Goal: Task Accomplishment & Management: Manage account settings

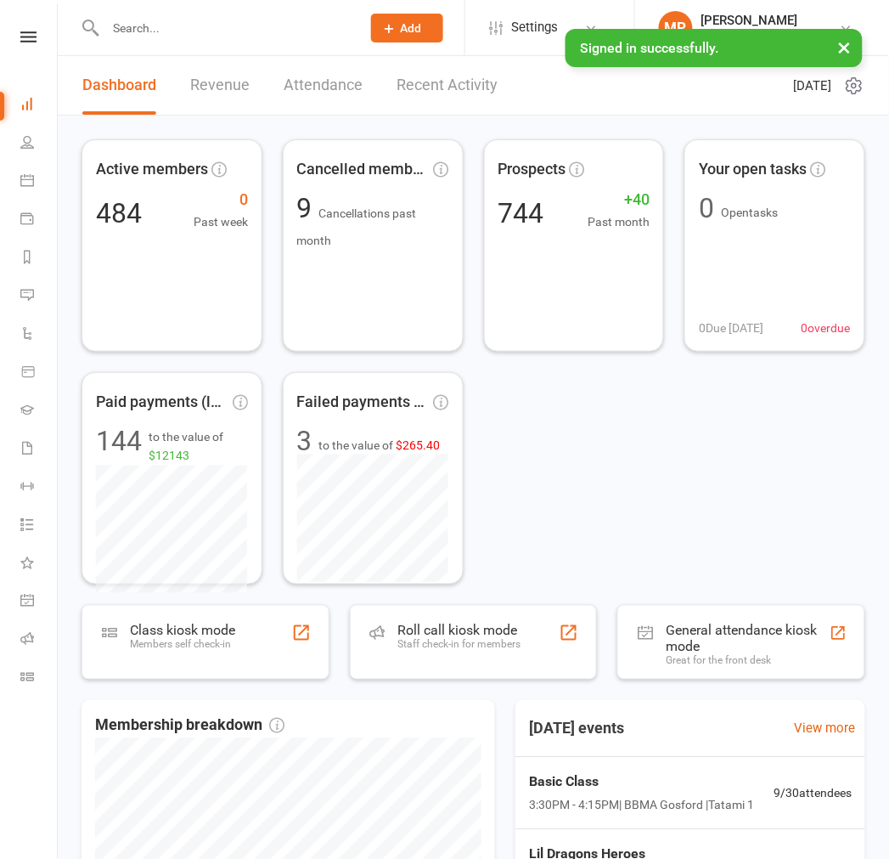
click at [165, 29] on input "text" at bounding box center [224, 28] width 249 height 24
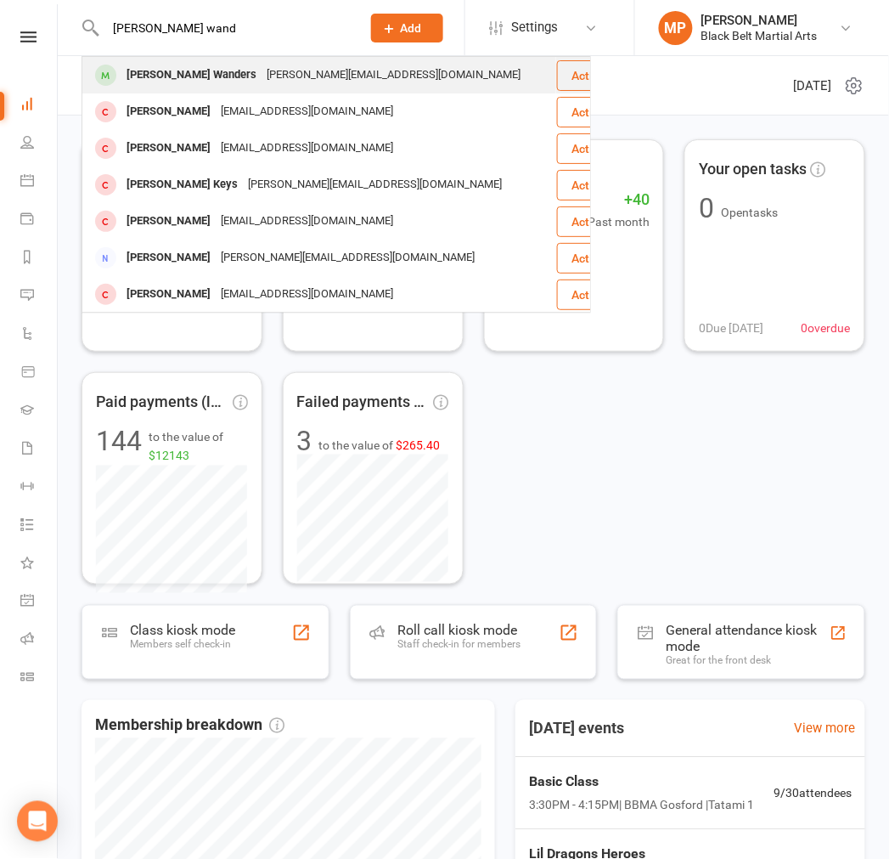
type input "[PERSON_NAME] wand"
click at [180, 74] on div "[PERSON_NAME] Wanders" at bounding box center [191, 75] width 140 height 25
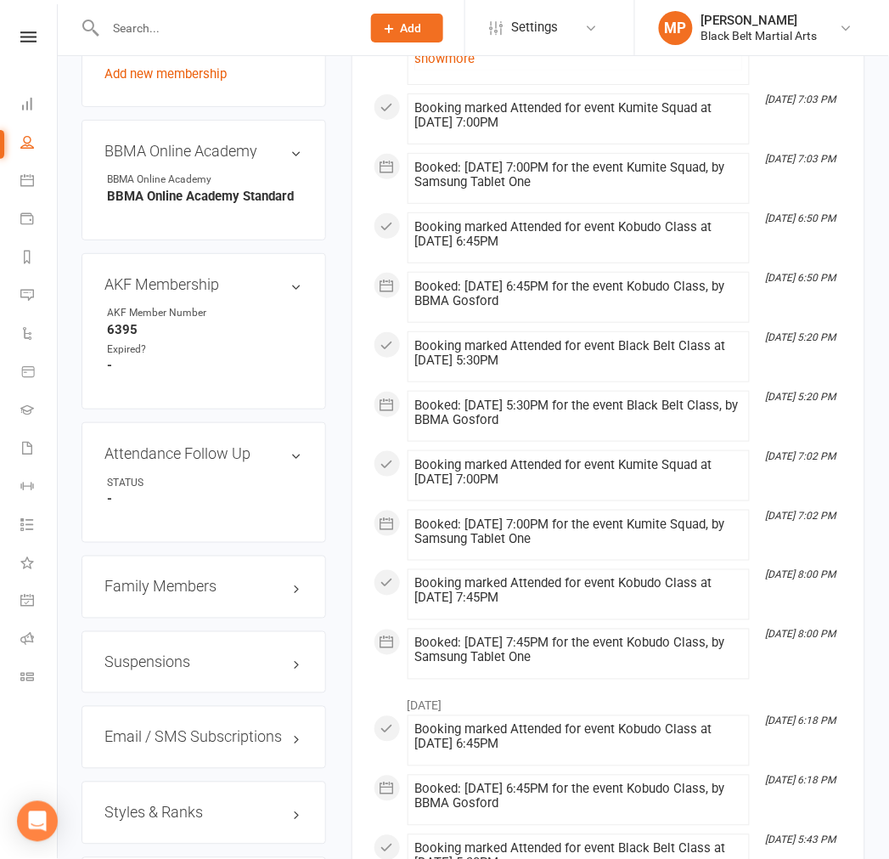
scroll to position [1321, 0]
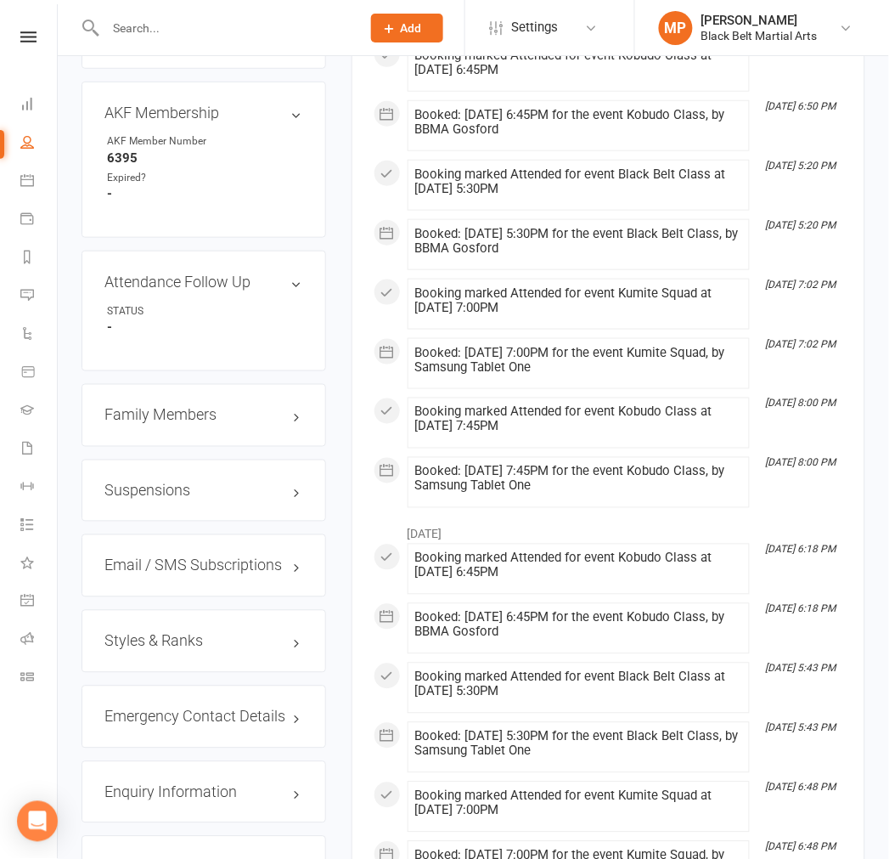
click at [174, 633] on h3 "Styles & Ranks" at bounding box center [203, 641] width 199 height 17
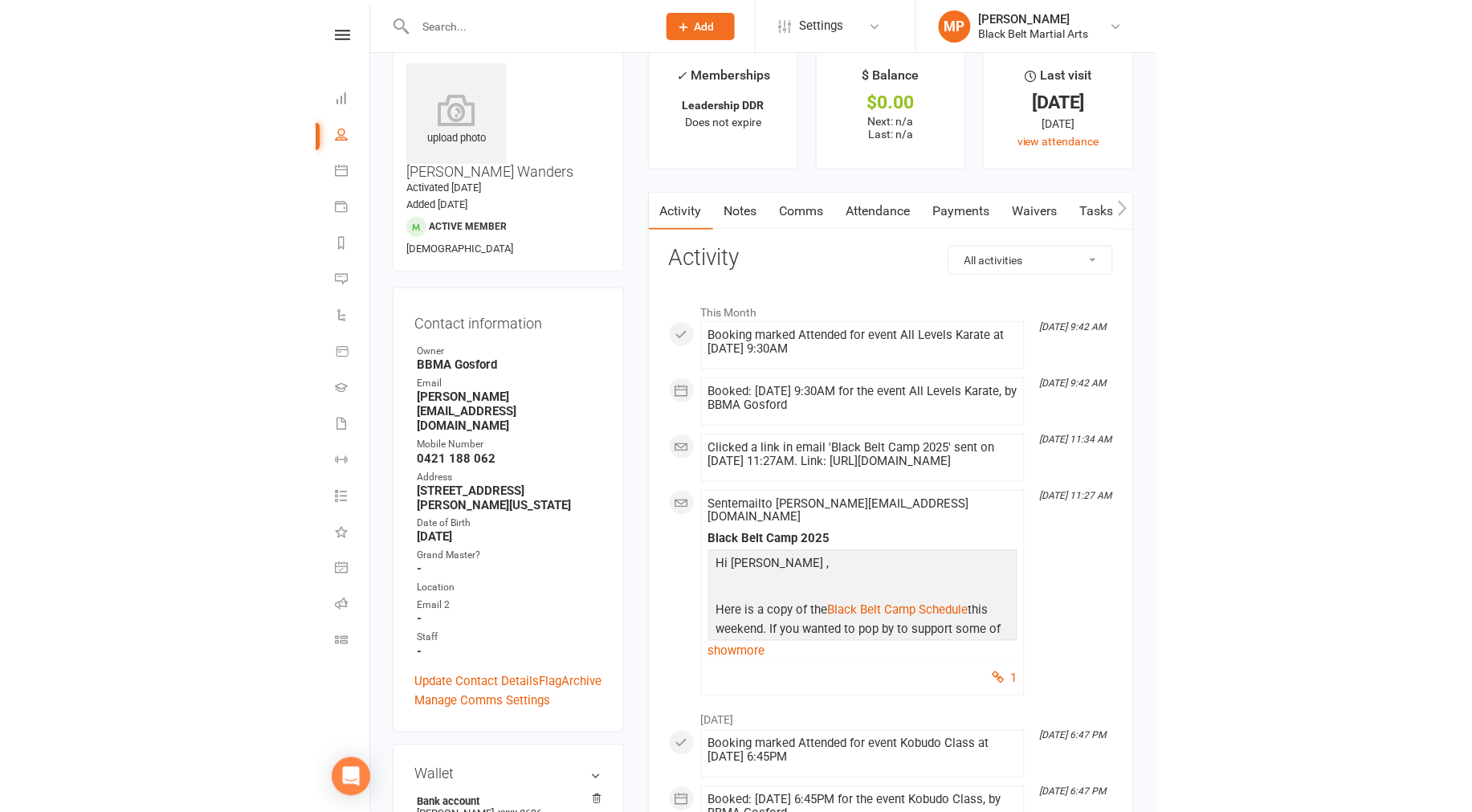
scroll to position [0, 0]
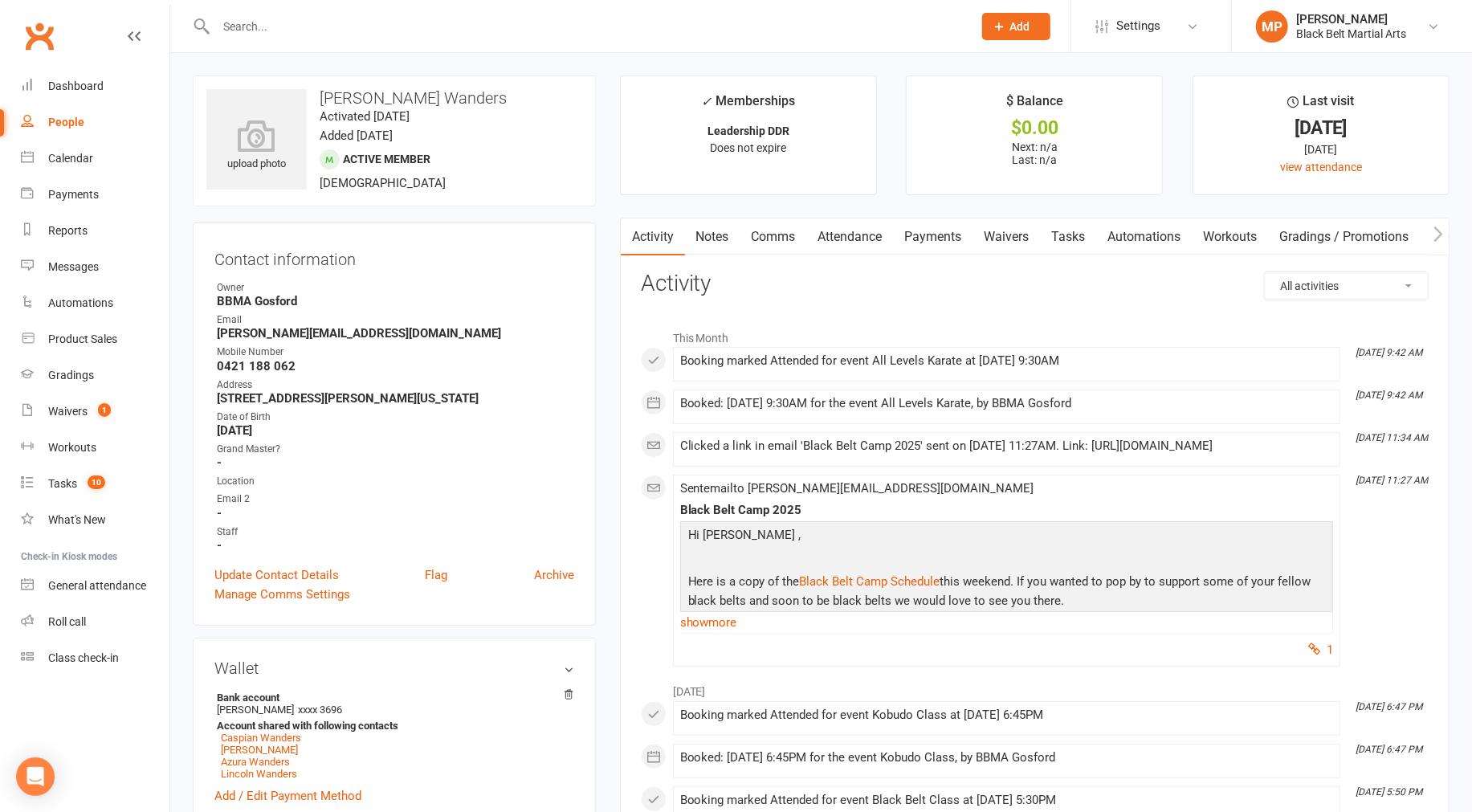
click at [350, 29] on input "text" at bounding box center [585, 26] width 750 height 23
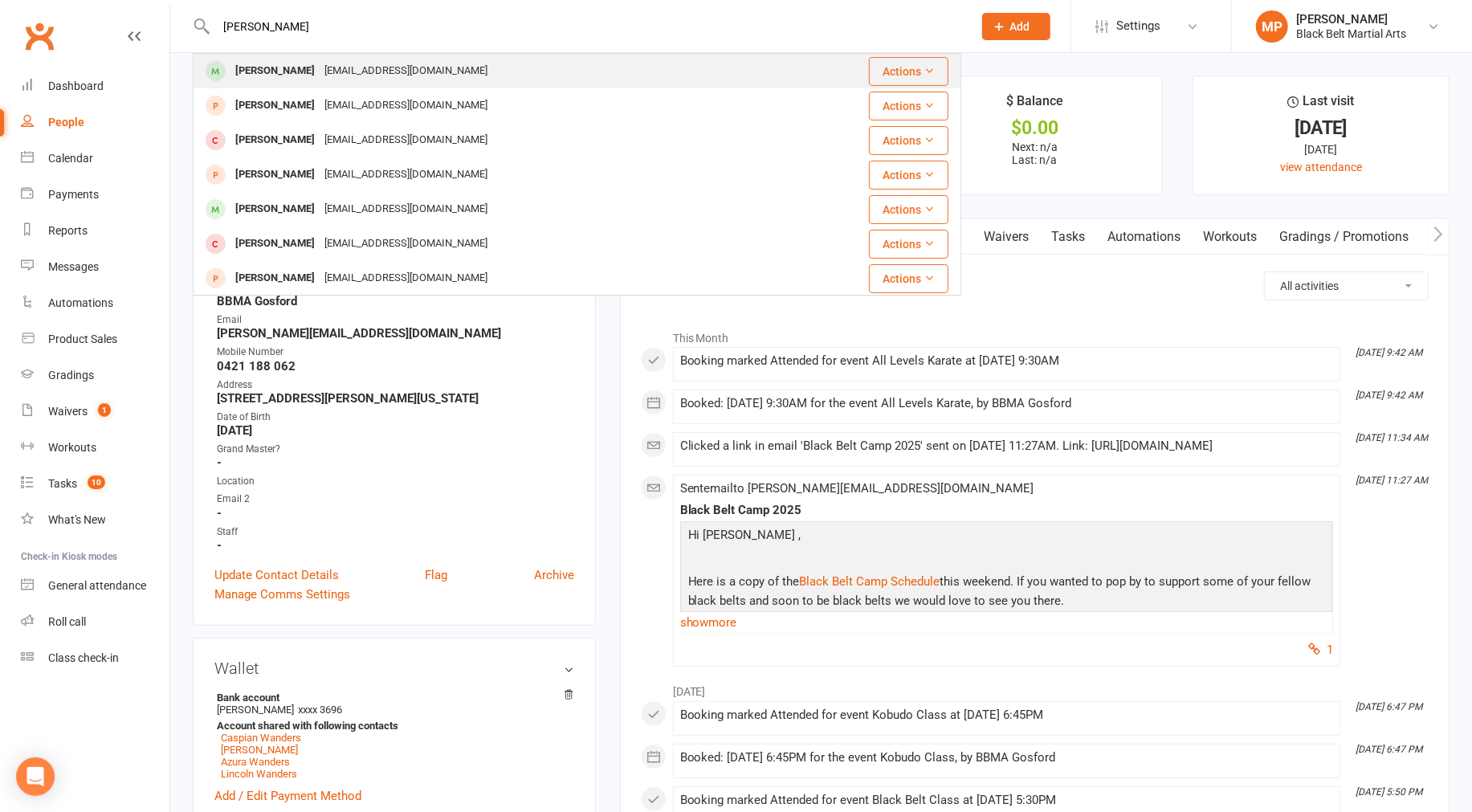
type input "[PERSON_NAME]"
click at [320, 68] on div "[EMAIL_ADDRESS][DOMAIN_NAME]" at bounding box center [406, 71] width 173 height 24
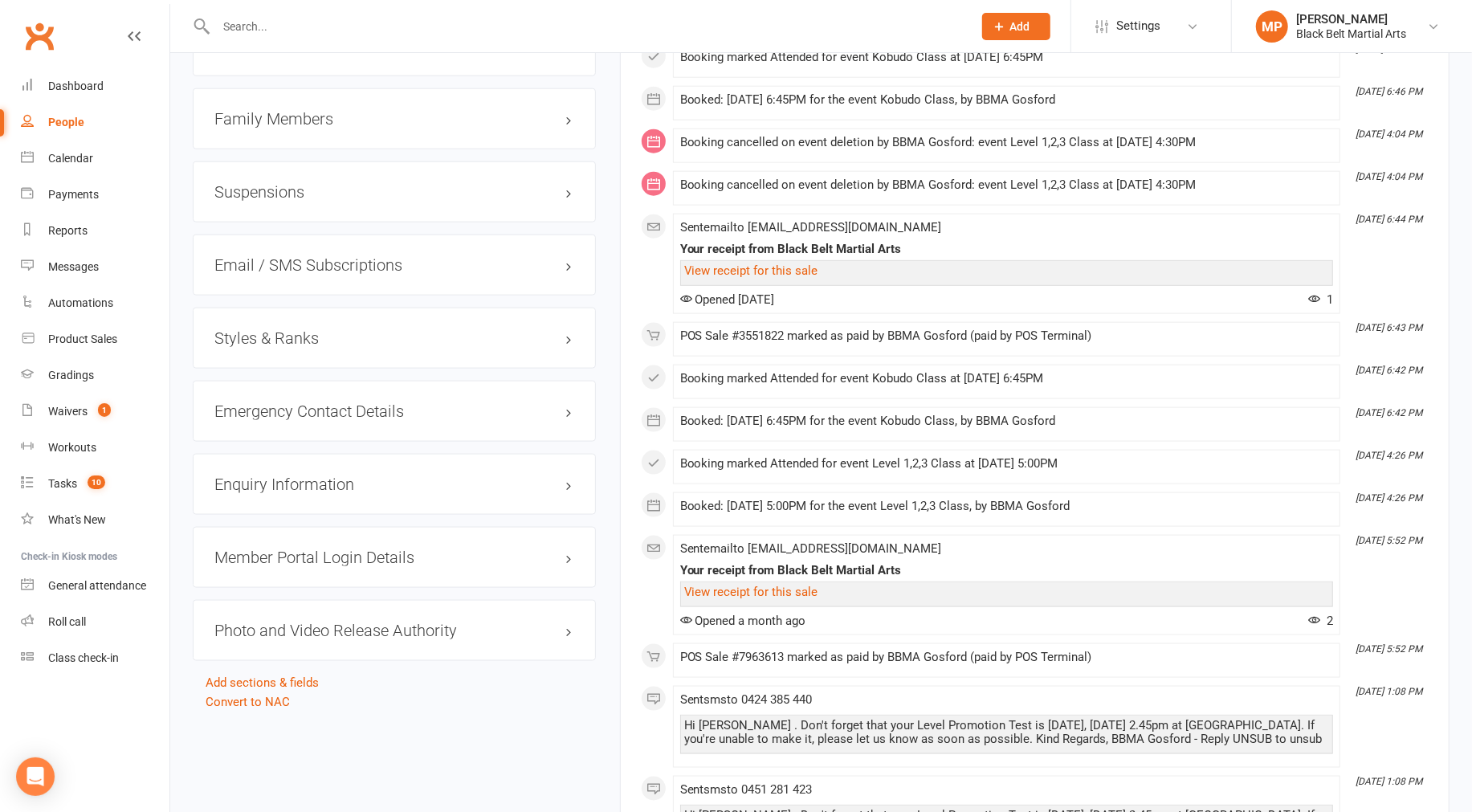
scroll to position [1494, 0]
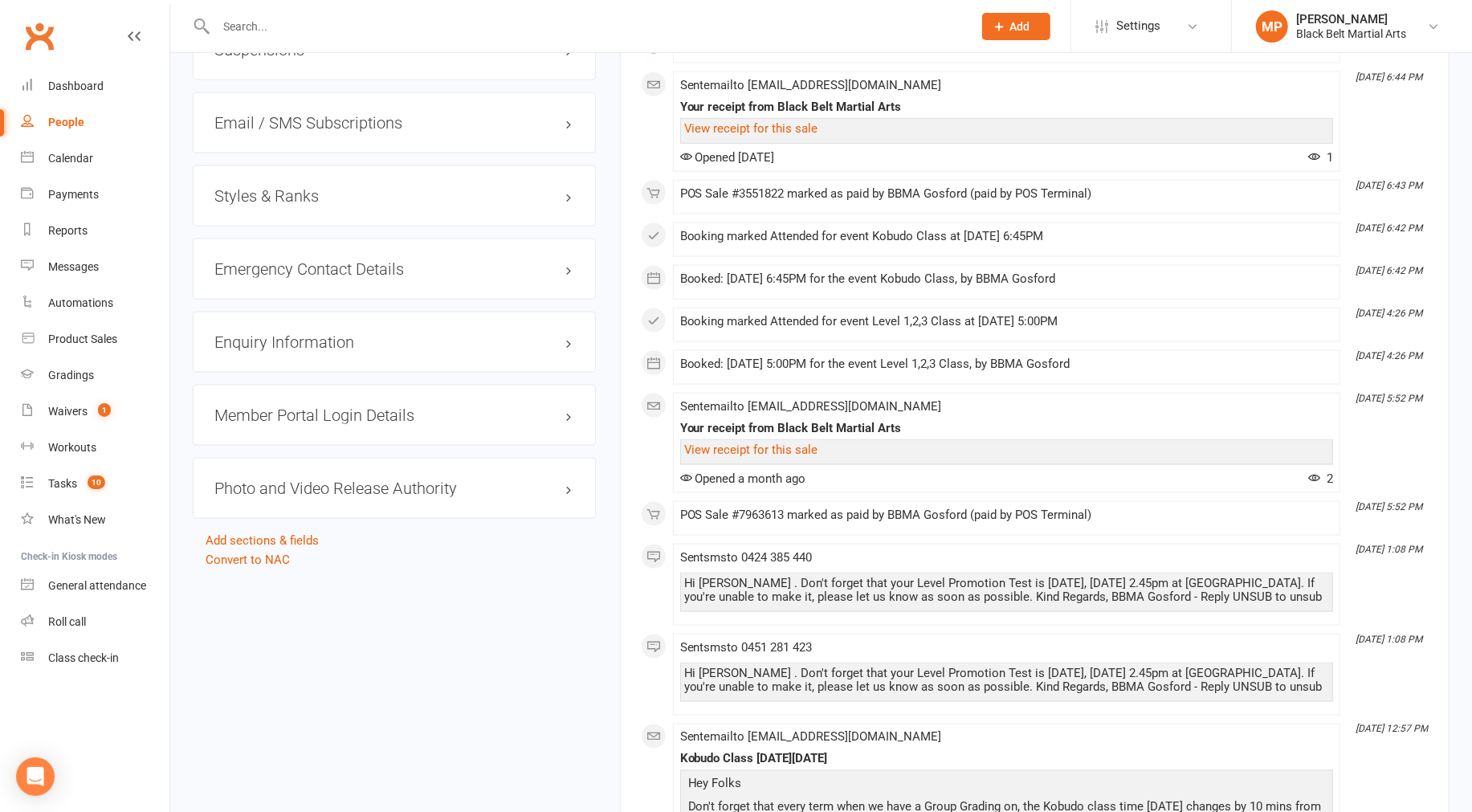
click at [275, 191] on h3 "Styles & Ranks" at bounding box center [394, 196] width 360 height 18
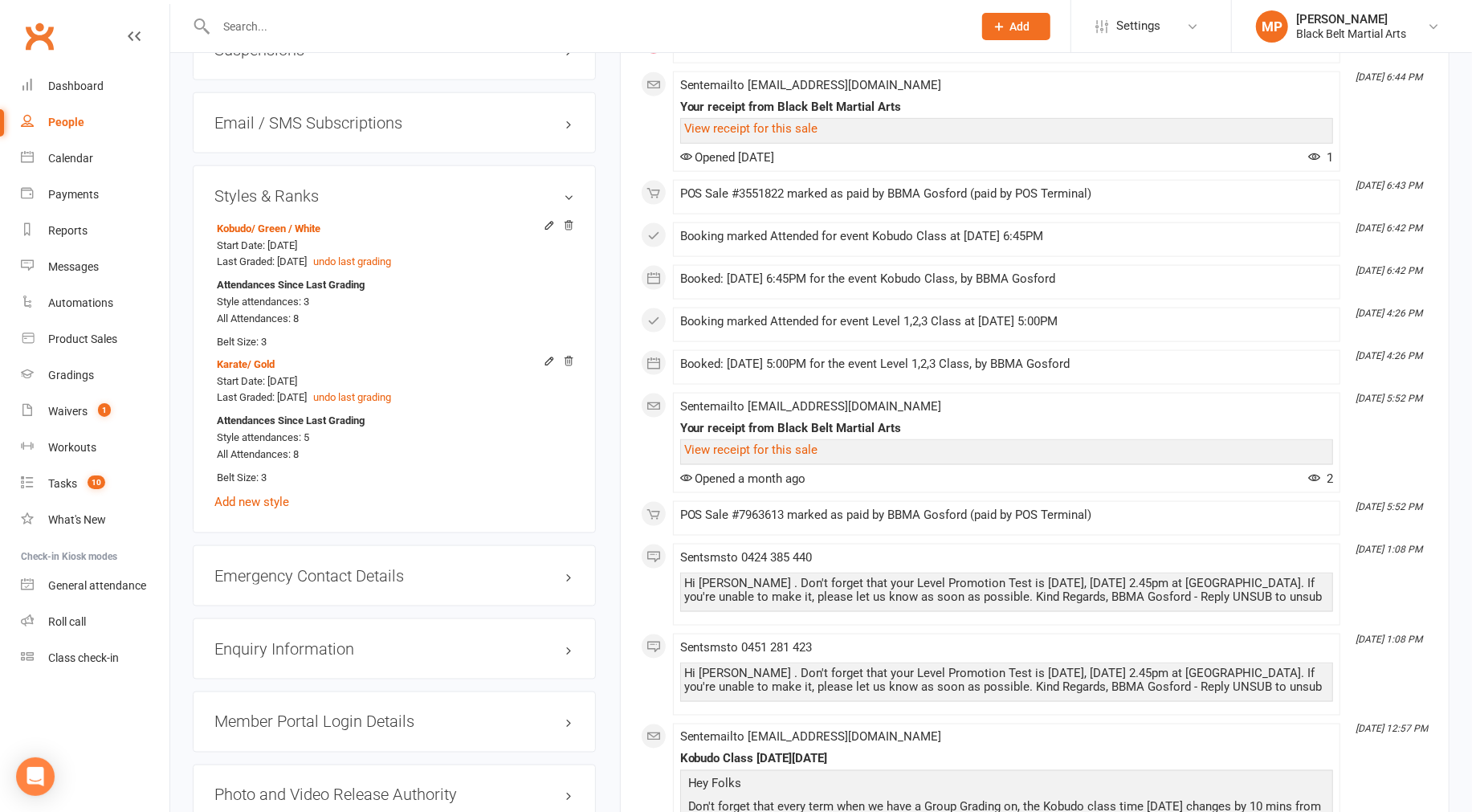
click at [257, 25] on input "text" at bounding box center [585, 26] width 750 height 23
click at [81, 410] on div "Waivers" at bounding box center [68, 411] width 40 height 13
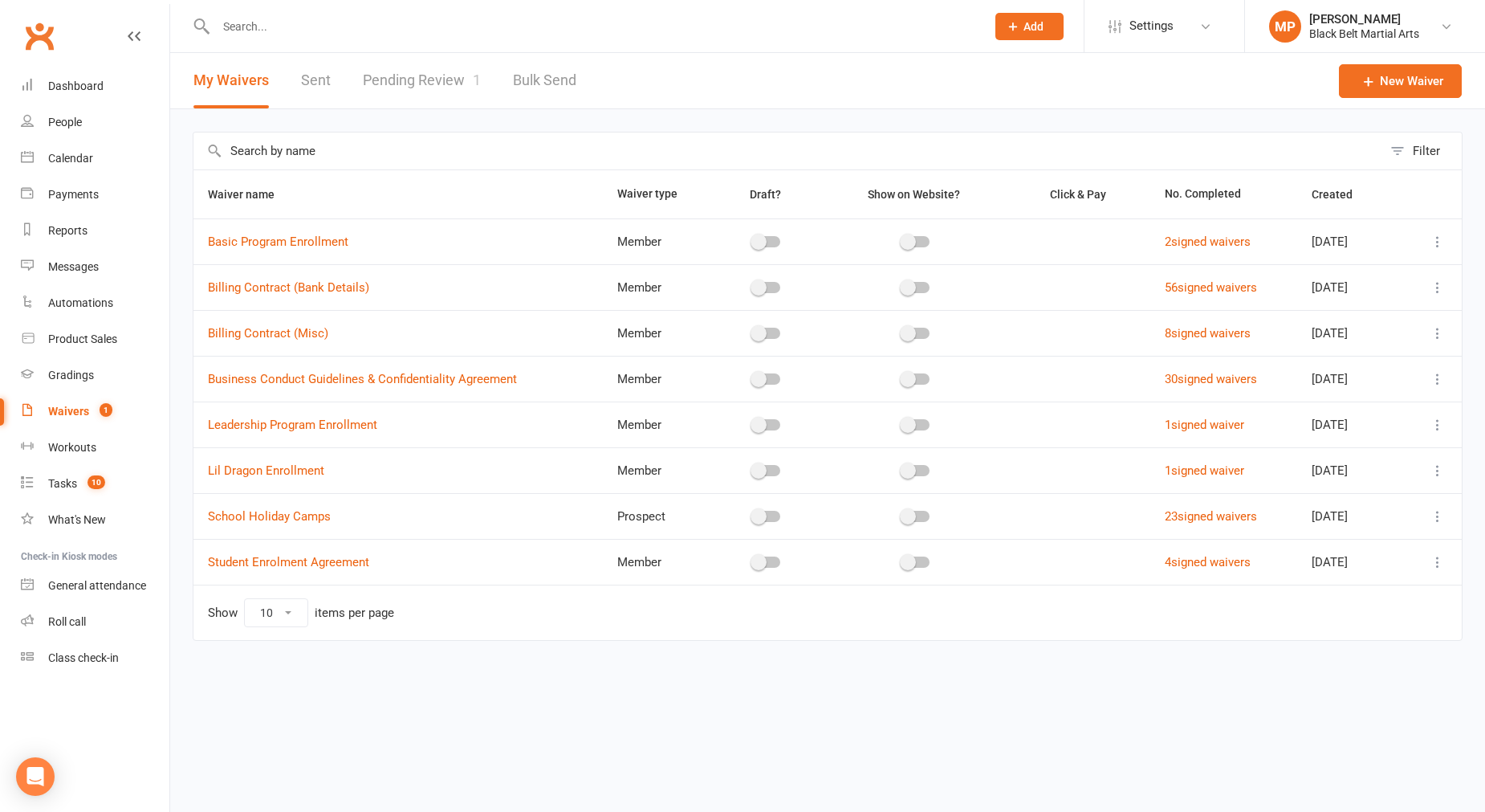
click at [381, 80] on link "Pending Review 1" at bounding box center [422, 80] width 118 height 56
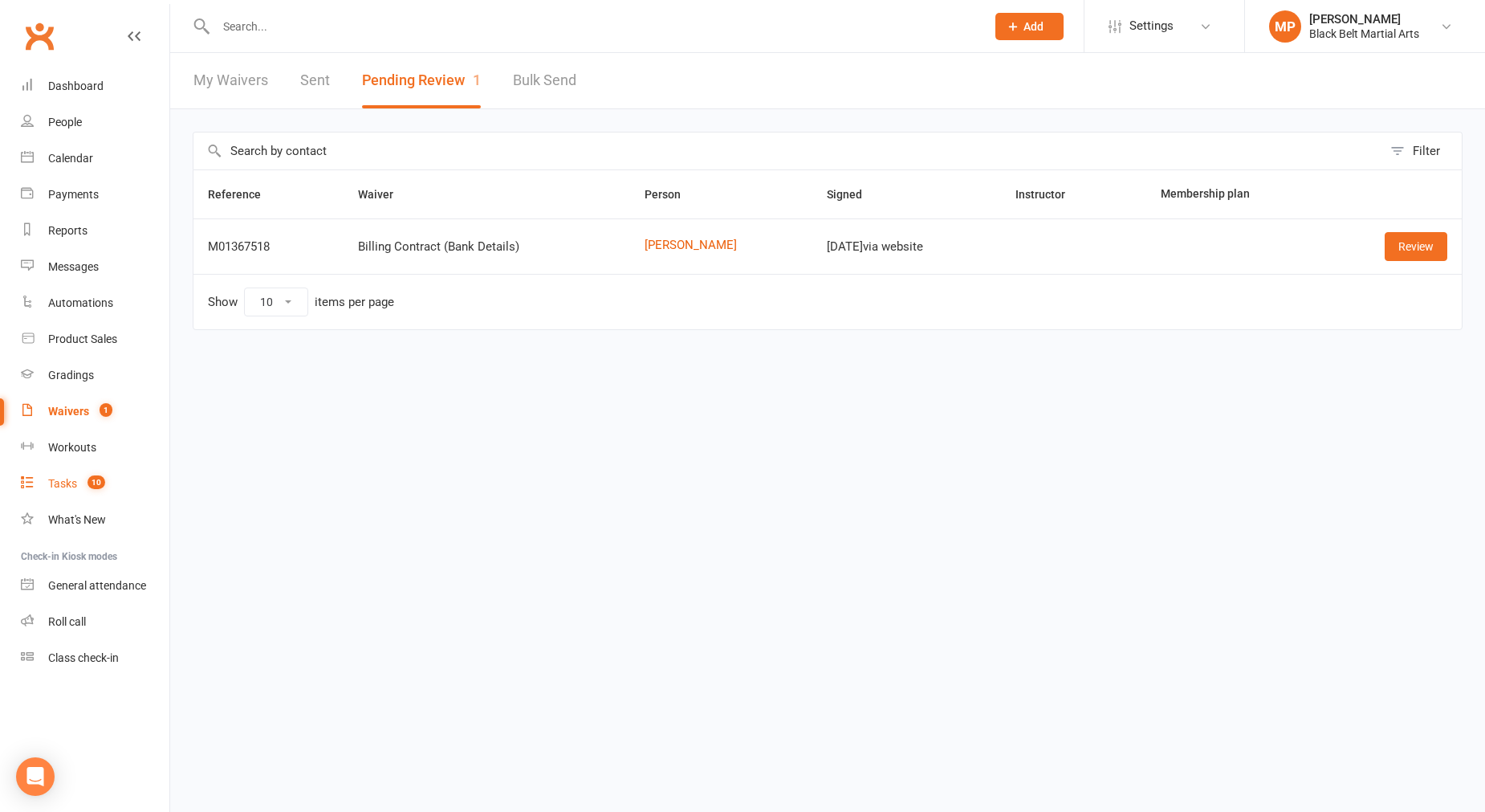
click at [58, 477] on div "Tasks" at bounding box center [62, 484] width 29 height 13
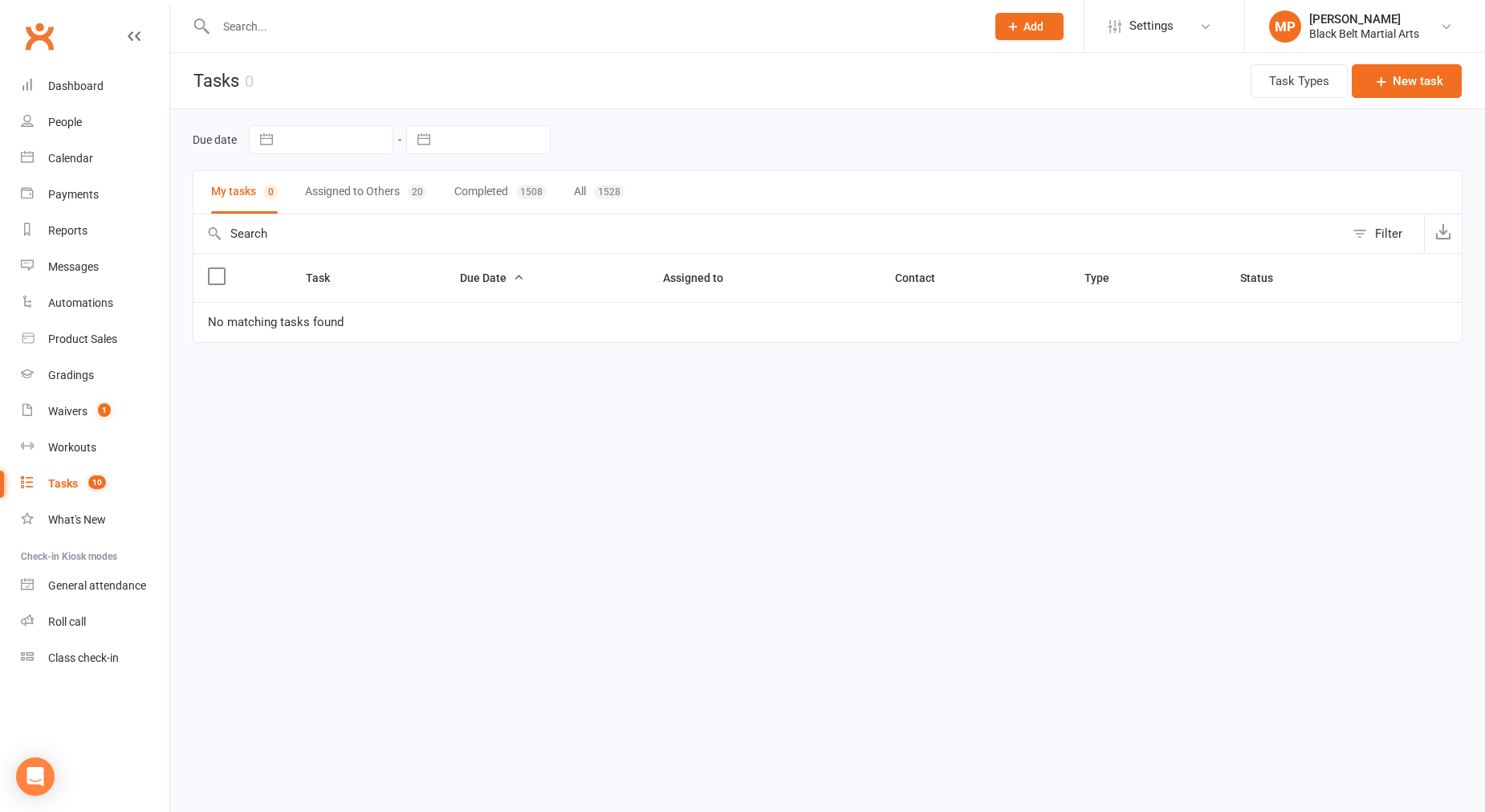
click at [378, 194] on button "Assigned to Others 20" at bounding box center [366, 192] width 122 height 43
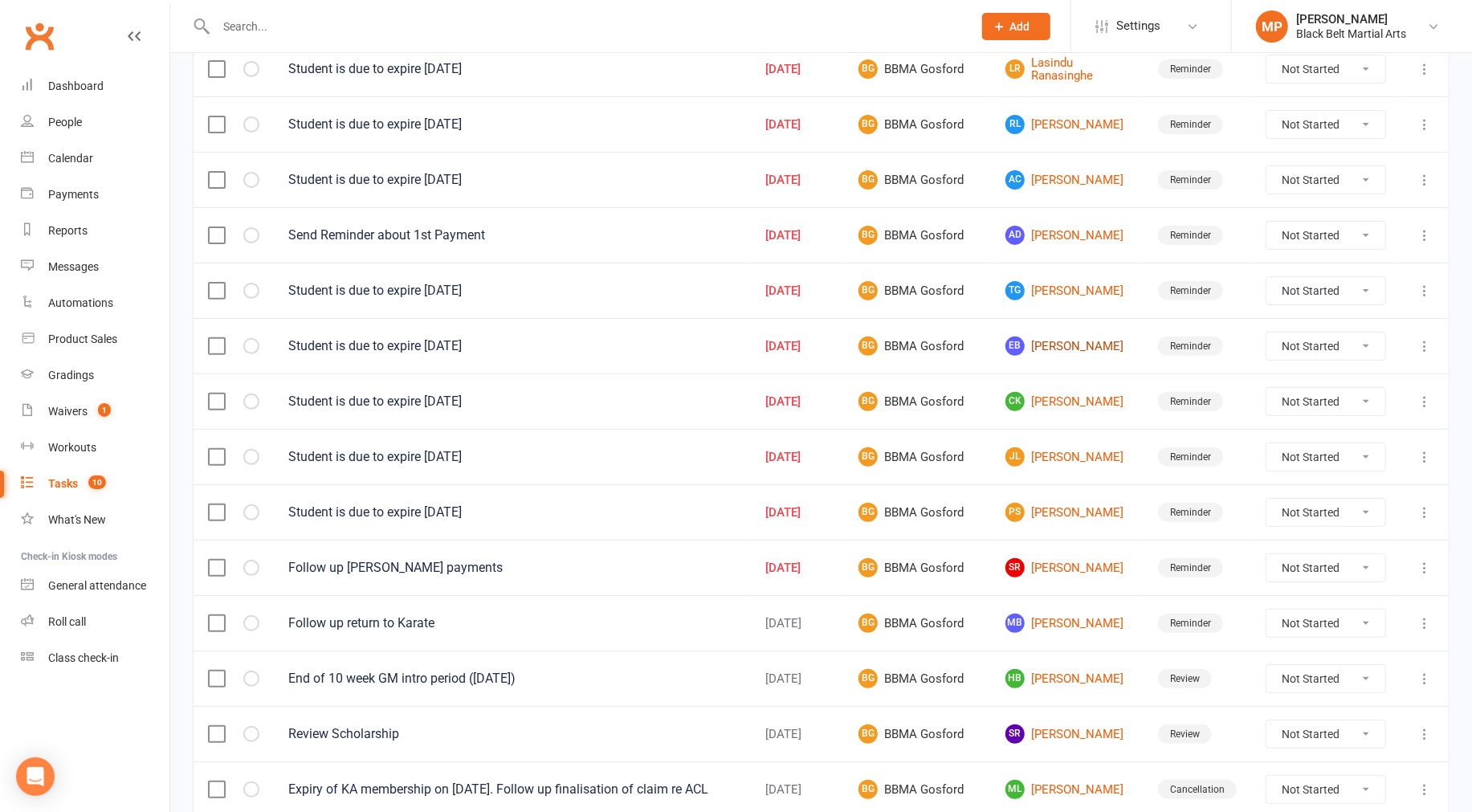
scroll to position [268, 0]
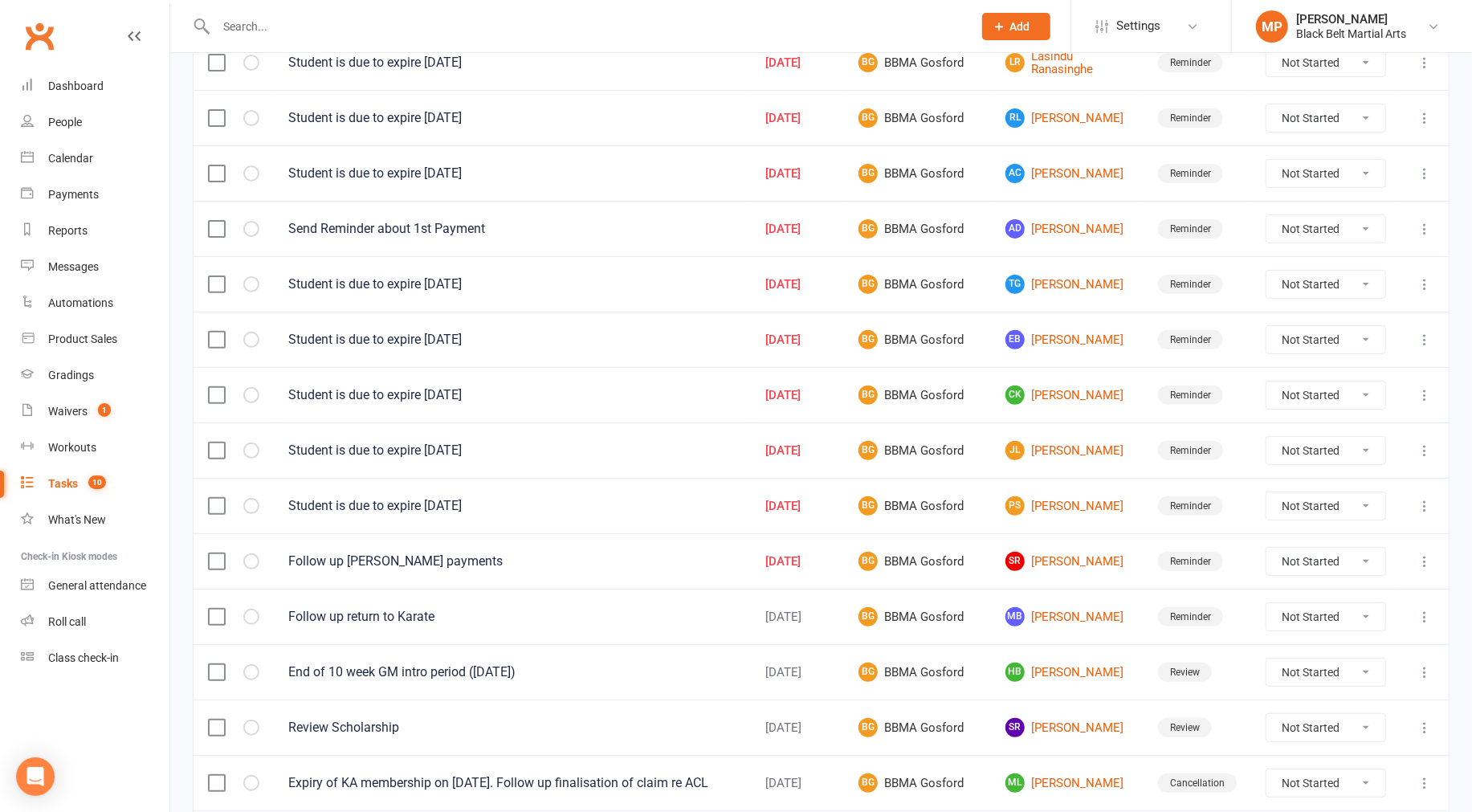
click at [840, 285] on select "Not Started In Progress Waiting Complete" at bounding box center [1325, 284] width 119 height 27
click at [840, 273] on select "Not Started In Progress Waiting Complete" at bounding box center [1325, 284] width 119 height 27
select select "unstarted"
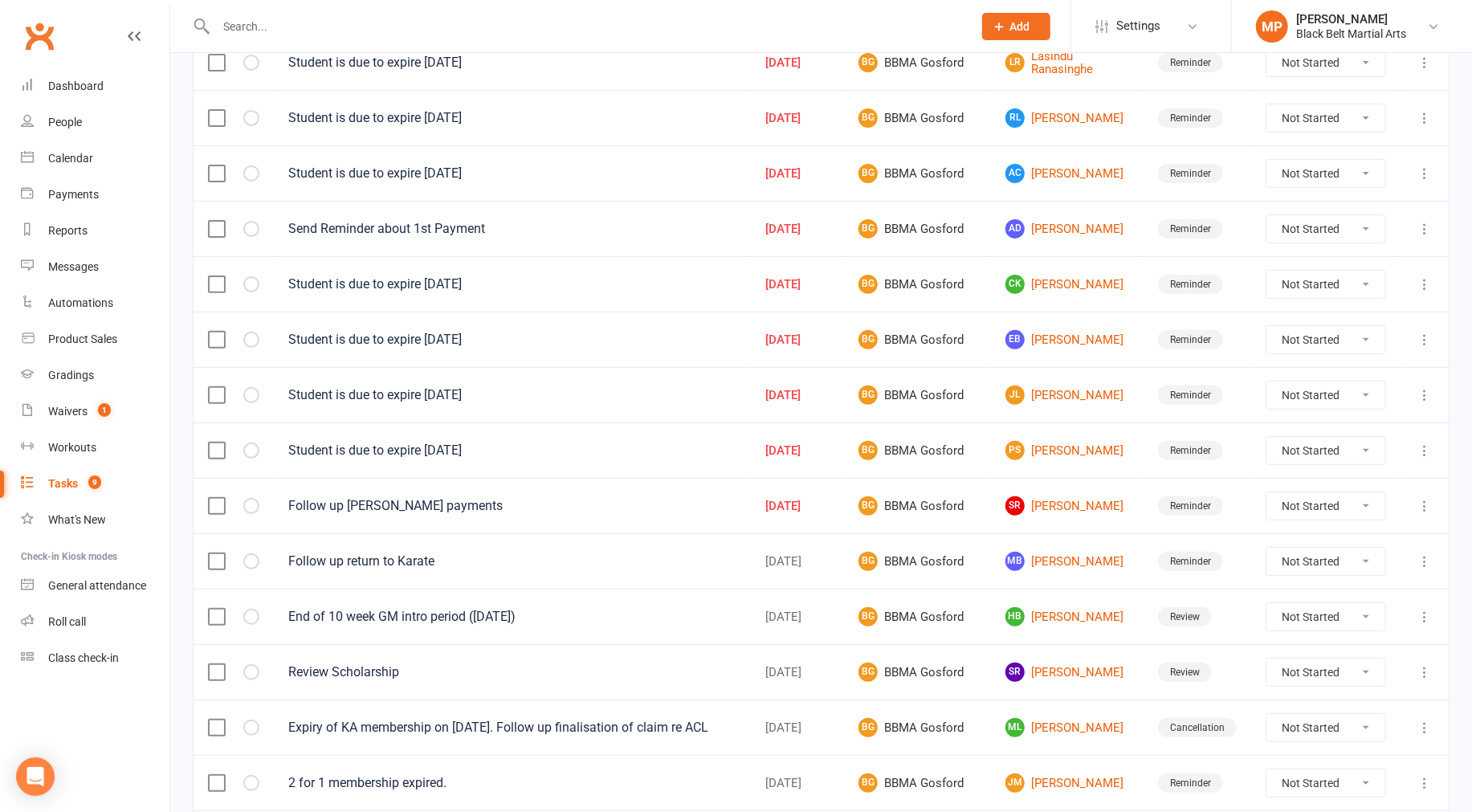
click at [840, 396] on select "Not Started In Progress Waiting Complete" at bounding box center [1325, 394] width 119 height 27
click at [840, 384] on select "Not Started In Progress Waiting Complete" at bounding box center [1325, 394] width 119 height 27
select select "unstarted"
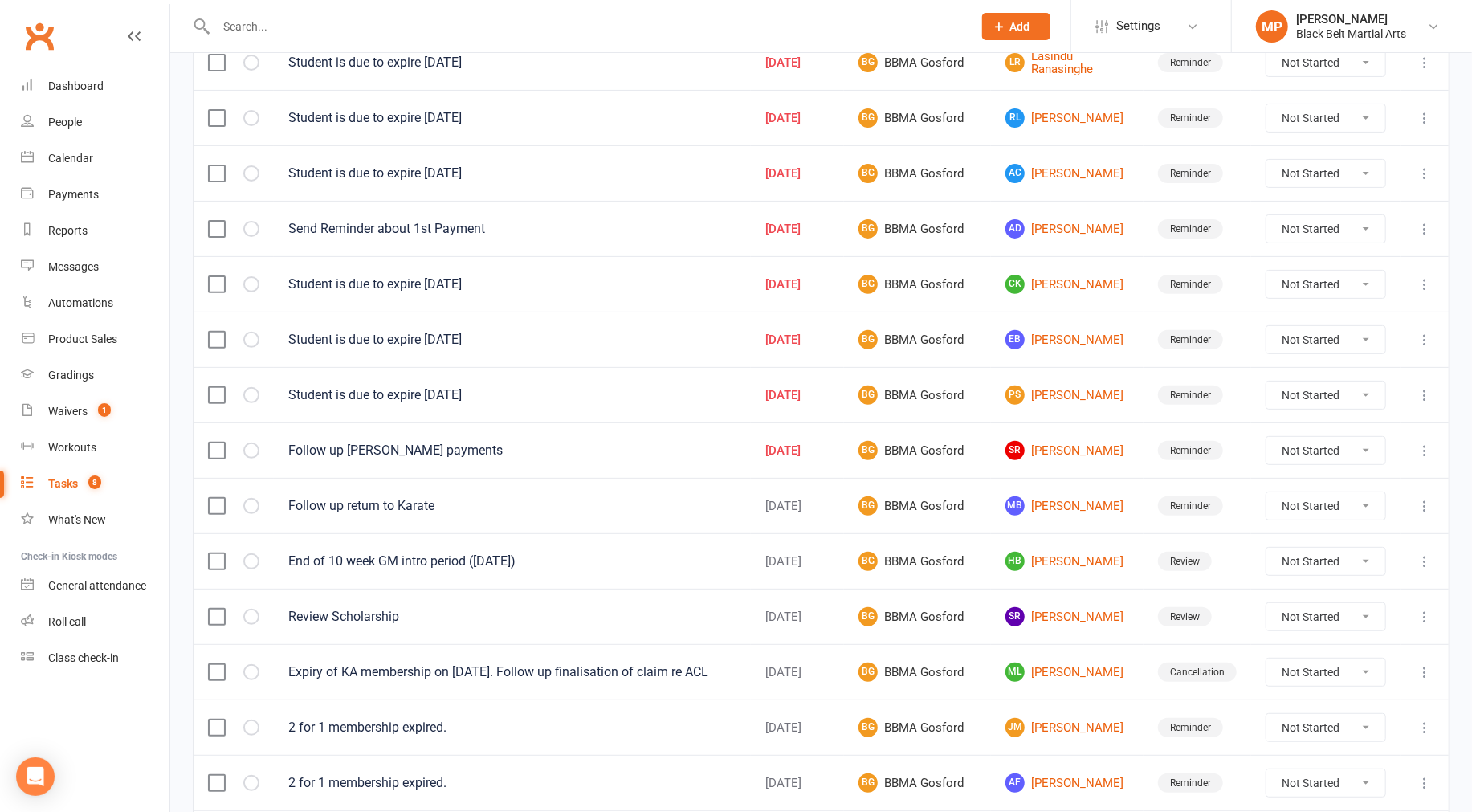
click at [840, 392] on select "Not Started In Progress Waiting Complete" at bounding box center [1325, 394] width 119 height 27
click at [840, 384] on select "Not Started In Progress Waiting Complete" at bounding box center [1325, 394] width 119 height 27
select select "unstarted"
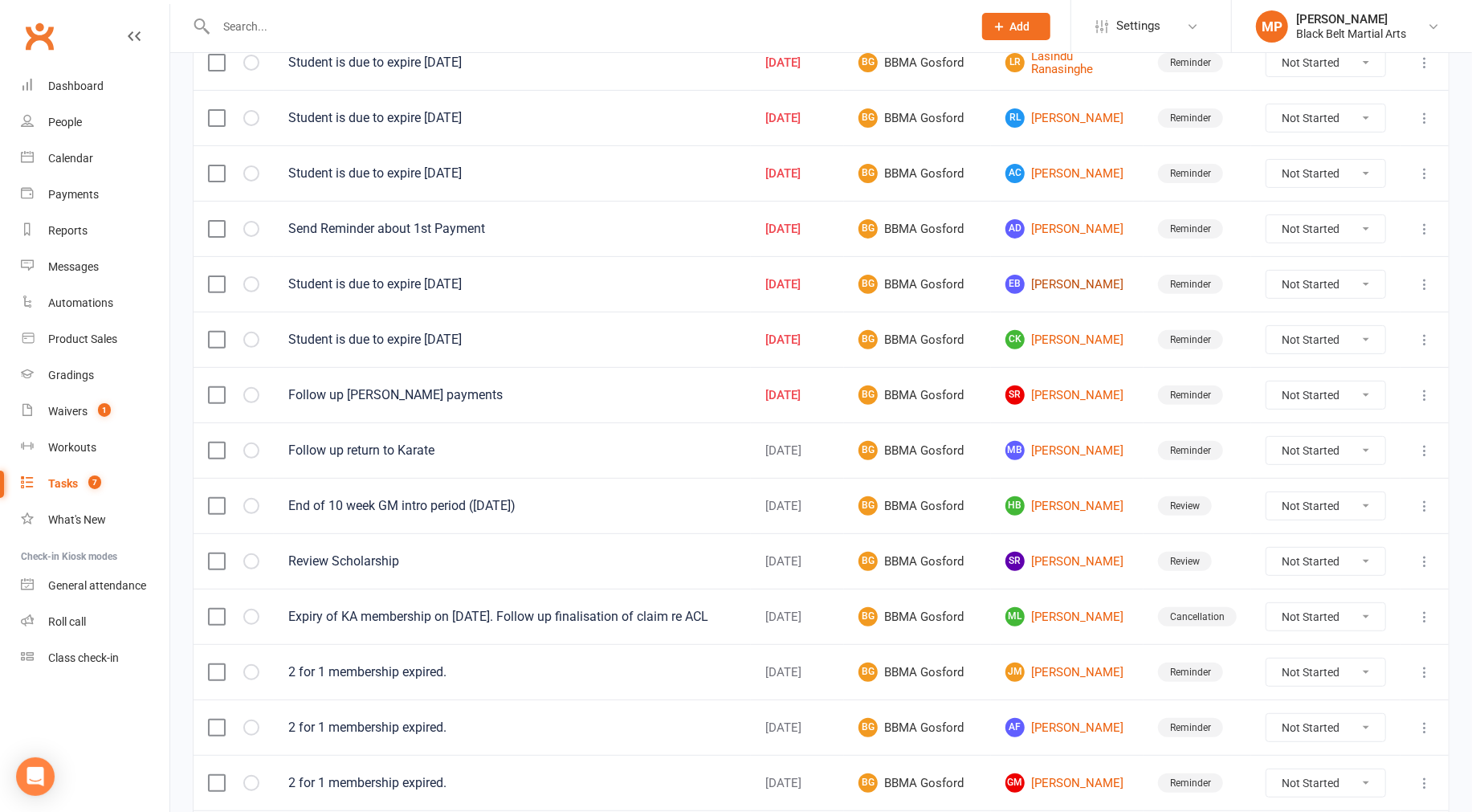
click at [840, 286] on link "EB [PERSON_NAME]" at bounding box center [1066, 284] width 124 height 19
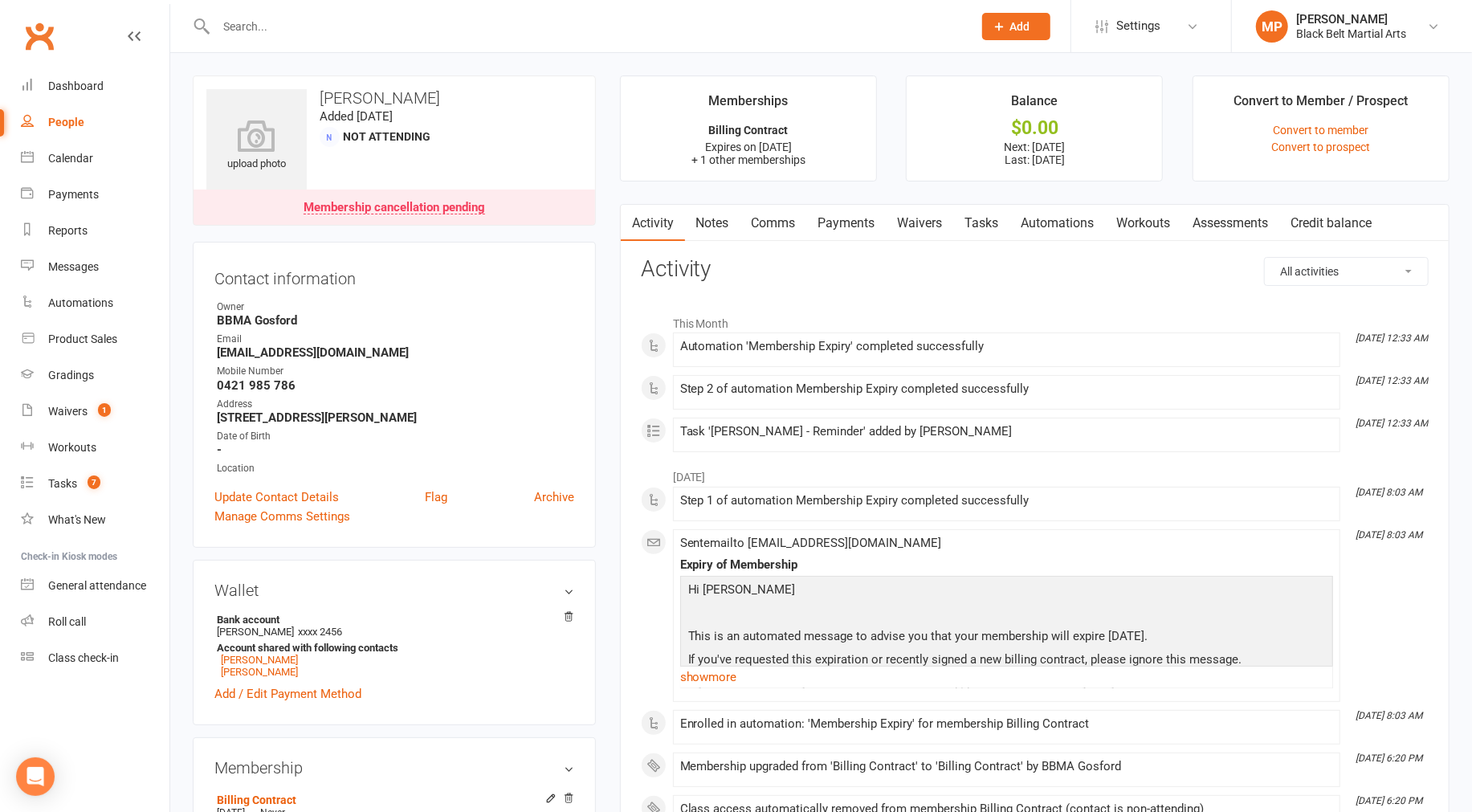
click at [840, 220] on link "Tasks" at bounding box center [981, 223] width 56 height 37
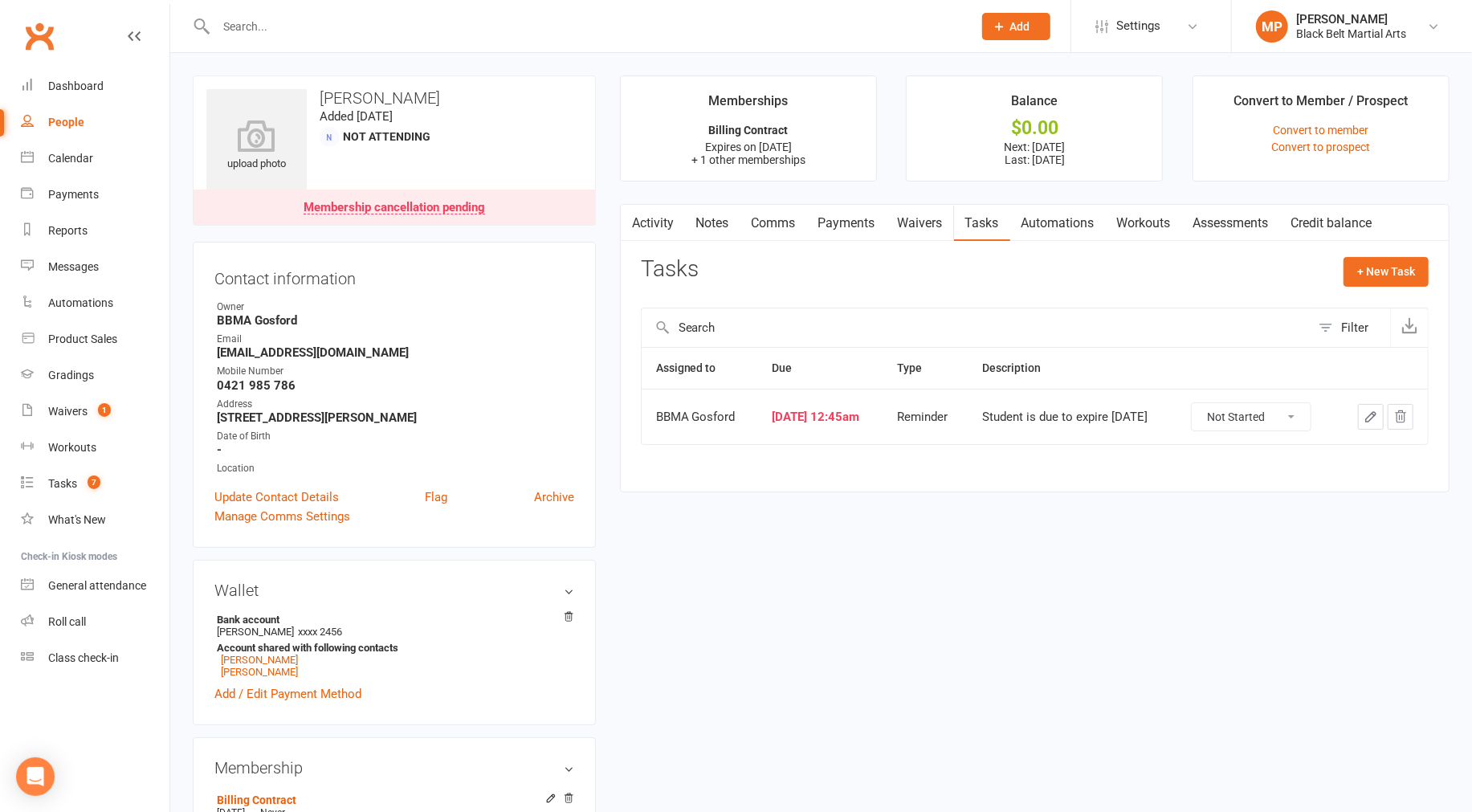
click at [840, 418] on select "Not Started In Progress Waiting Complete" at bounding box center [1251, 416] width 119 height 27
click at [840, 404] on select "Not Started In Progress Waiting Complete" at bounding box center [1251, 416] width 119 height 27
select select "unstarted"
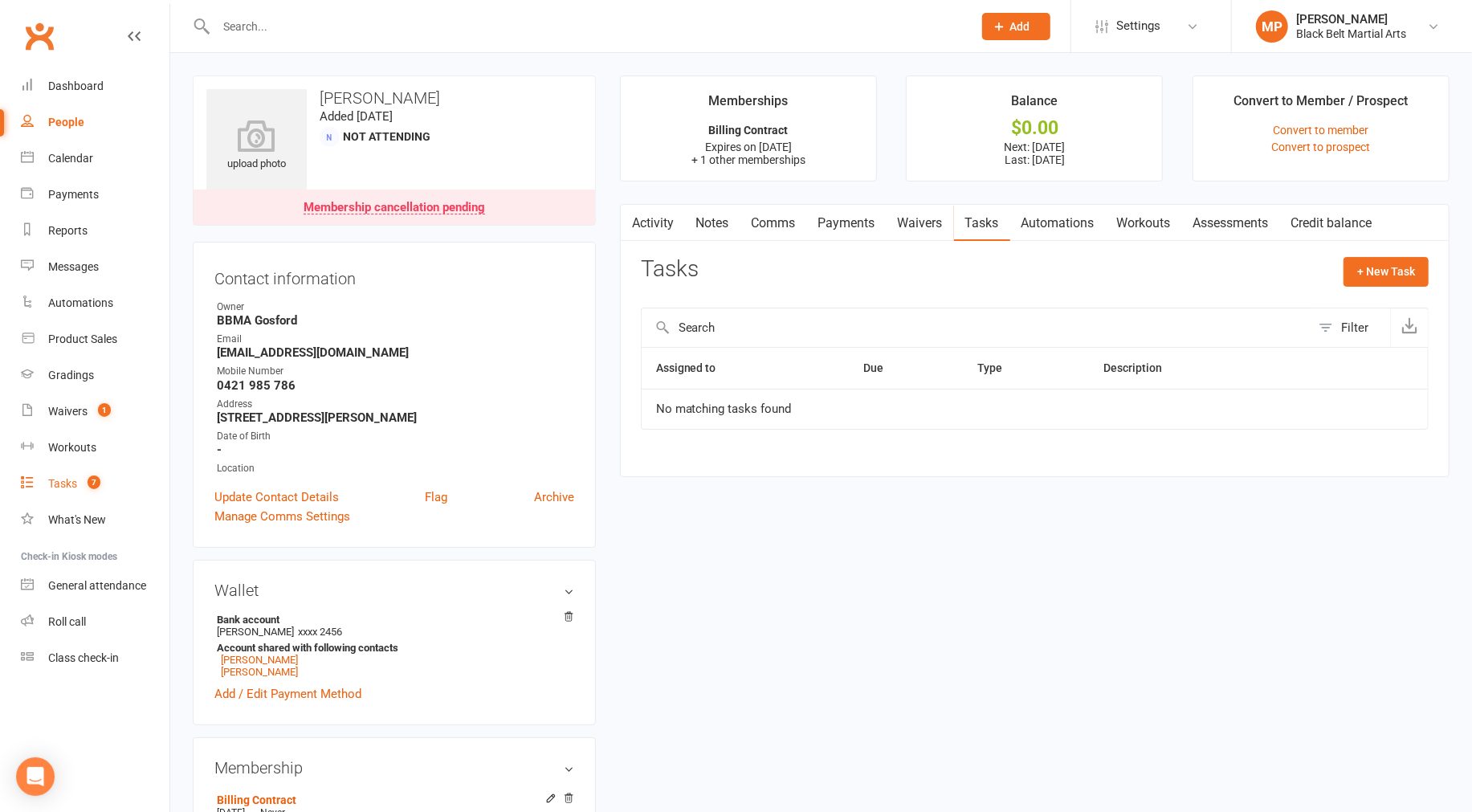
click at [67, 477] on div "Tasks" at bounding box center [62, 484] width 29 height 13
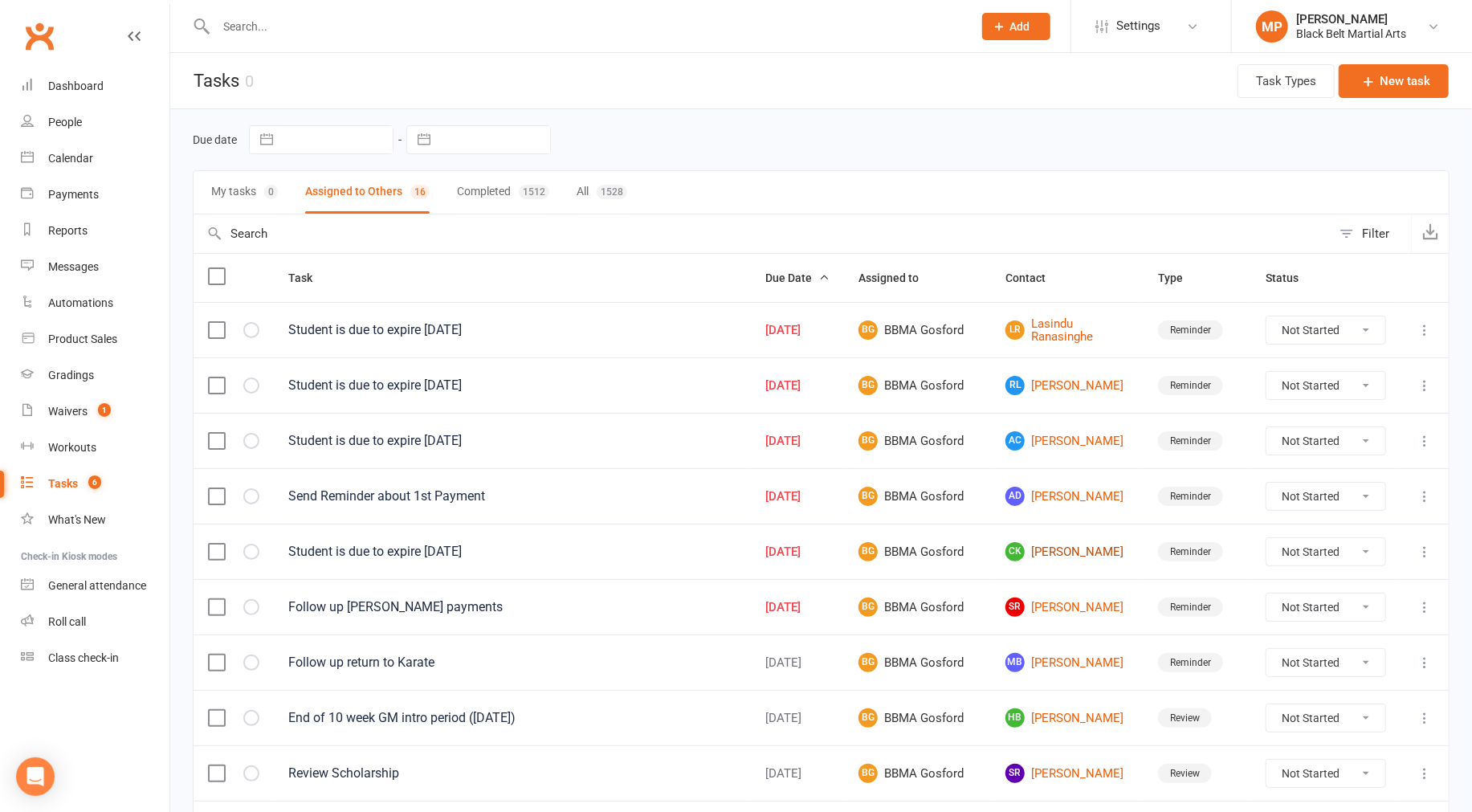
click at [840, 549] on link "[PERSON_NAME]" at bounding box center [1066, 551] width 124 height 19
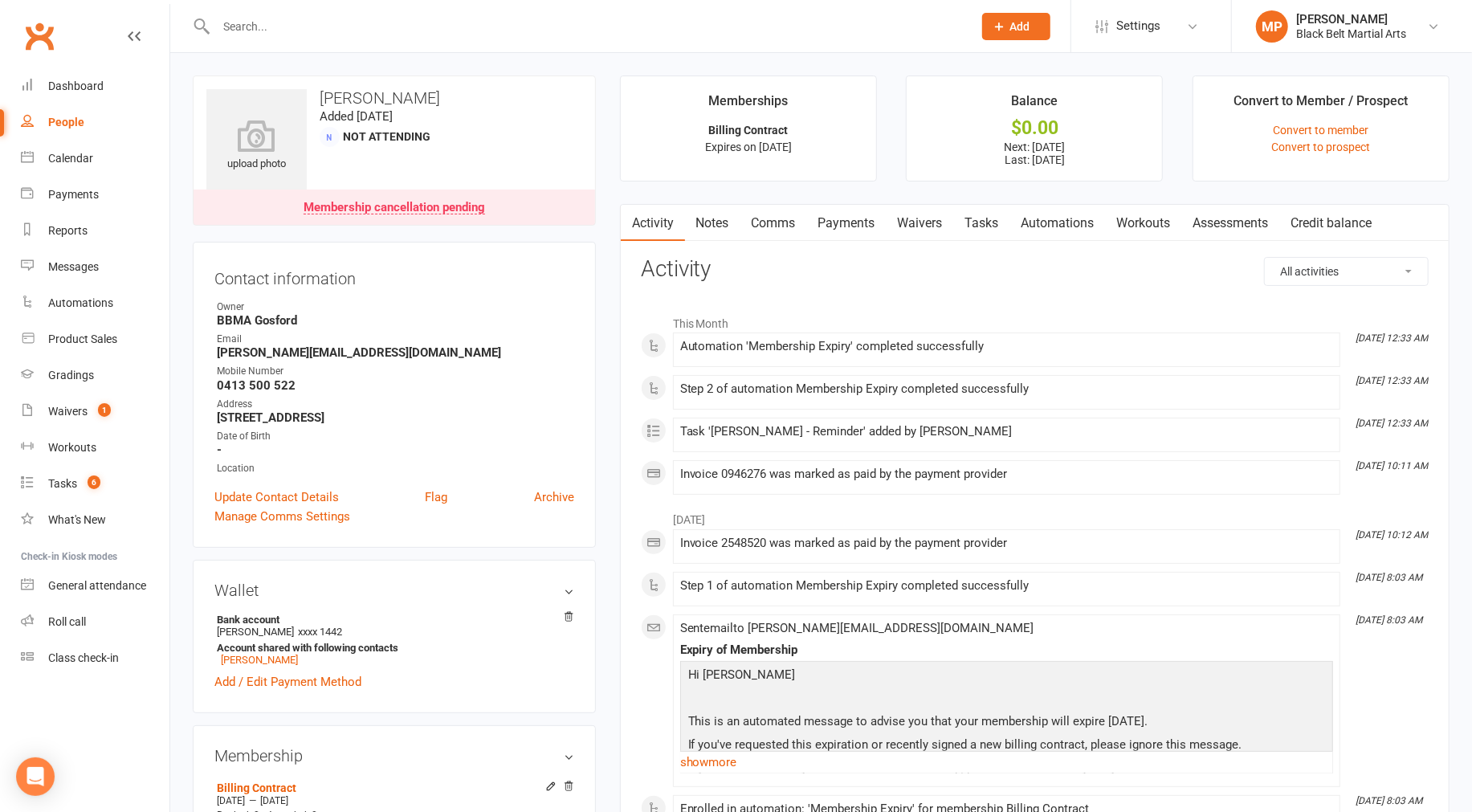
click at [840, 213] on link "Tasks" at bounding box center [981, 223] width 56 height 37
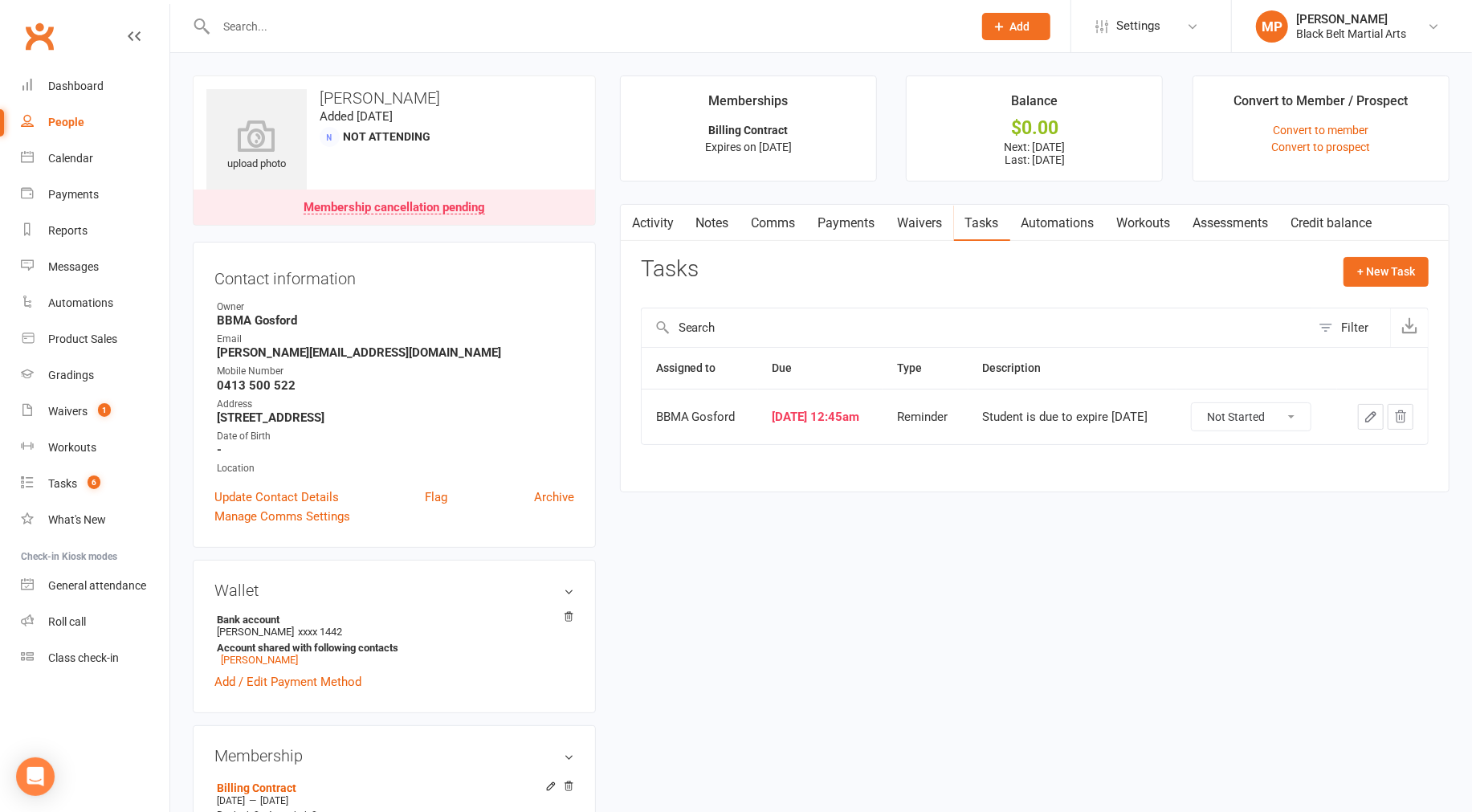
click at [840, 410] on select "Not Started In Progress Waiting Complete" at bounding box center [1251, 416] width 119 height 27
click at [840, 404] on select "Not Started In Progress Waiting Complete" at bounding box center [1251, 416] width 119 height 27
select select "unstarted"
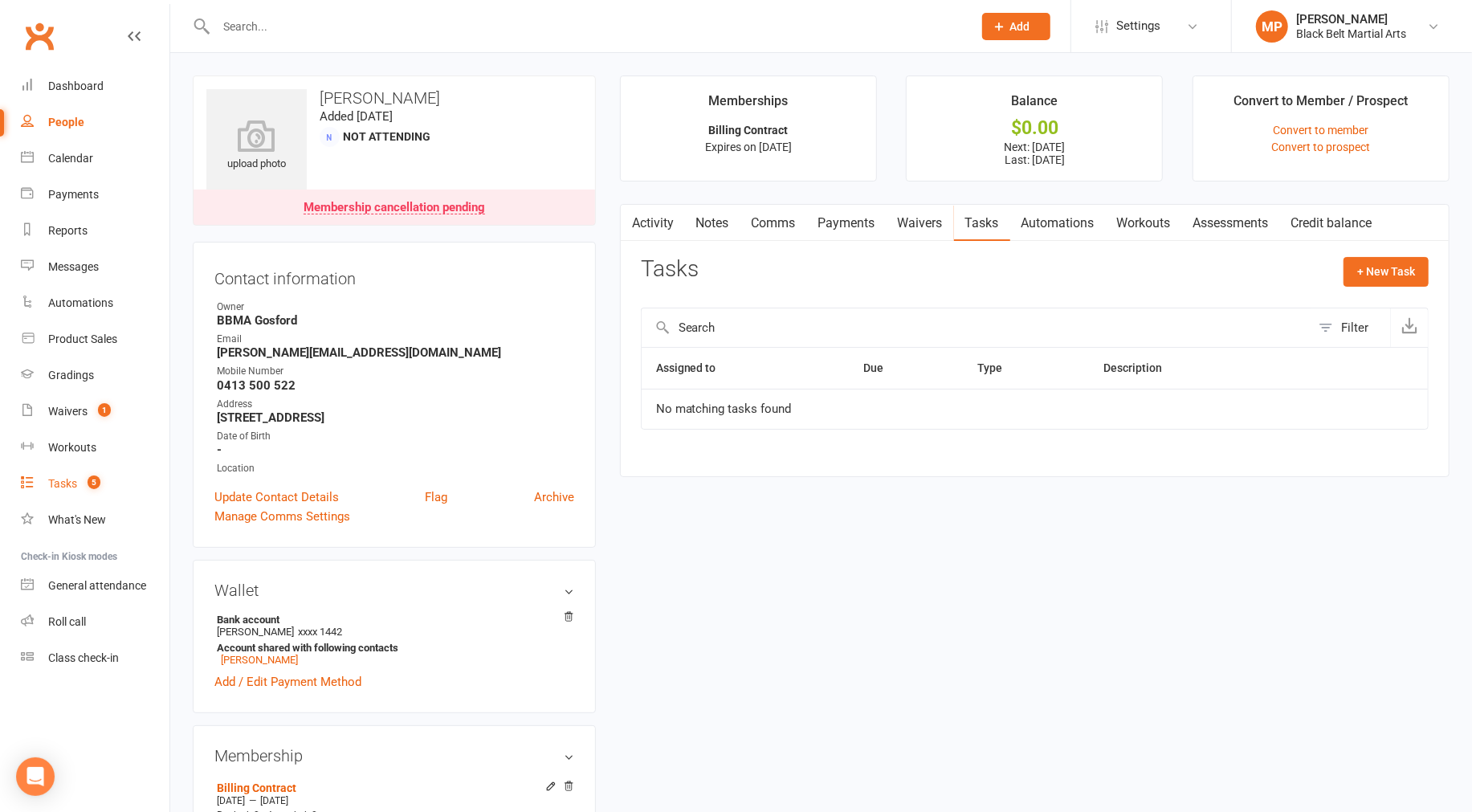
click at [61, 478] on div "Tasks" at bounding box center [62, 484] width 29 height 13
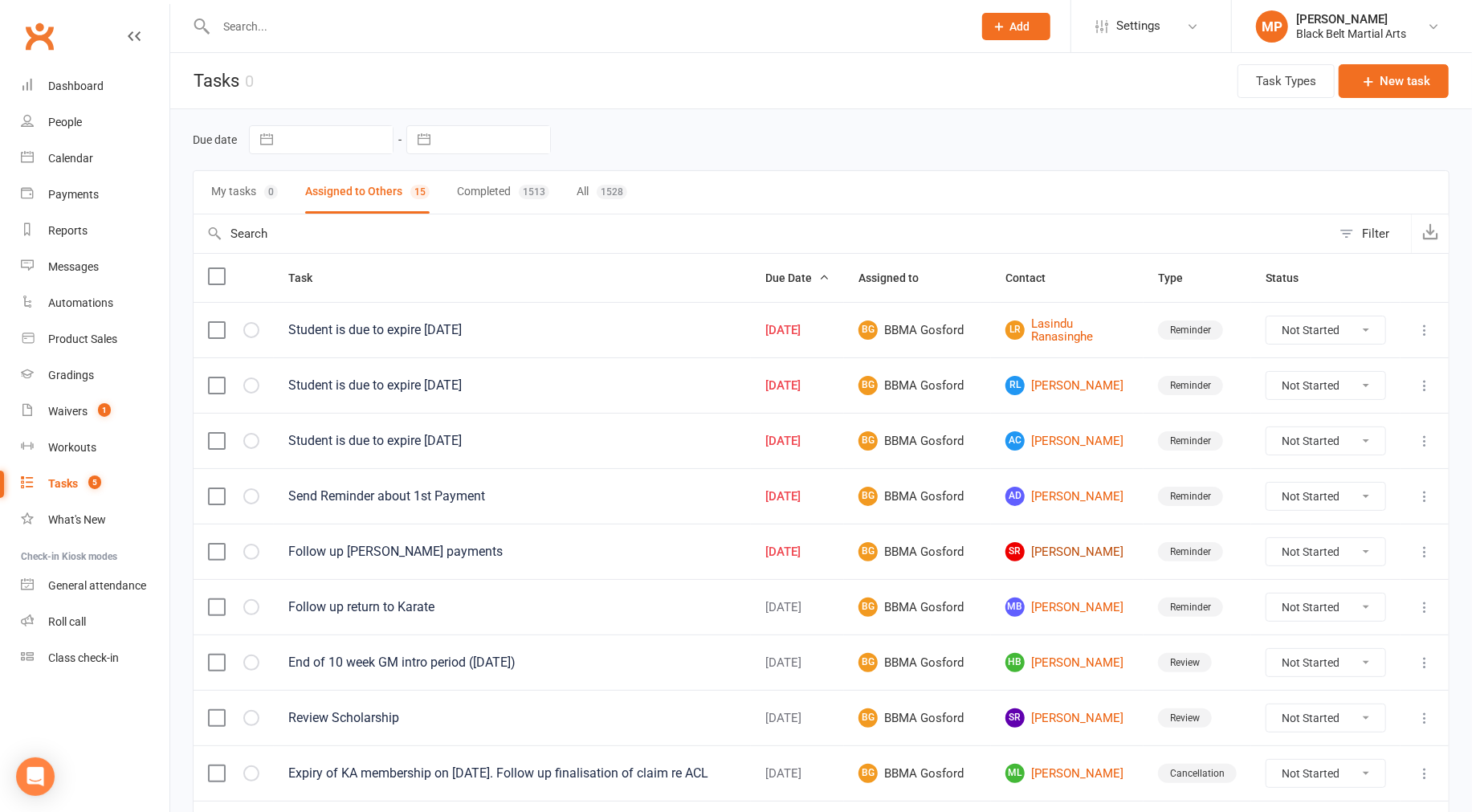
click at [840, 551] on link "SR [PERSON_NAME]" at bounding box center [1066, 551] width 124 height 19
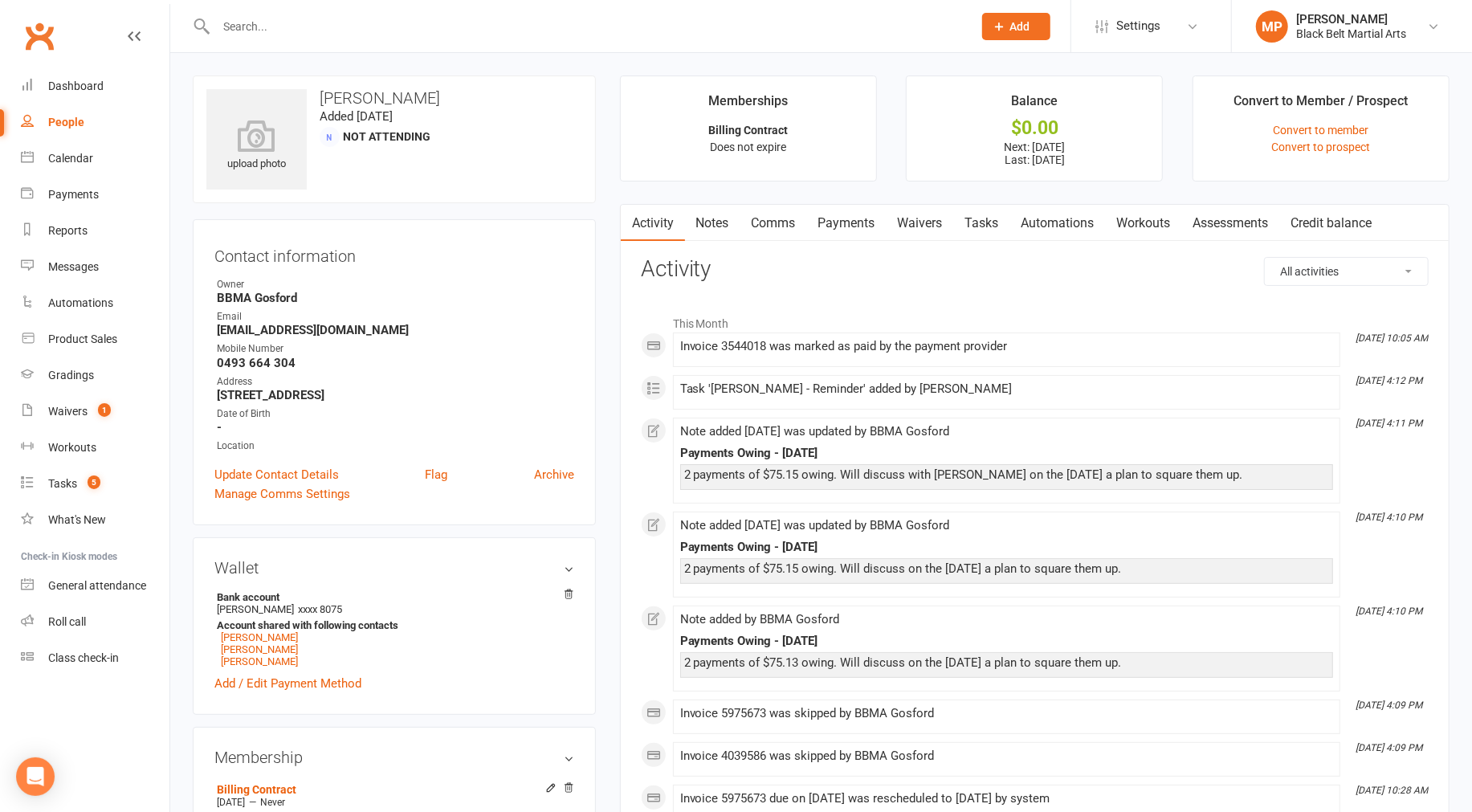
click at [840, 220] on link "Payments" at bounding box center [847, 223] width 79 height 37
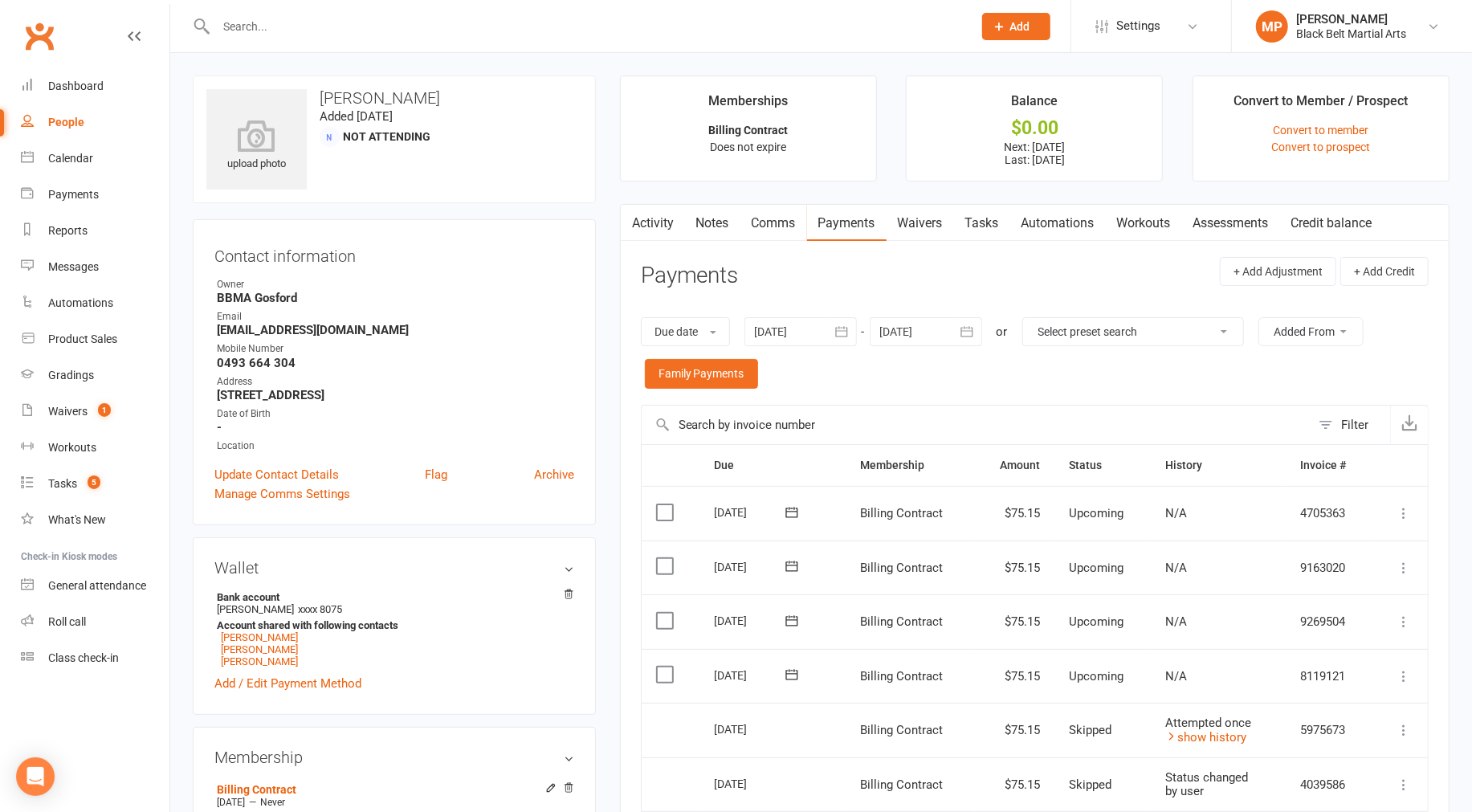
click at [840, 213] on link "Tasks" at bounding box center [981, 223] width 56 height 37
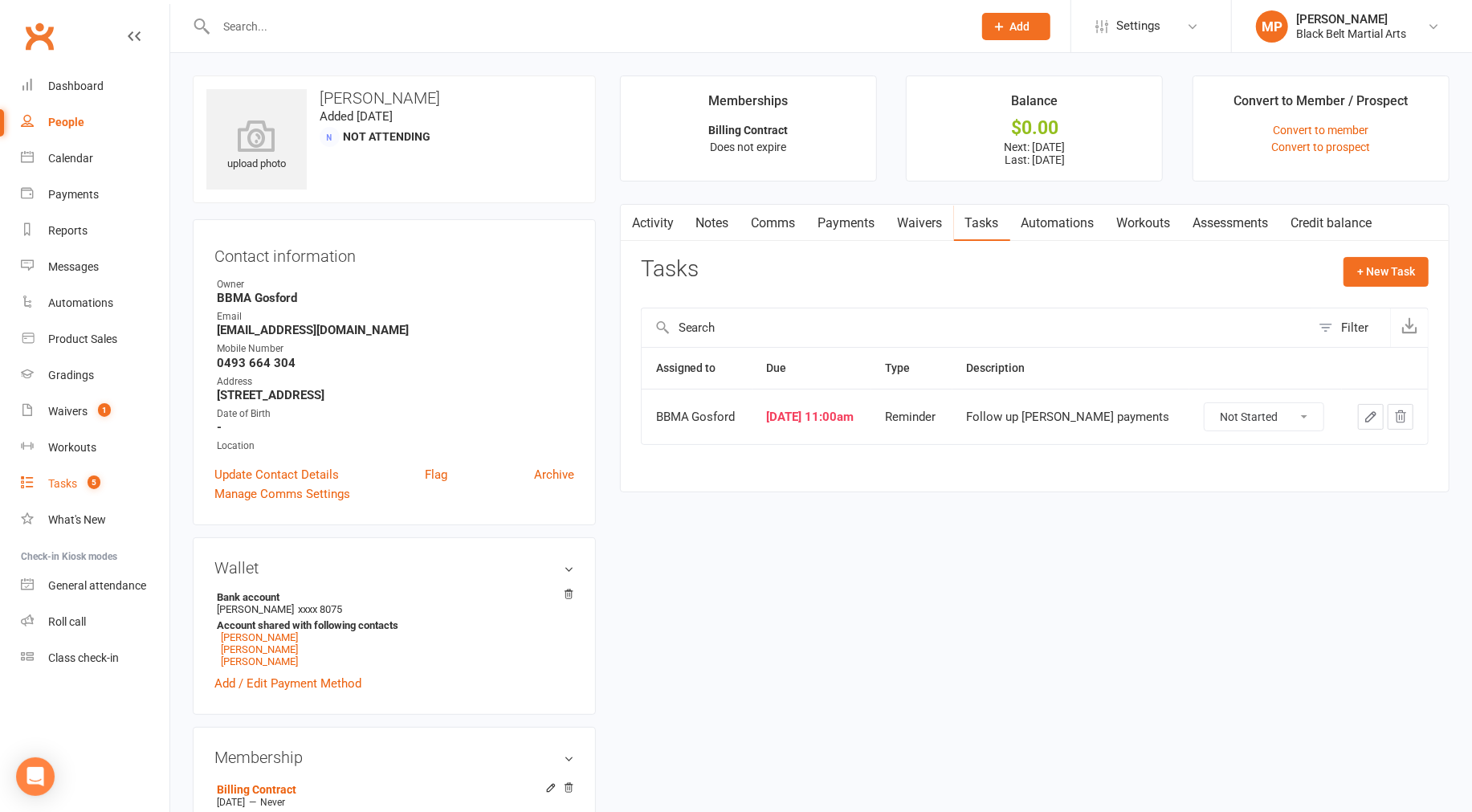
click at [70, 475] on link "Tasks 5" at bounding box center [95, 484] width 148 height 36
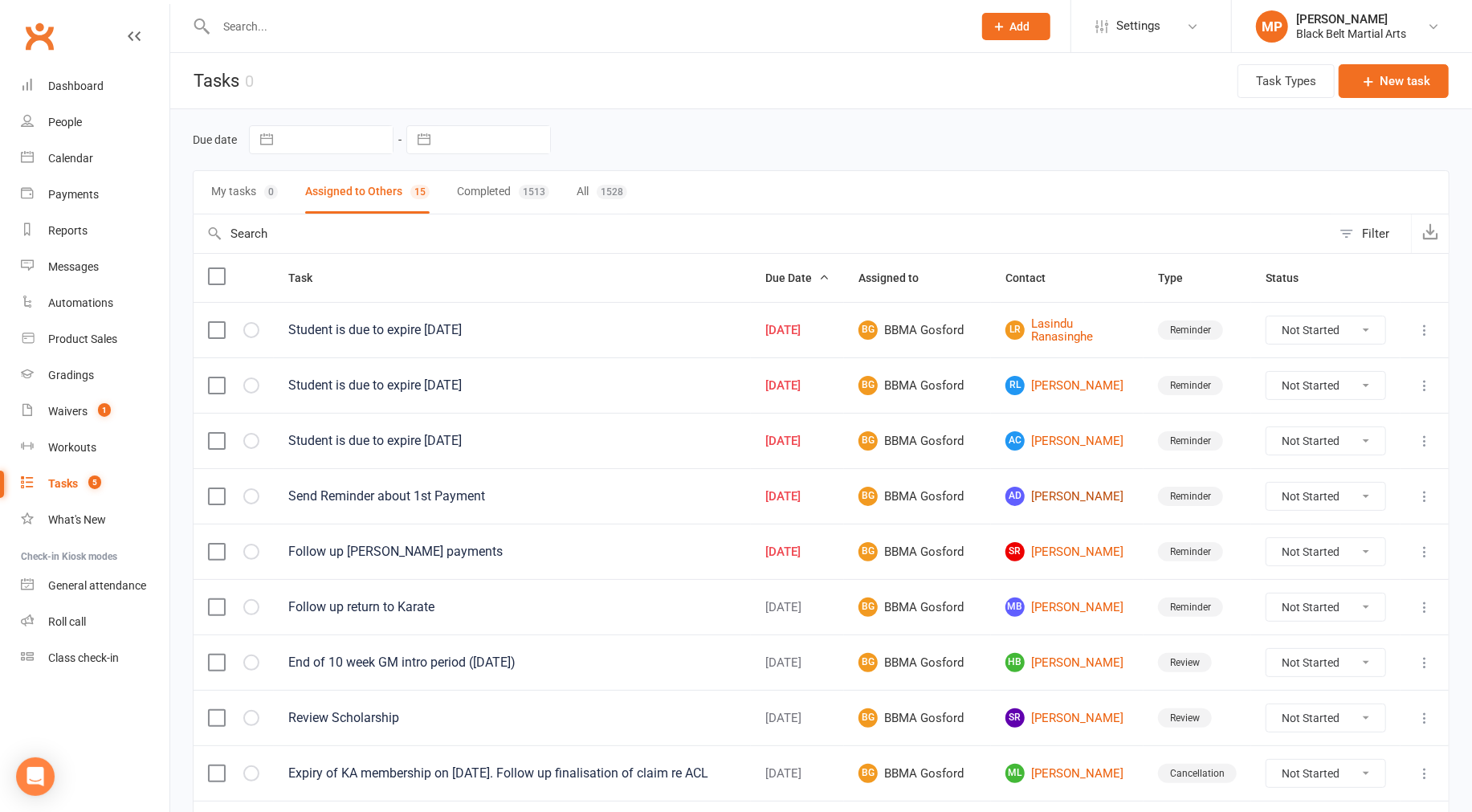
click at [840, 496] on link "AD Ally [PERSON_NAME]" at bounding box center [1066, 496] width 124 height 19
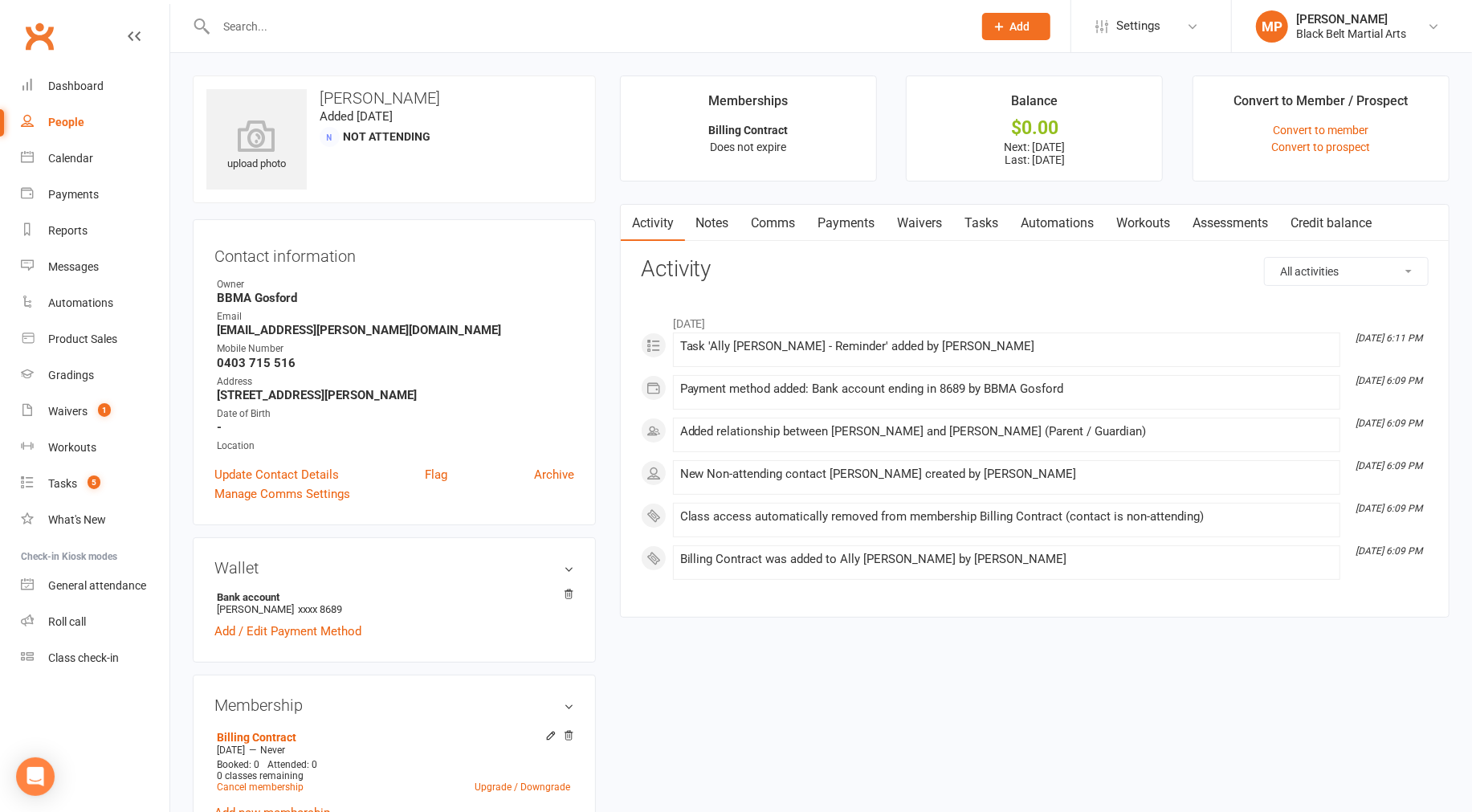
click at [840, 214] on link "Payments" at bounding box center [847, 223] width 79 height 37
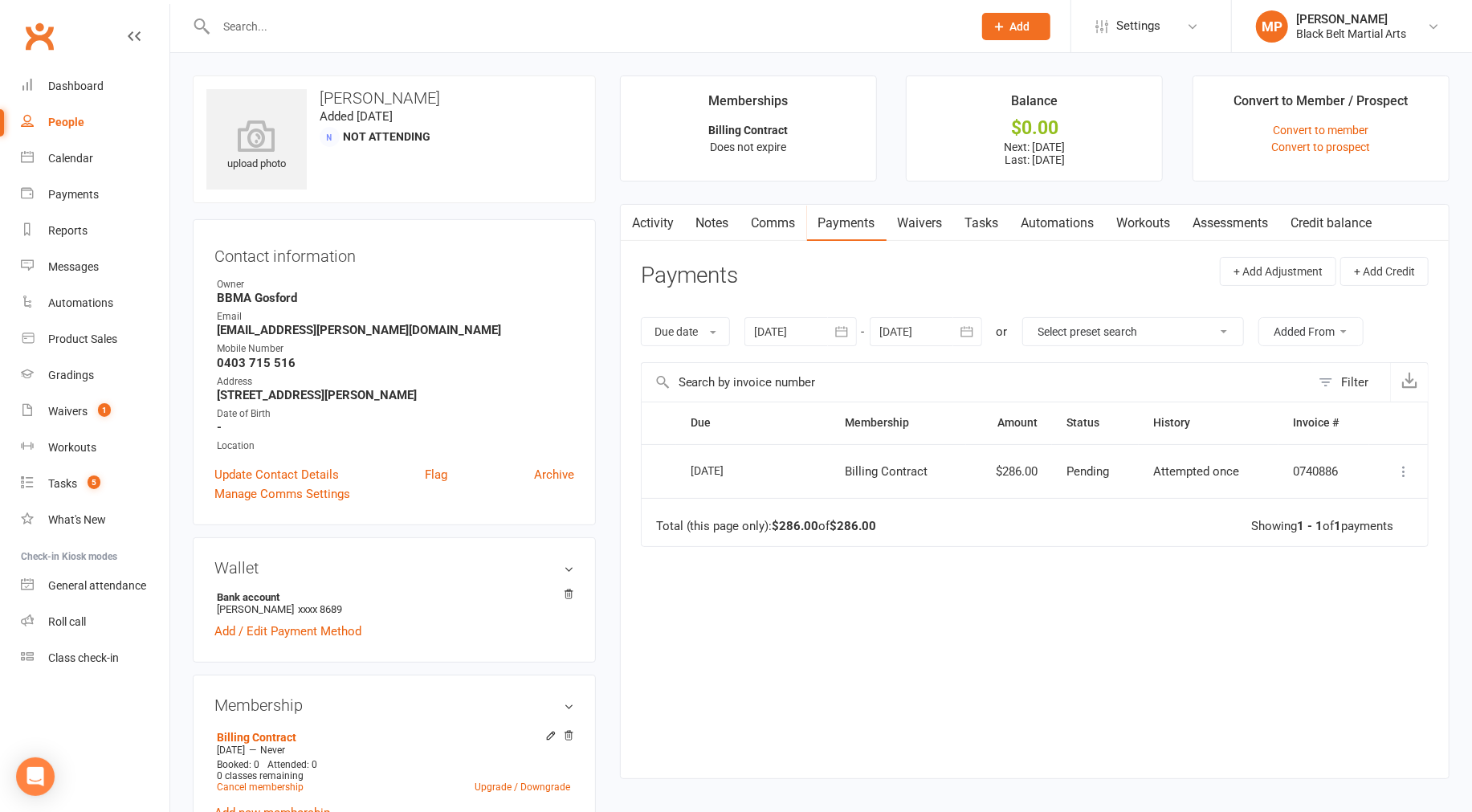
click at [840, 215] on link "Tasks" at bounding box center [981, 223] width 56 height 37
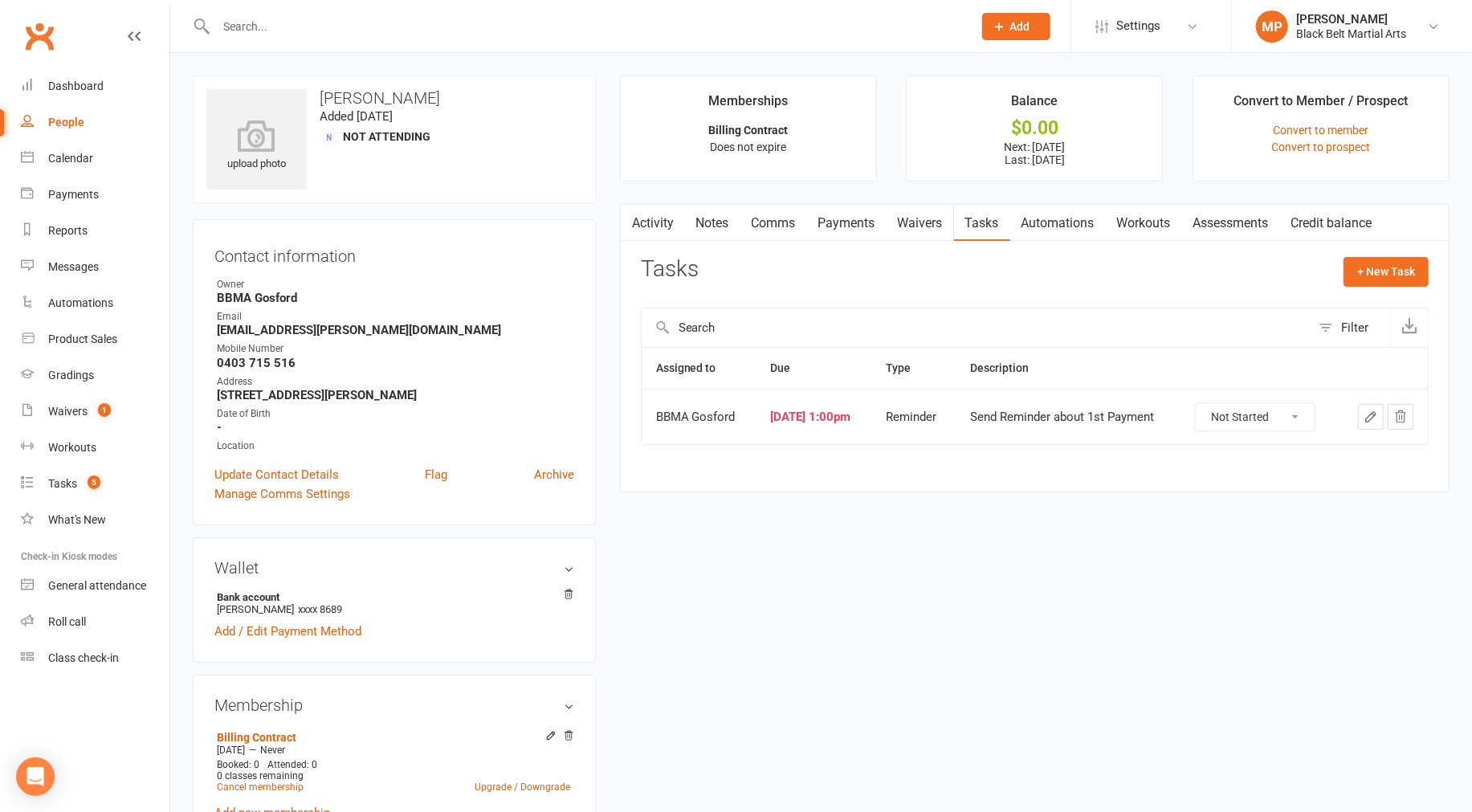
click at [840, 416] on select "Not Started In Progress Waiting Complete" at bounding box center [1256, 416] width 119 height 27
click at [840, 404] on select "Not Started In Progress Waiting Complete" at bounding box center [1256, 416] width 119 height 27
select select "unstarted"
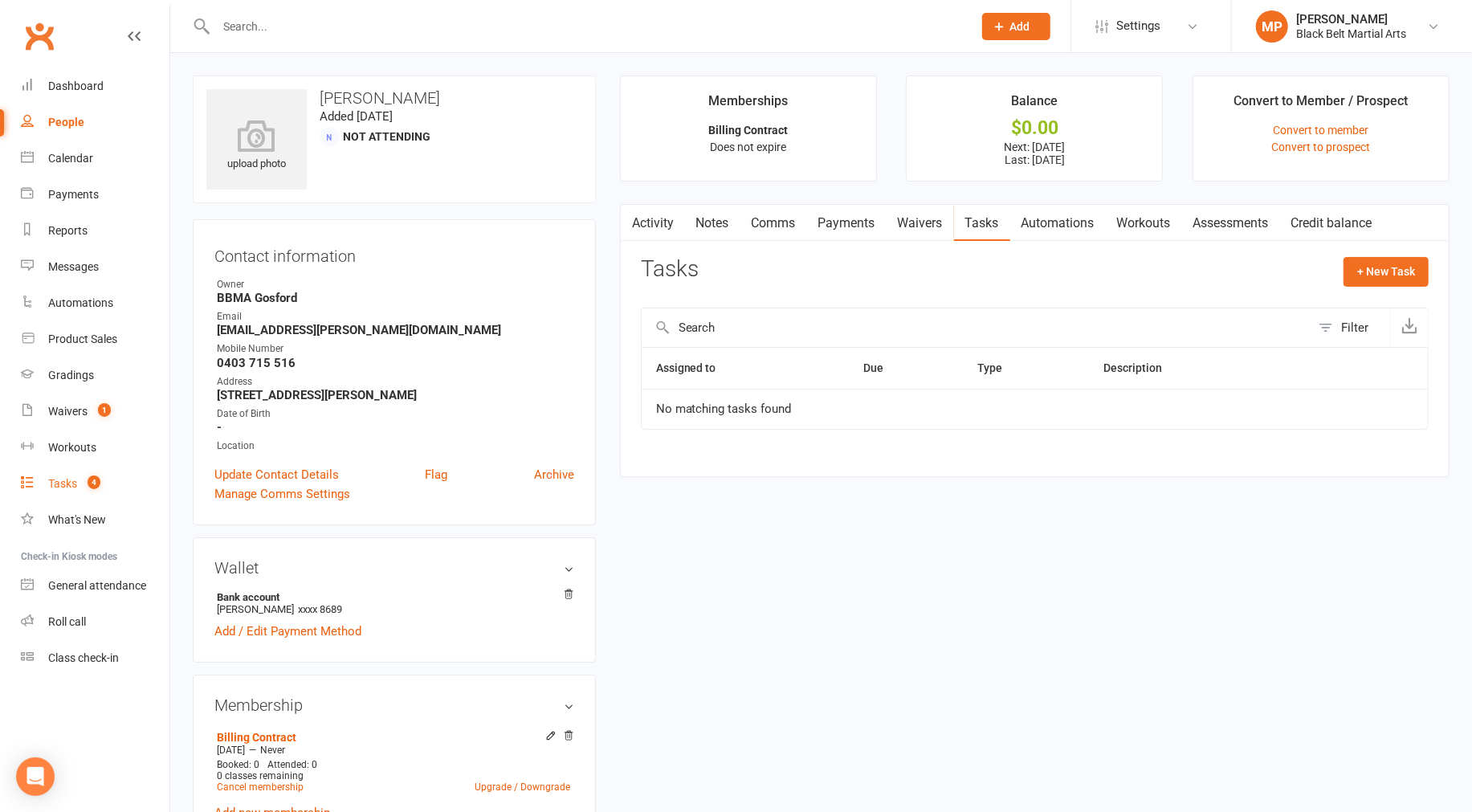
click at [61, 491] on link "Tasks 4" at bounding box center [95, 484] width 148 height 36
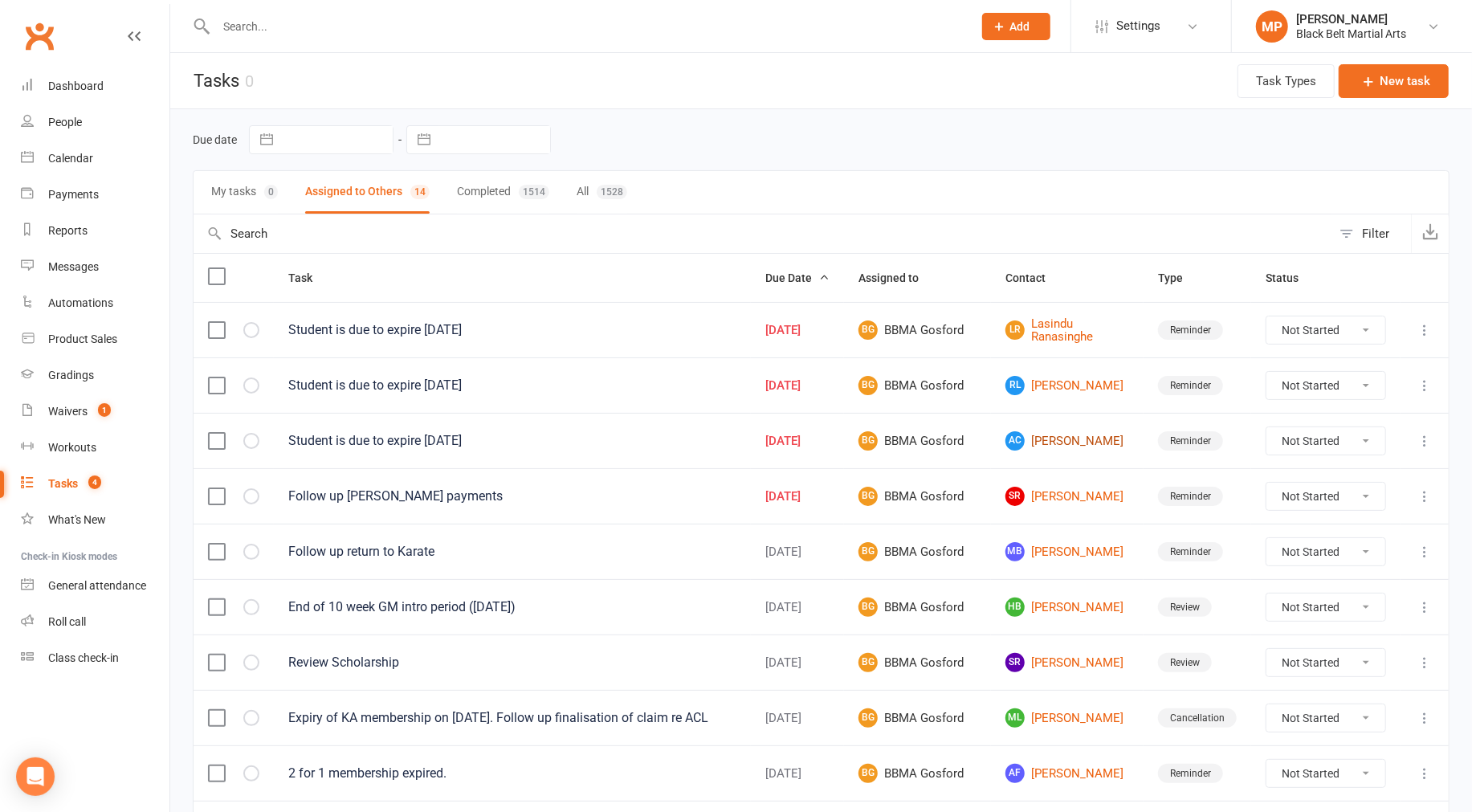
click at [840, 448] on link "[PERSON_NAME]" at bounding box center [1066, 441] width 124 height 19
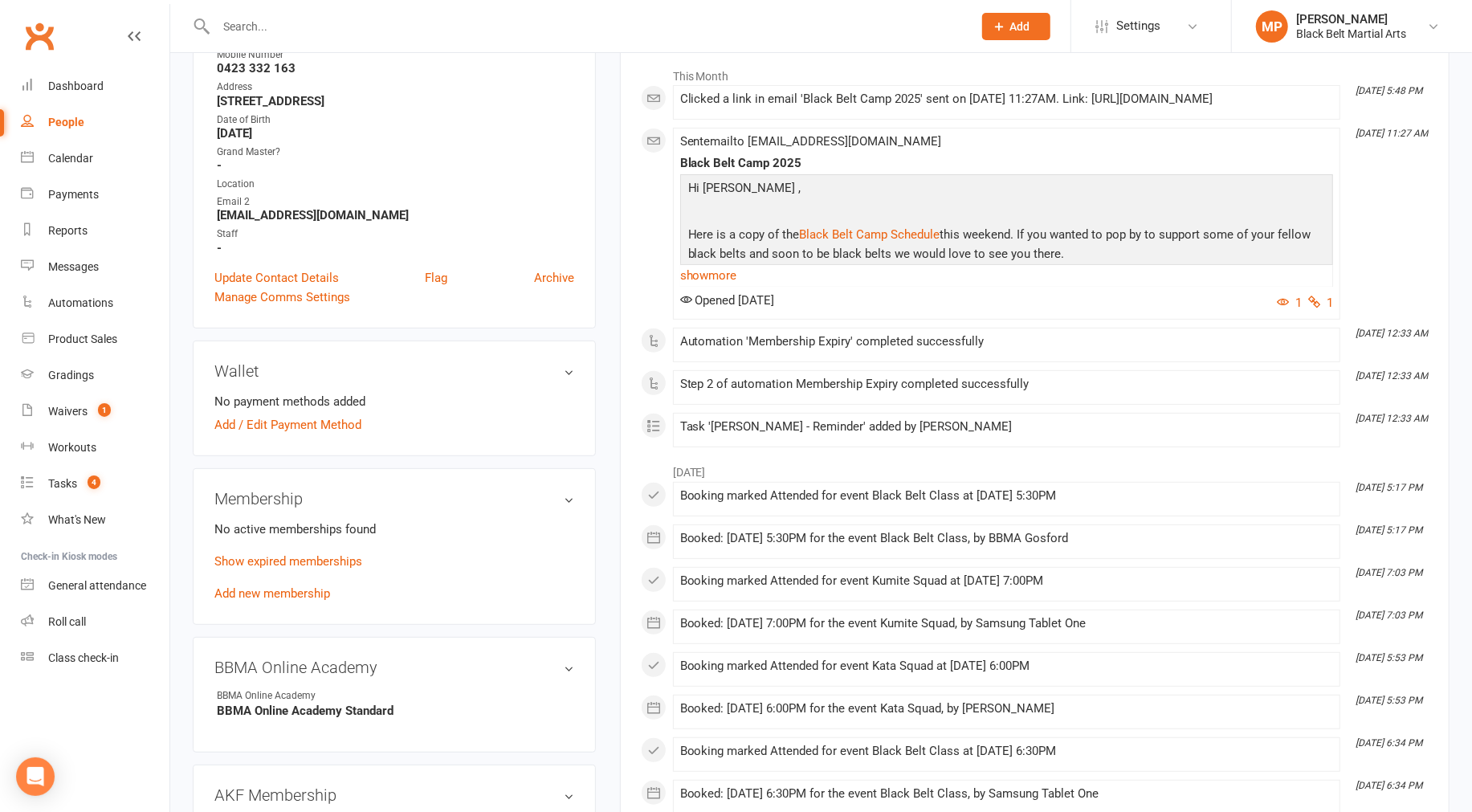
scroll to position [268, 0]
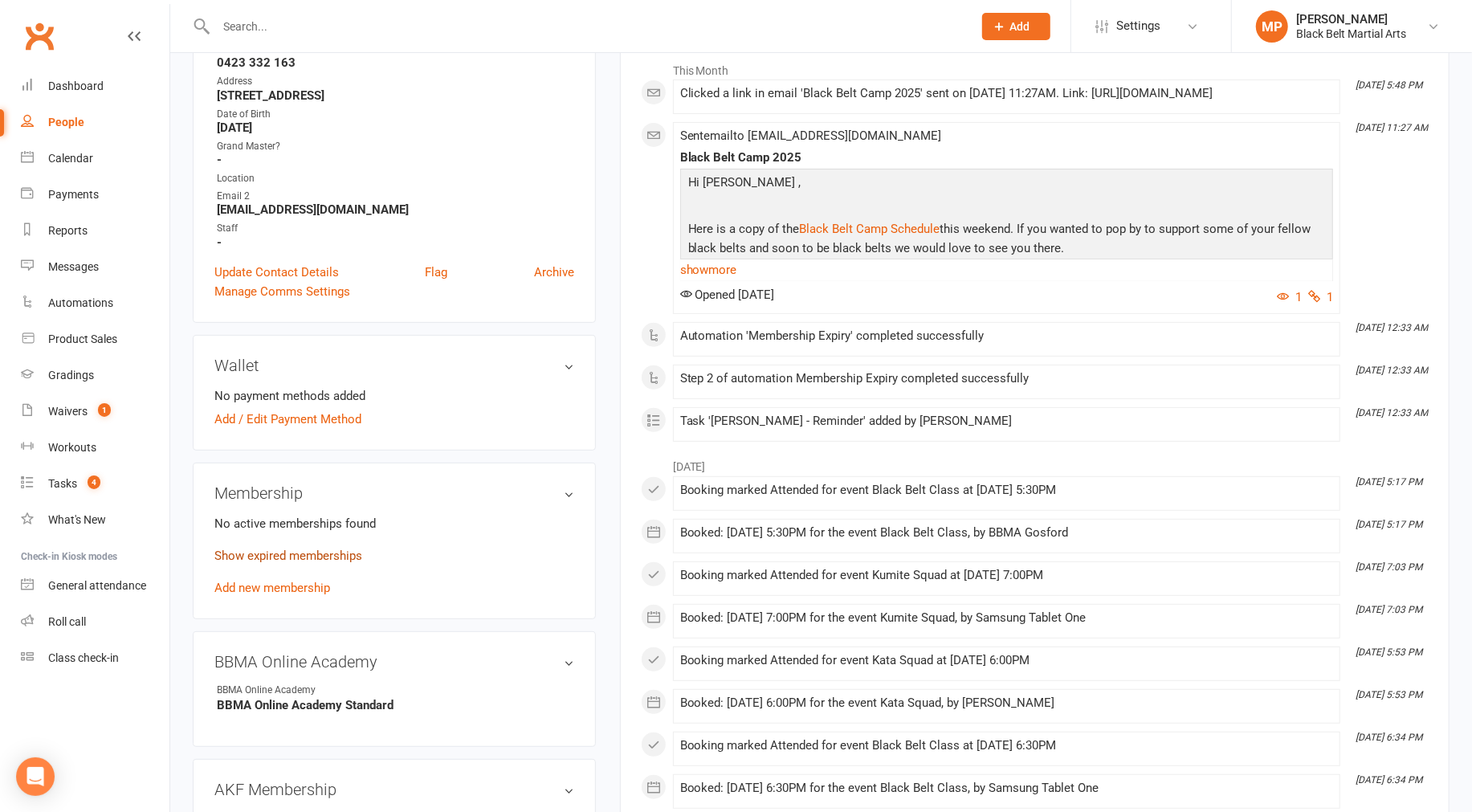
click at [306, 550] on link "Show expired memberships" at bounding box center [288, 555] width 147 height 14
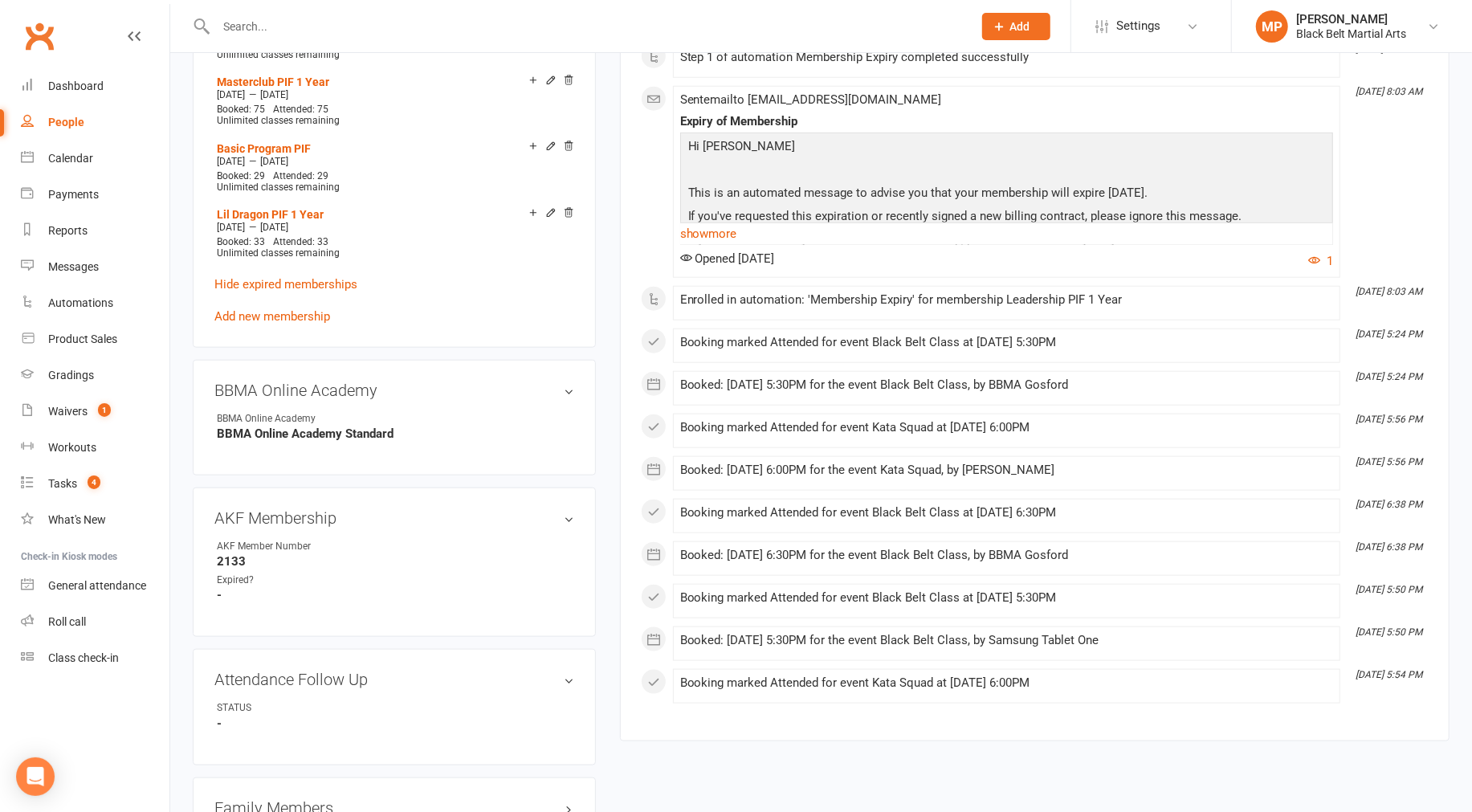
scroll to position [1070, 0]
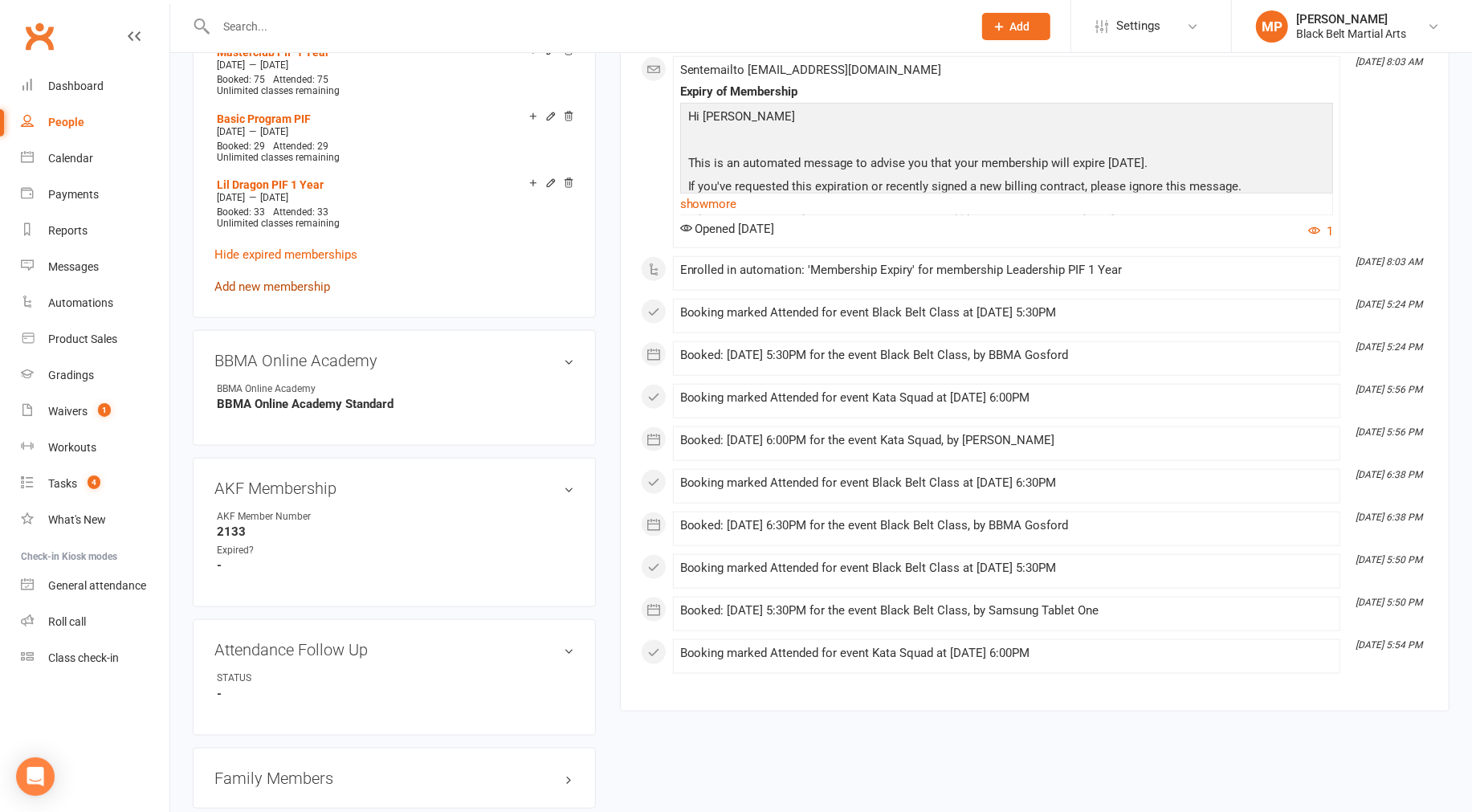
click at [259, 280] on link "Add new membership" at bounding box center [272, 286] width 115 height 14
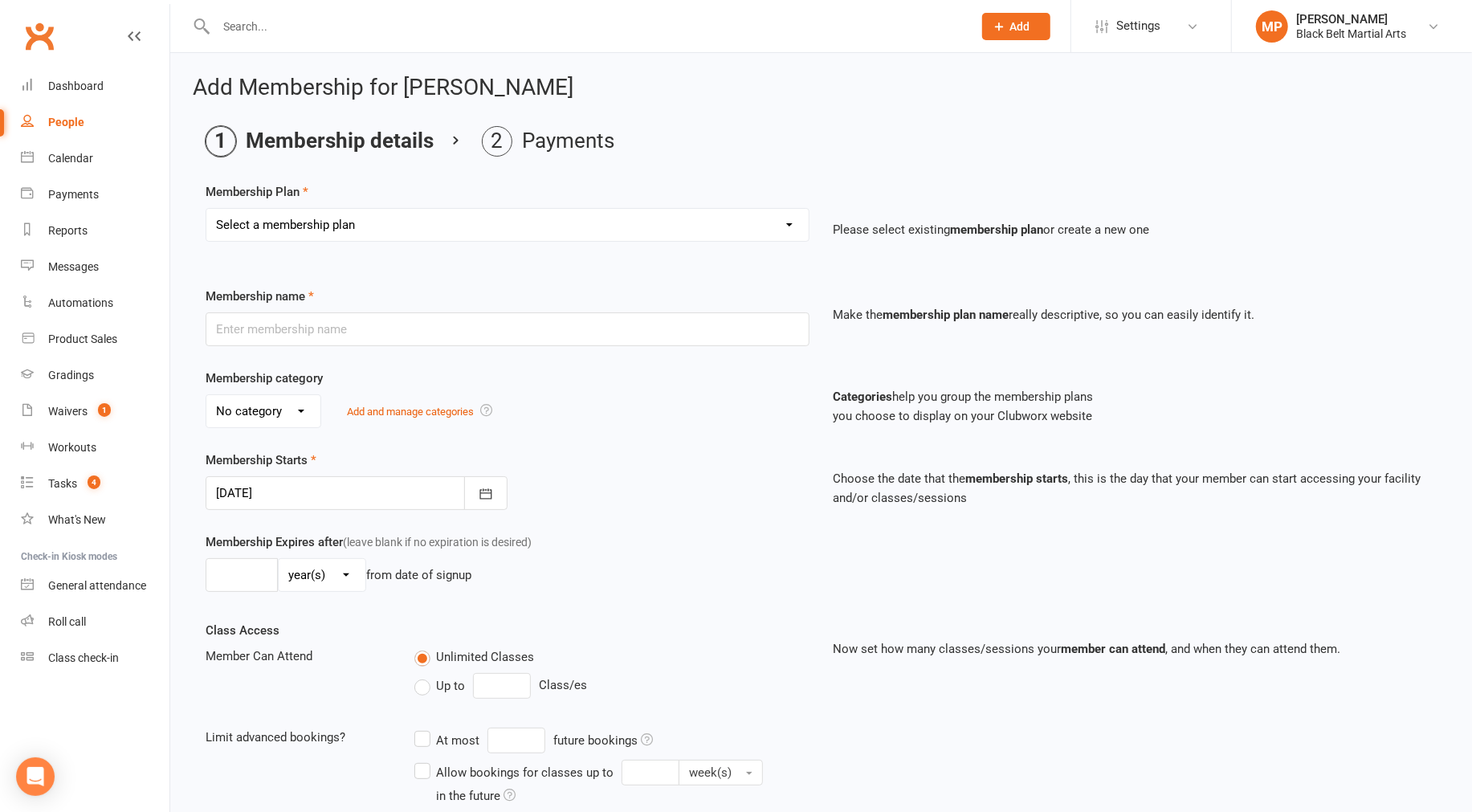
click at [320, 231] on select "Select a membership plan Create new Membership Plan Billing Contract Basic Prog…" at bounding box center [507, 225] width 602 height 32
select select "11"
click at [206, 209] on select "Select a membership plan Create new Membership Plan Billing Contract Basic Prog…" at bounding box center [507, 225] width 602 height 32
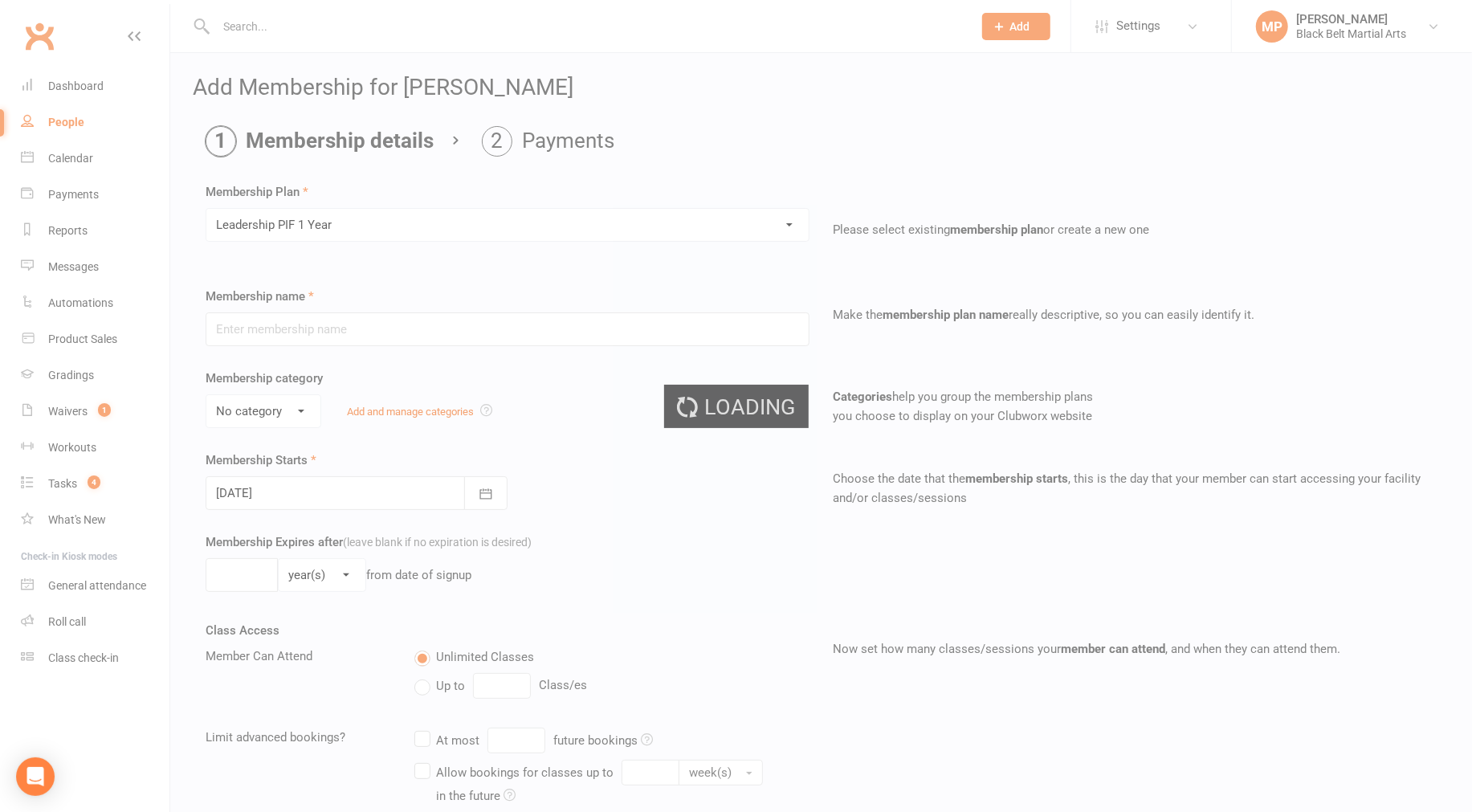
type input "Leadership PIF 1 Year"
select select "2"
type input "1"
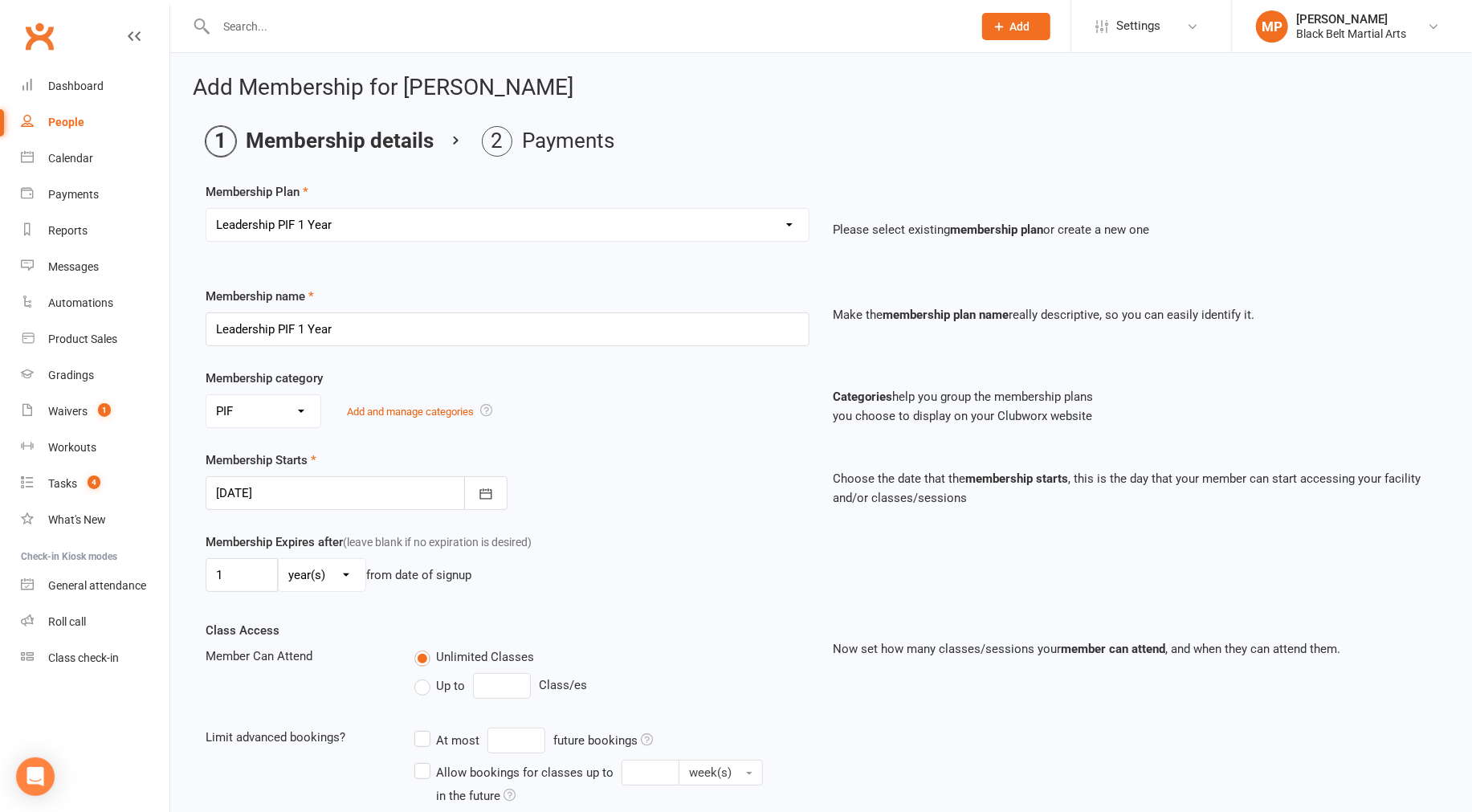
click at [370, 492] on div at bounding box center [355, 493] width 302 height 34
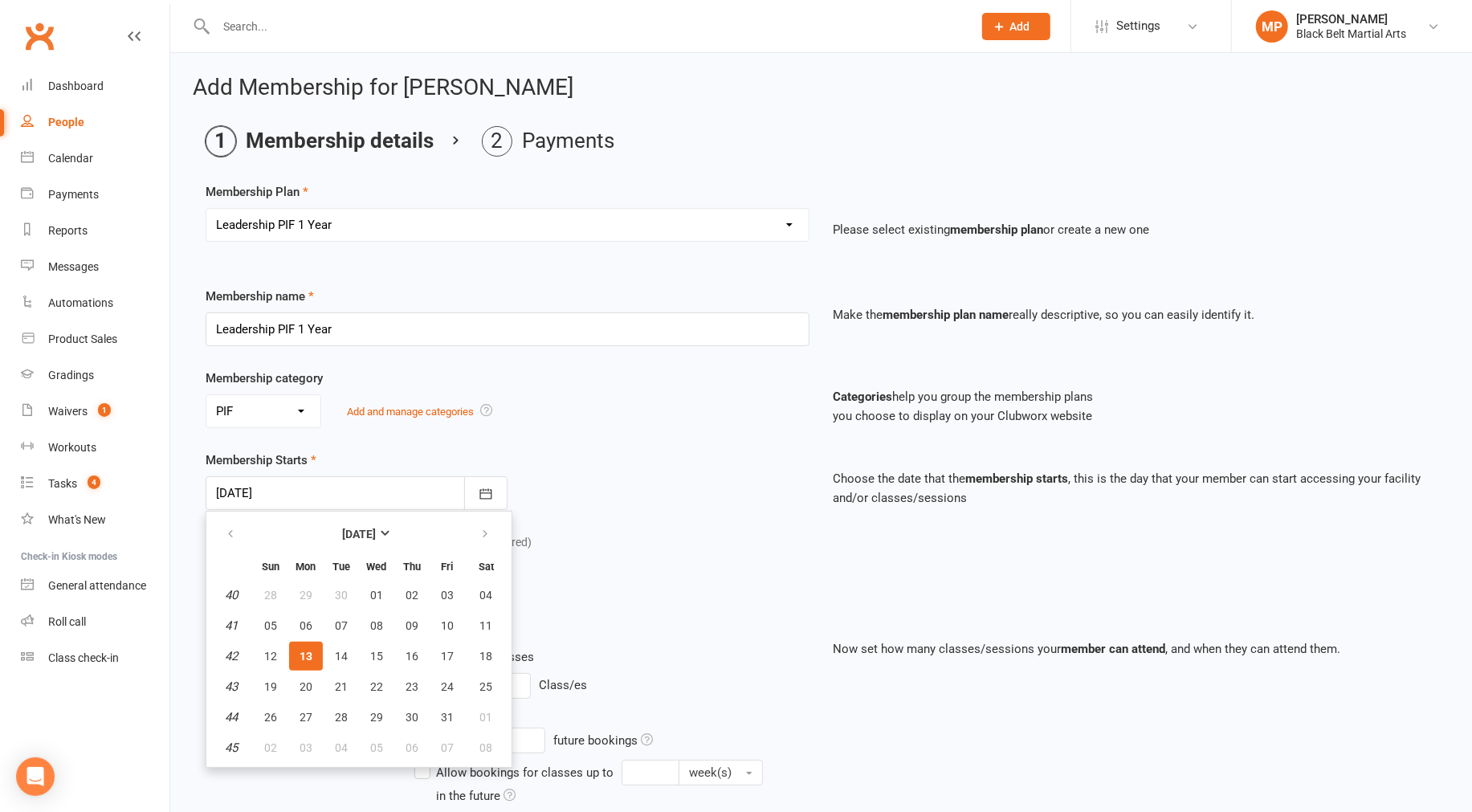
click at [616, 451] on div "Membership Starts [DATE] [DATE] Sun Mon Tue Wed Thu Fri Sat 40 28 29 30 01 02 0…" at bounding box center [508, 480] width 628 height 60
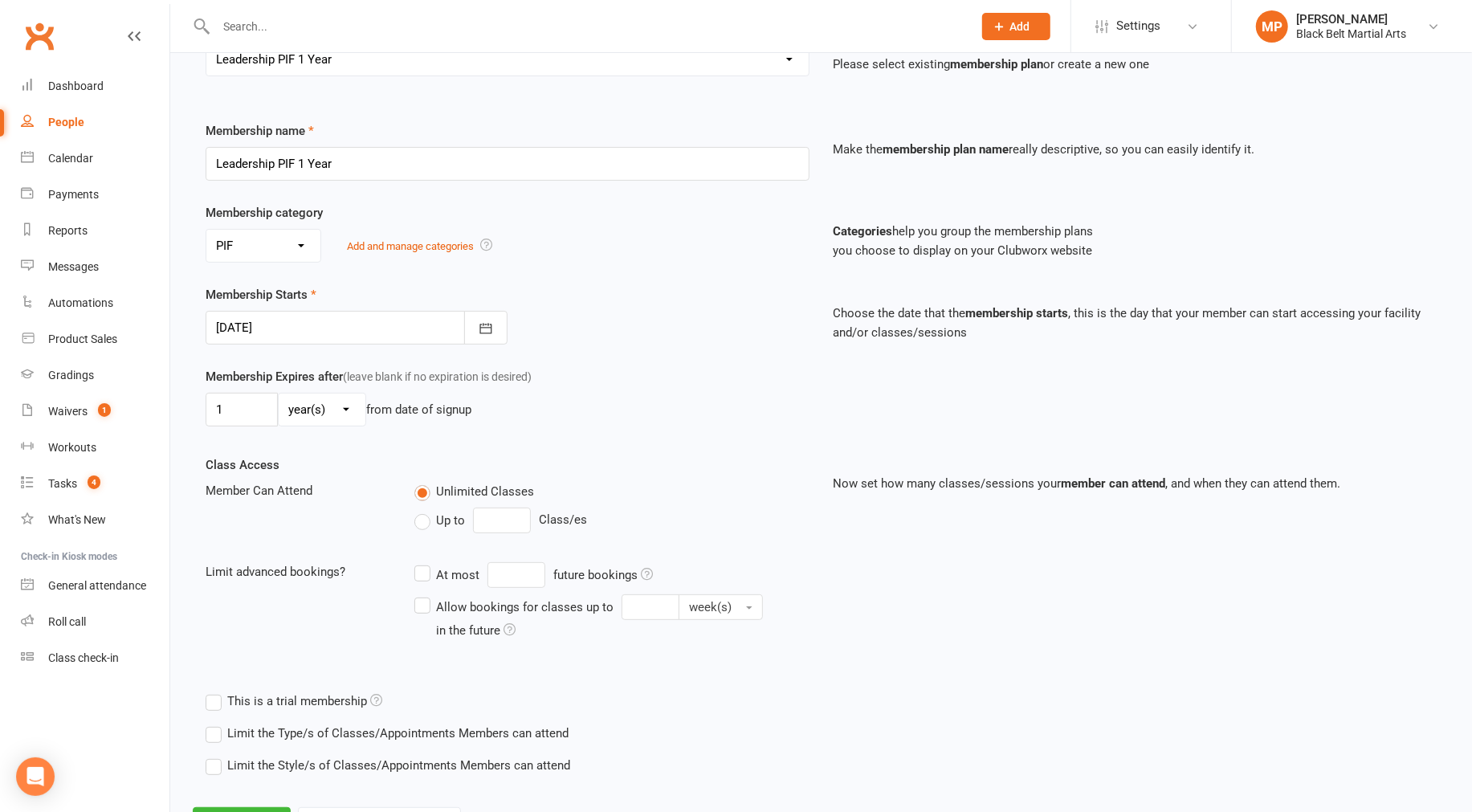
scroll to position [239, 0]
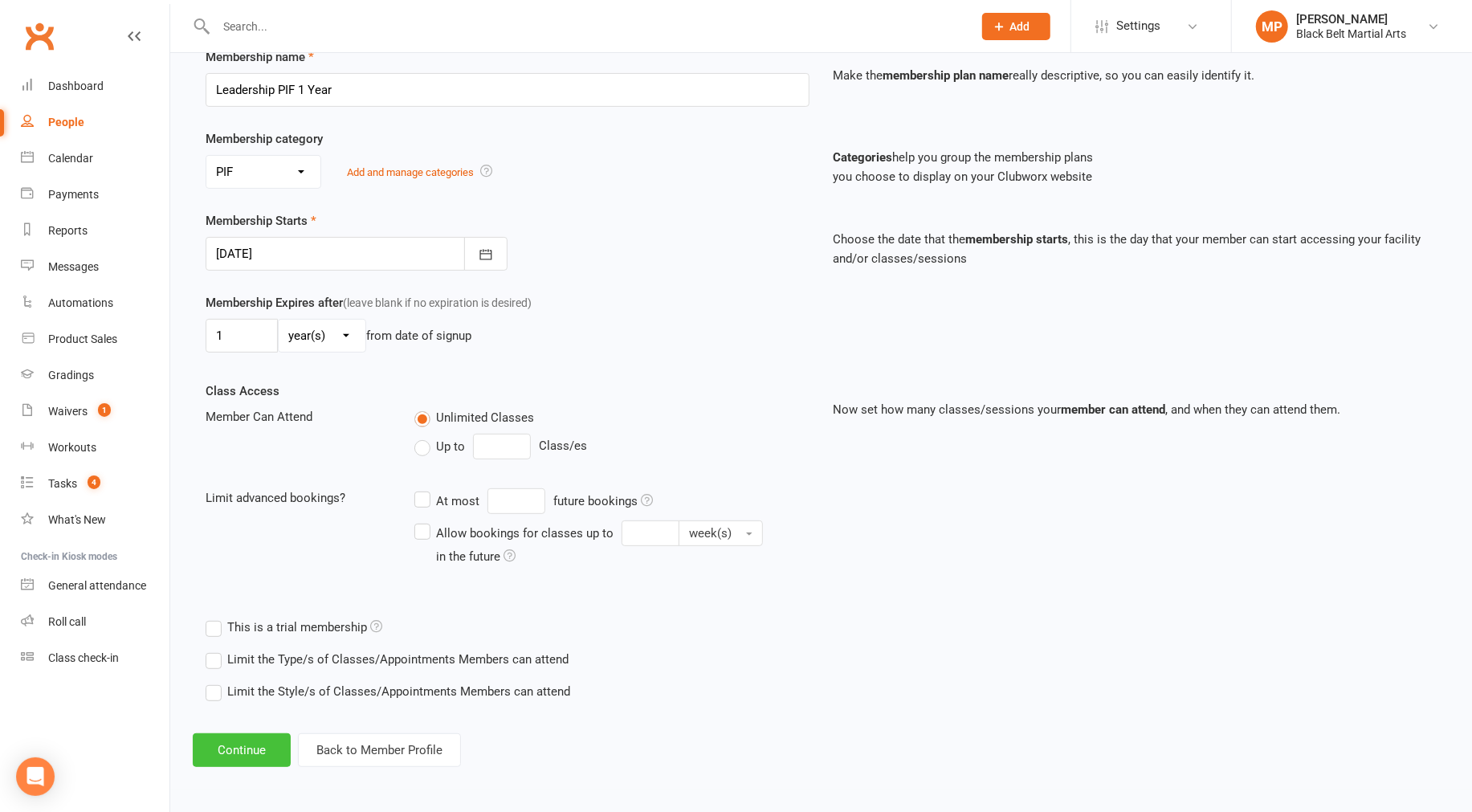
click at [234, 745] on button "Continue" at bounding box center [242, 750] width 98 height 34
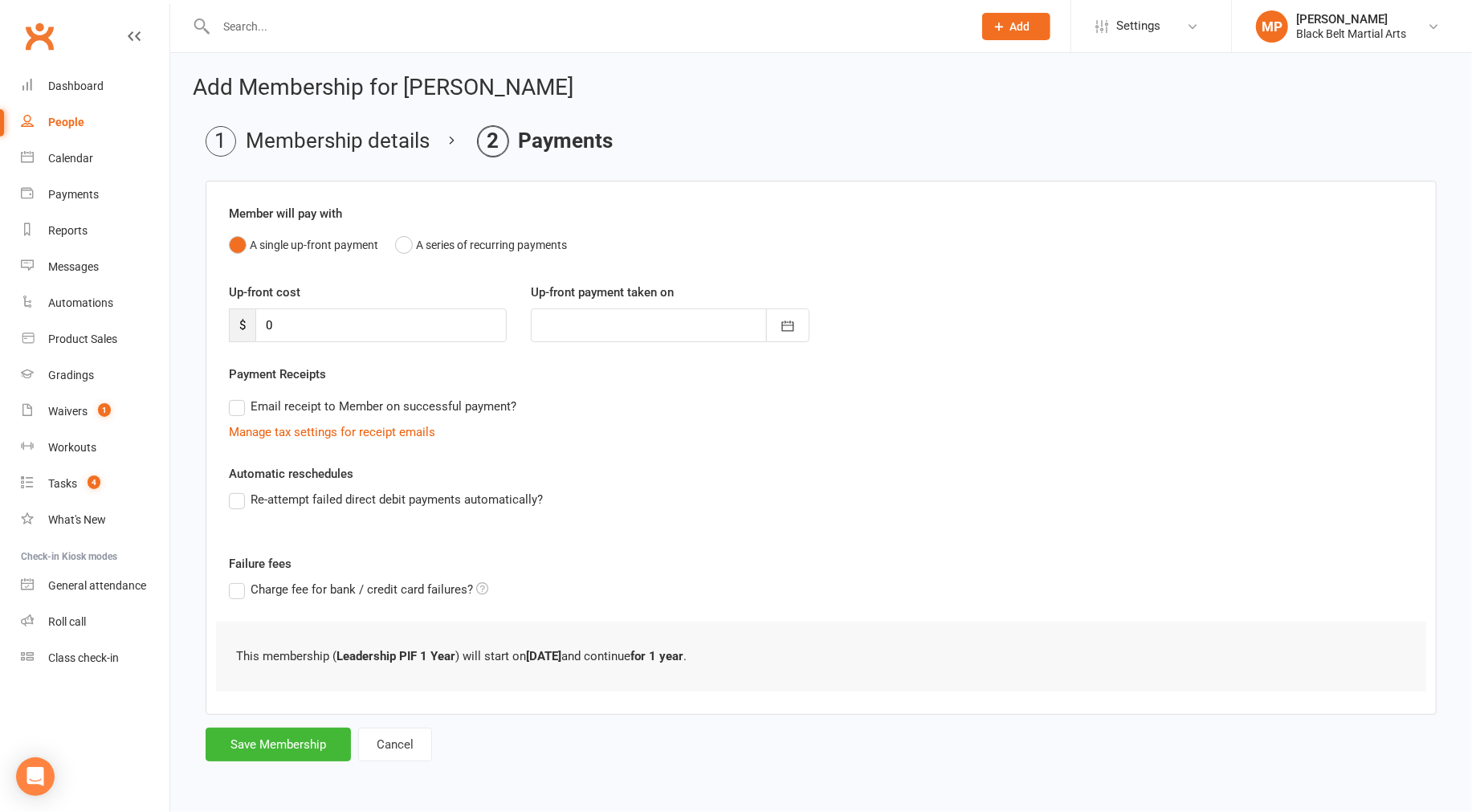
scroll to position [0, 0]
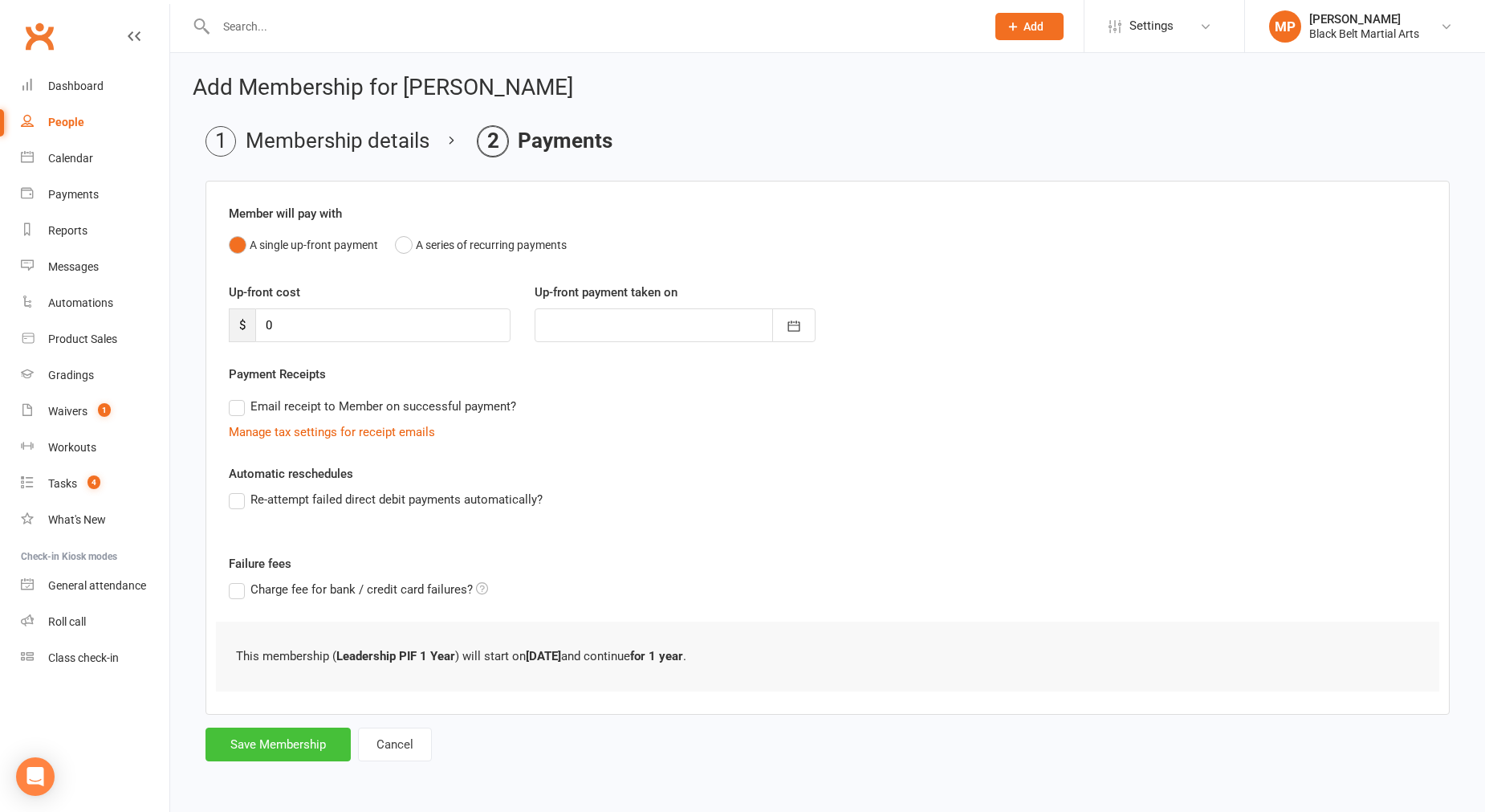
click at [284, 743] on button "Save Membership" at bounding box center [278, 745] width 146 height 34
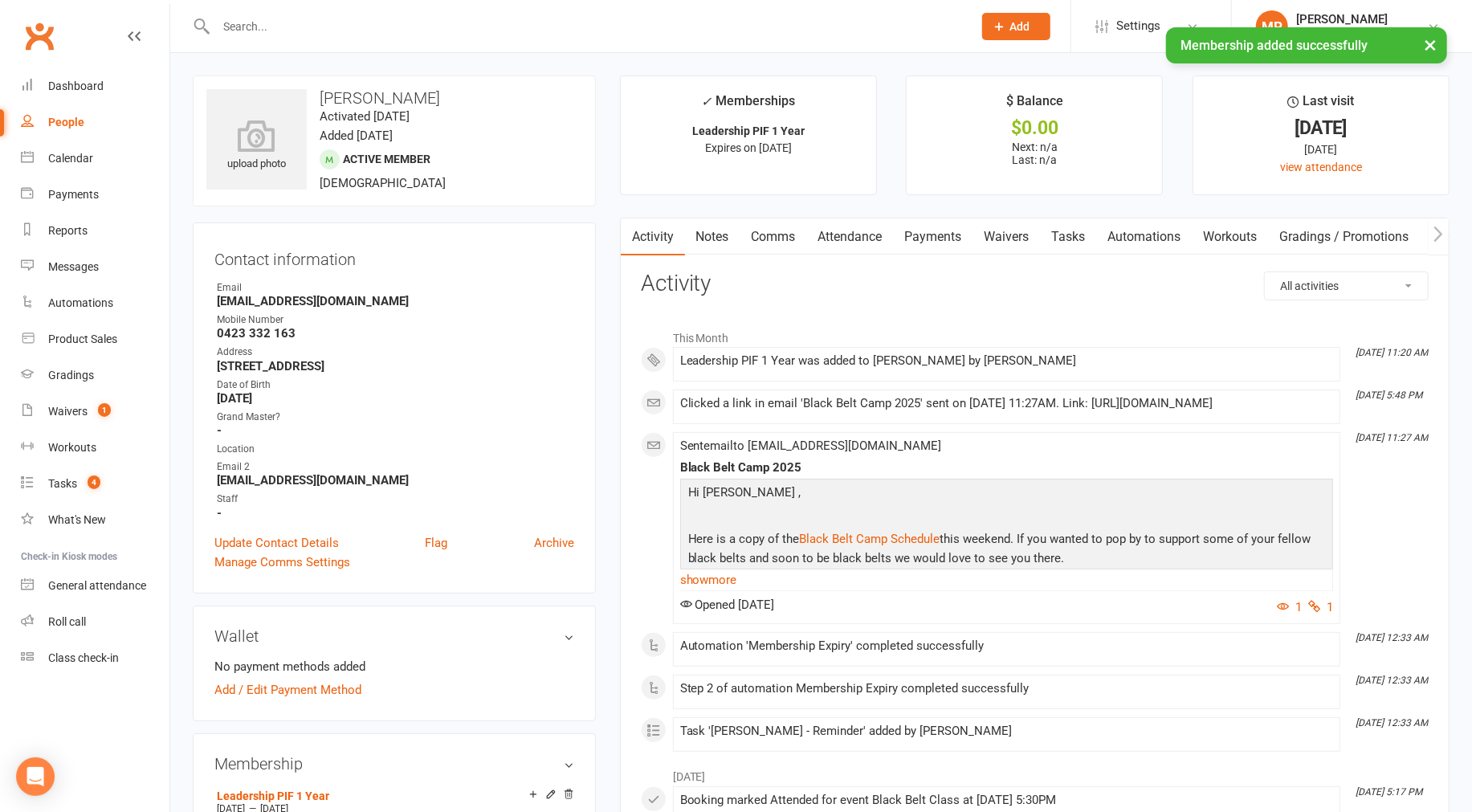
click at [840, 232] on link "Payments" at bounding box center [933, 236] width 79 height 37
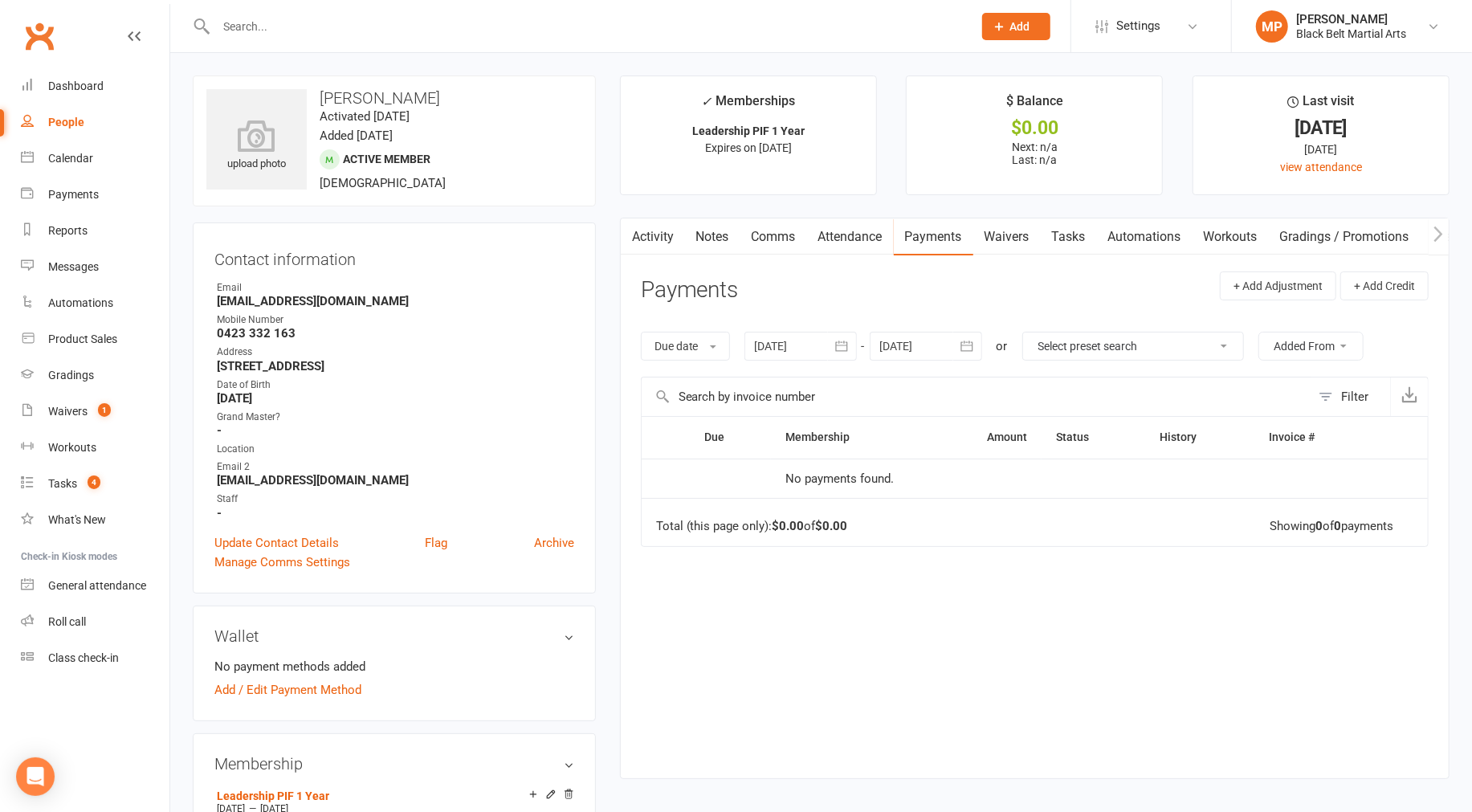
click at [840, 345] on icon "button" at bounding box center [841, 345] width 12 height 10
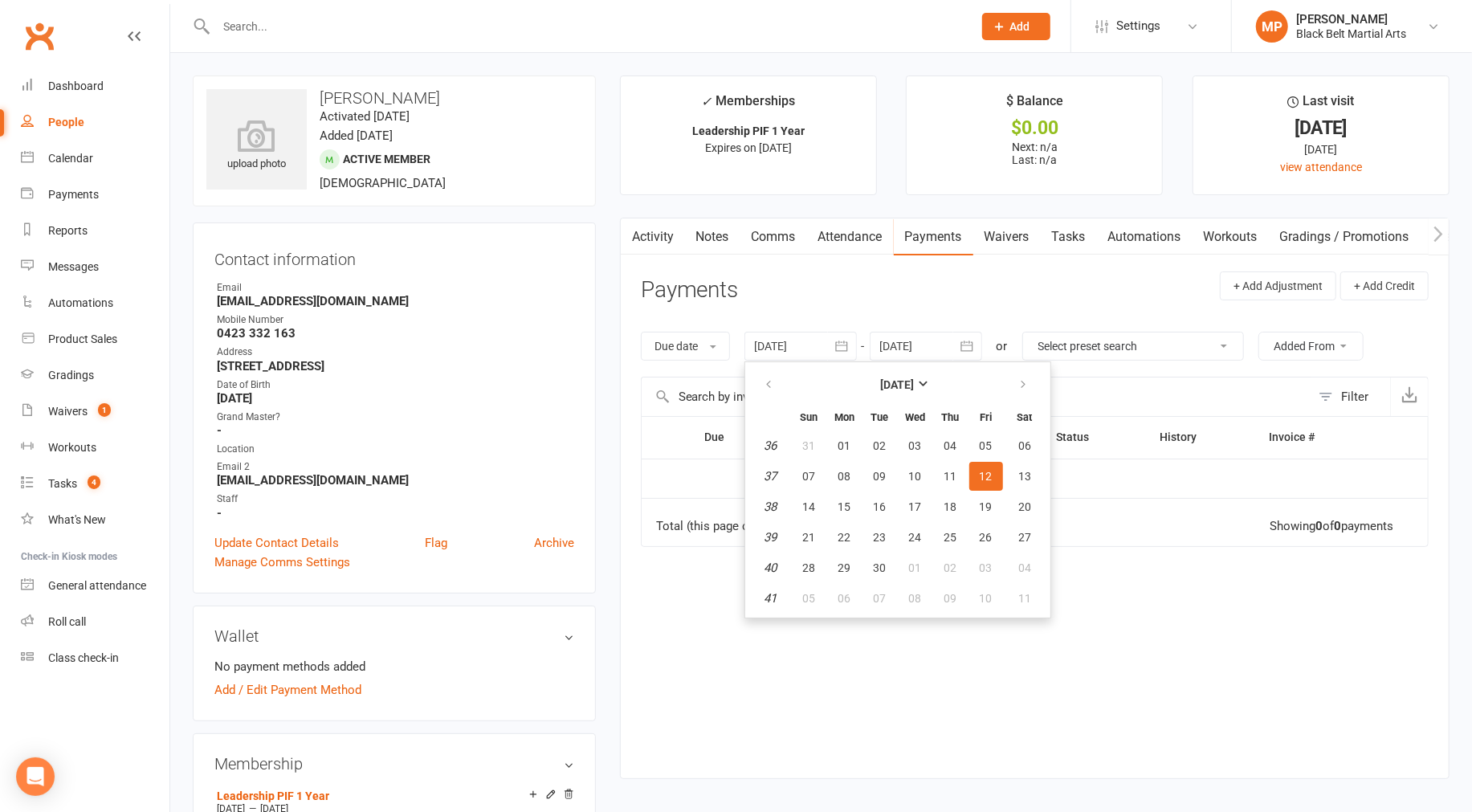
click at [752, 381] on th at bounding box center [770, 384] width 41 height 35
click at [768, 387] on icon "button" at bounding box center [770, 385] width 11 height 13
click at [818, 443] on button "01" at bounding box center [809, 445] width 34 height 29
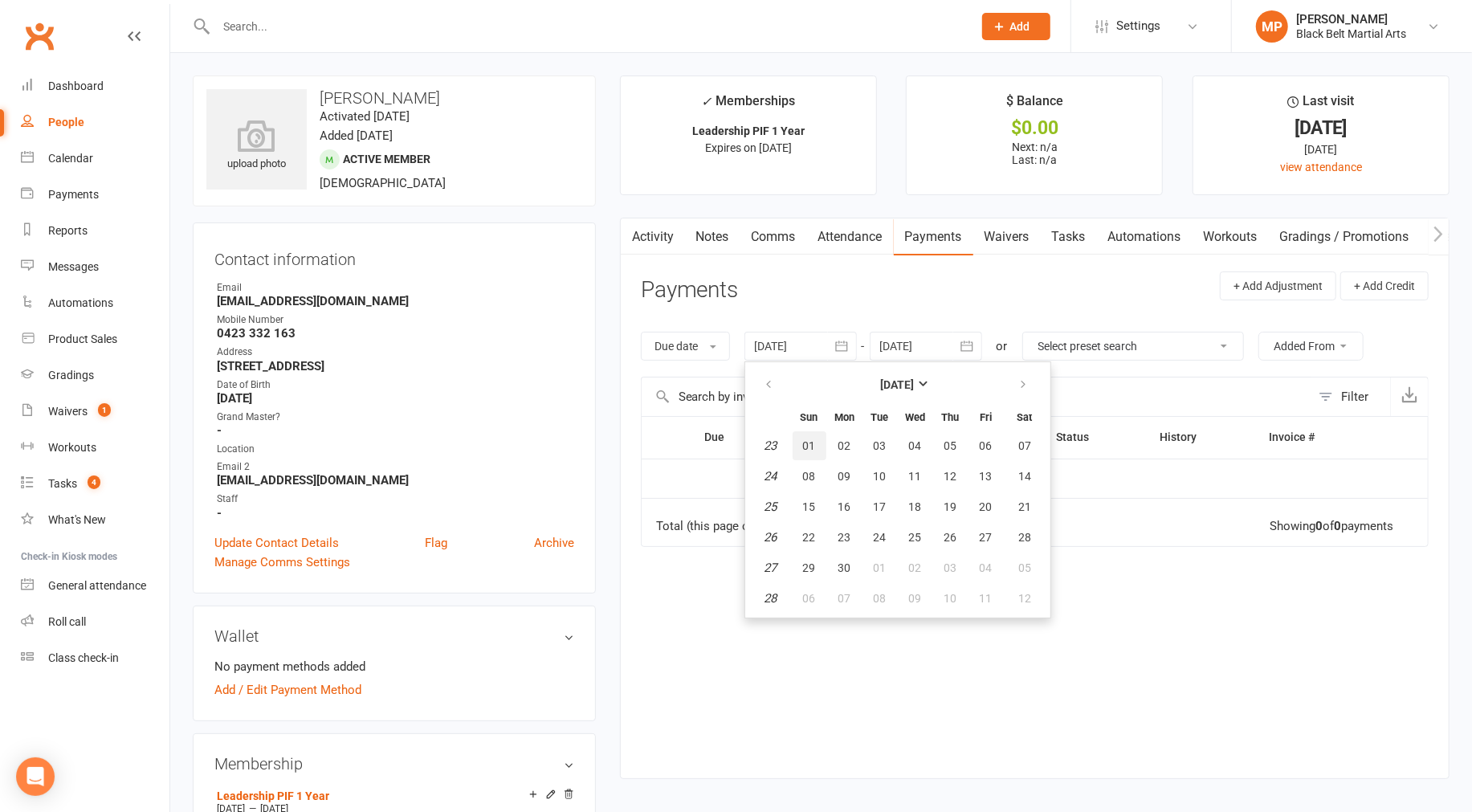
type input "[DATE]"
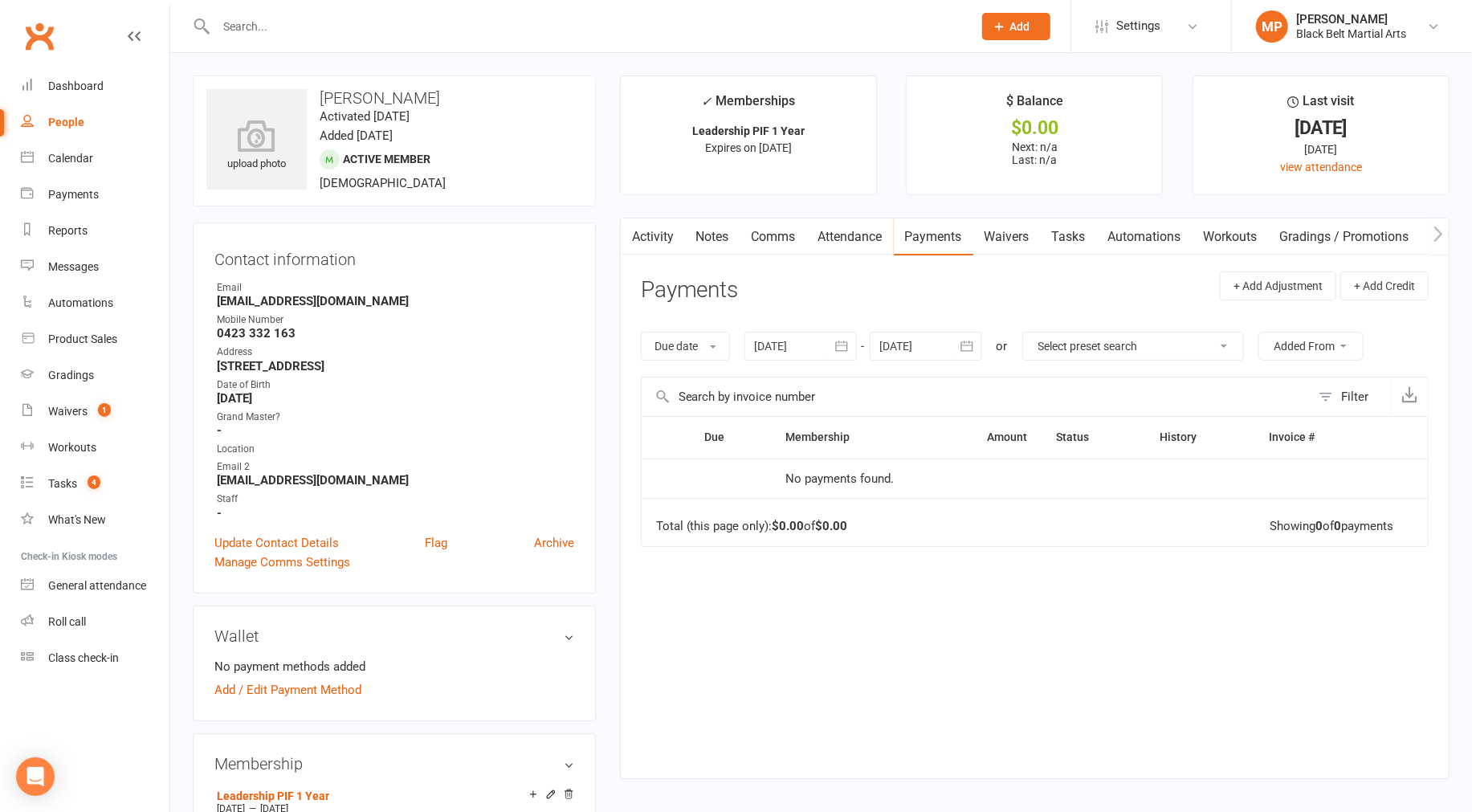
click at [652, 230] on link "Activity" at bounding box center [653, 236] width 64 height 37
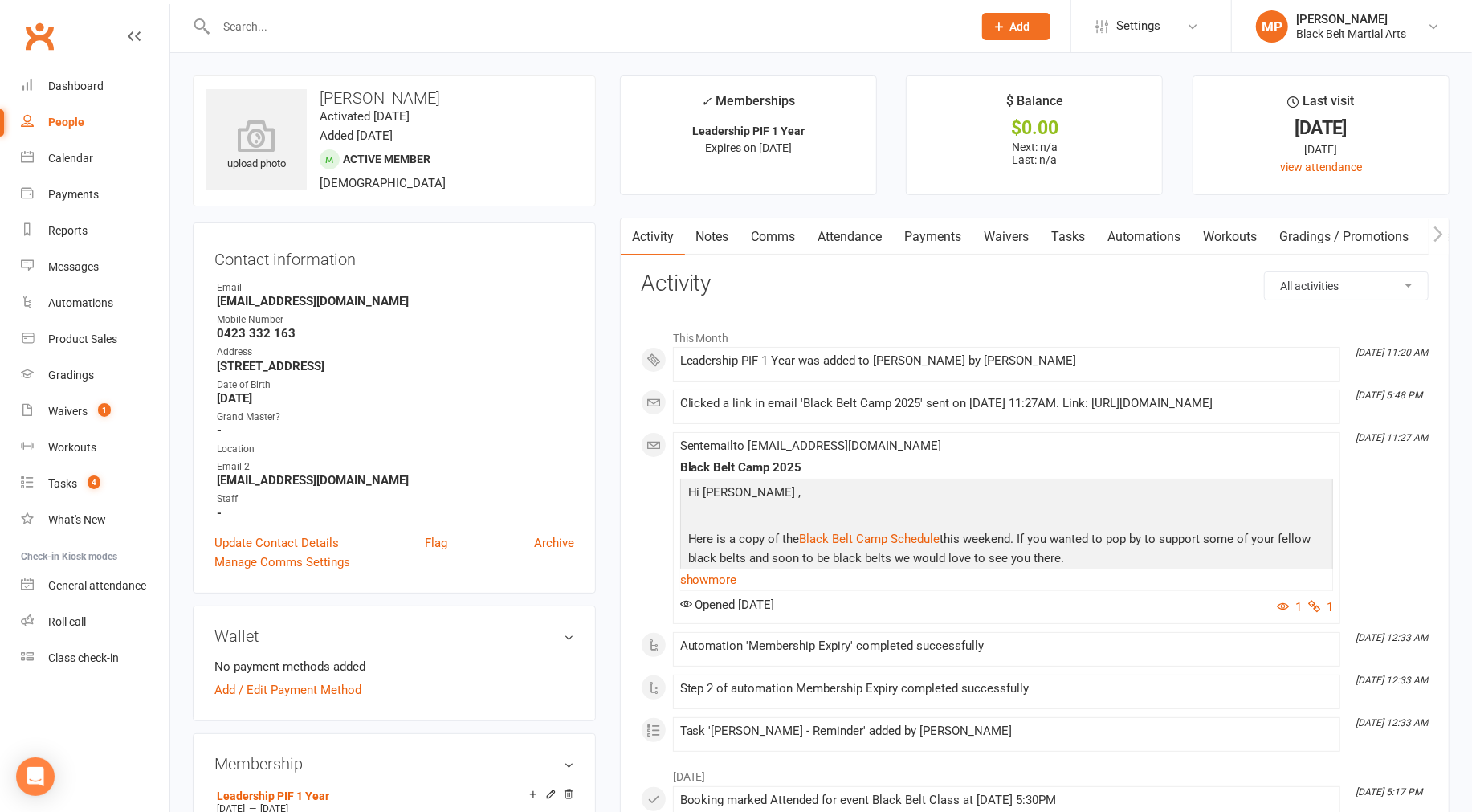
click at [701, 231] on link "Notes" at bounding box center [713, 236] width 56 height 37
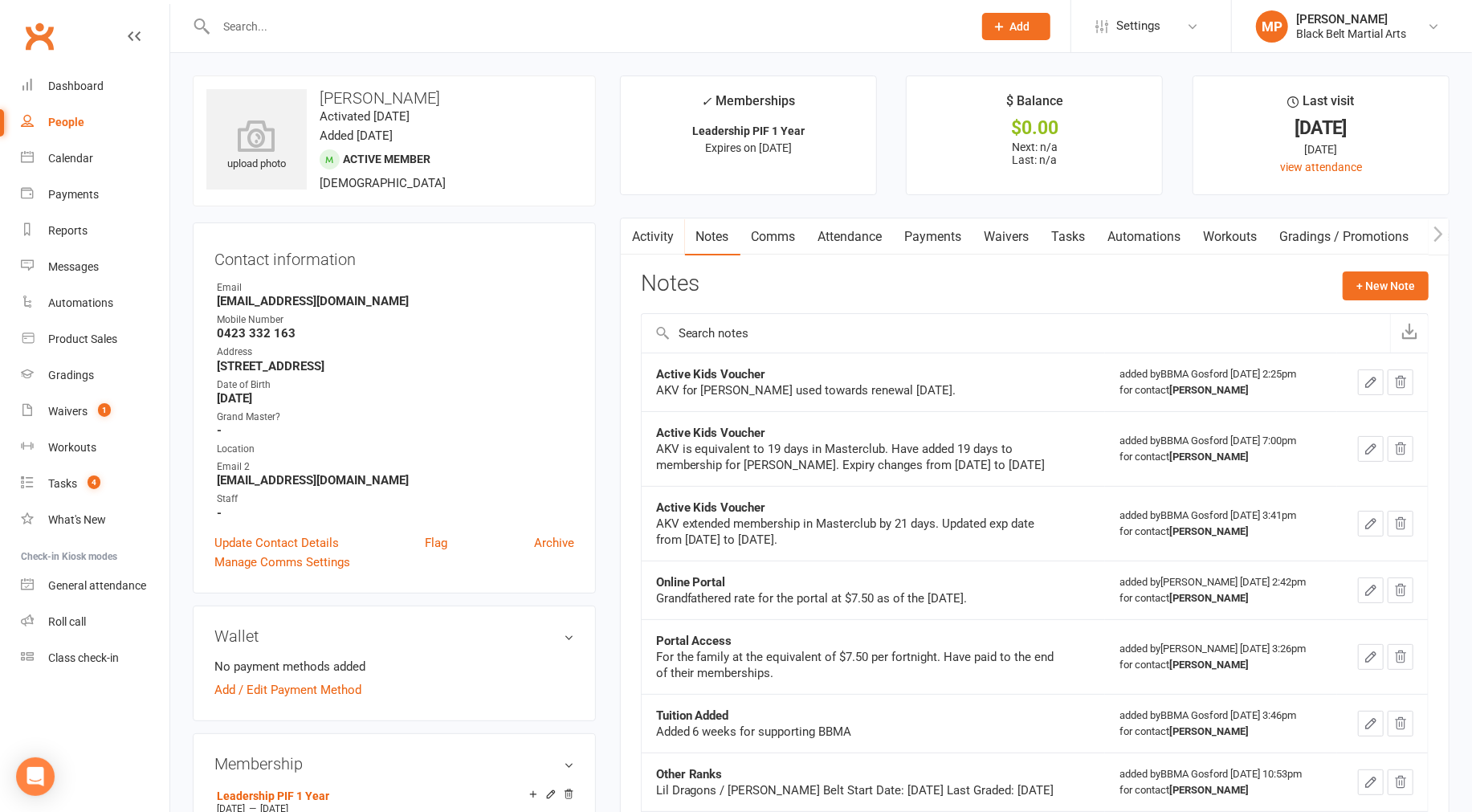
click at [796, 237] on link "Comms" at bounding box center [773, 236] width 66 height 37
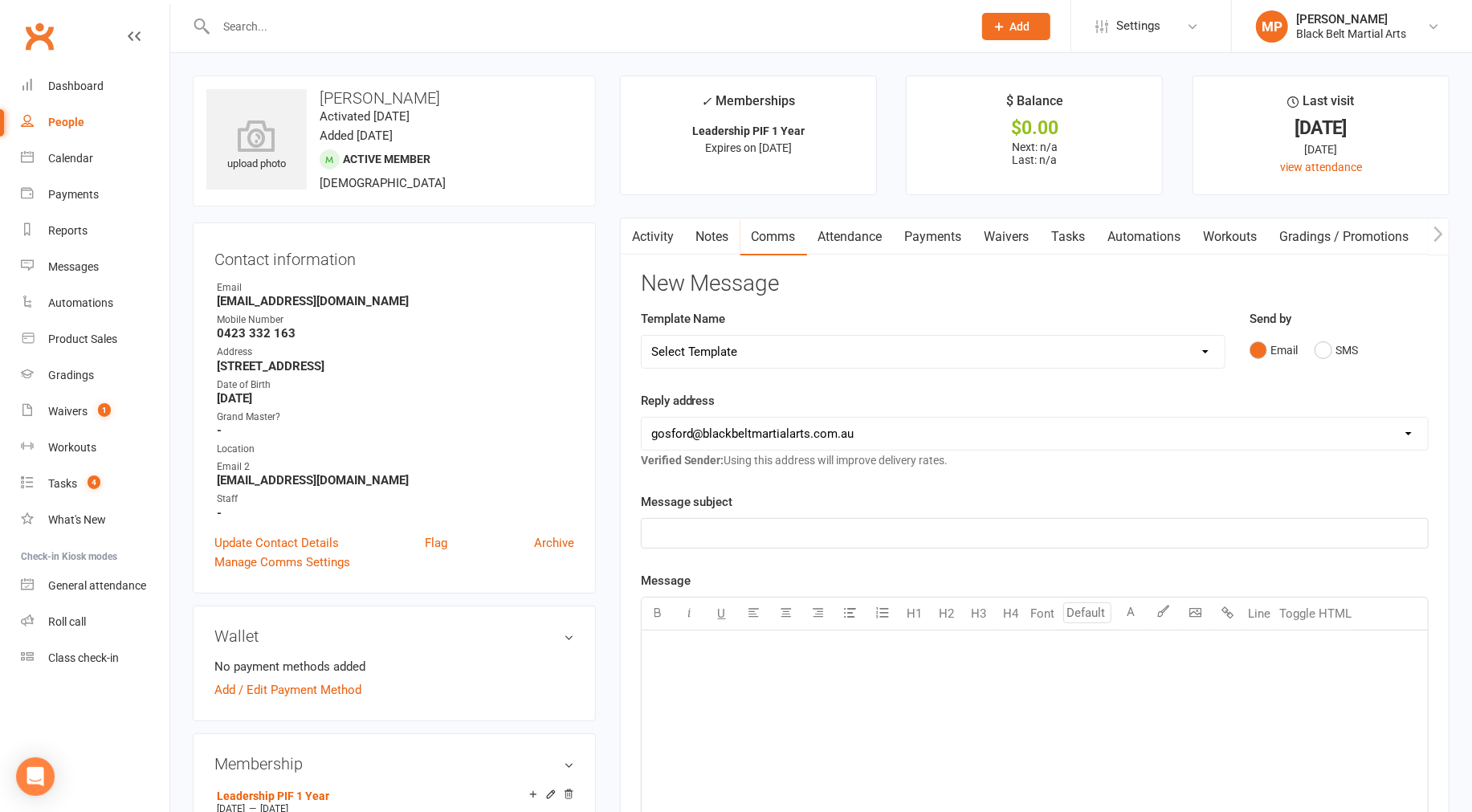
click at [840, 350] on select "Select Template [Email] Active Kids Voucher [Email] Black Belt Camp [Email] Bla…" at bounding box center [933, 352] width 583 height 32
select select "34"
click at [642, 336] on select "Select Template [Email] Active Kids Voucher [Email] Black Belt Camp [Email] Bla…" at bounding box center [933, 352] width 583 height 32
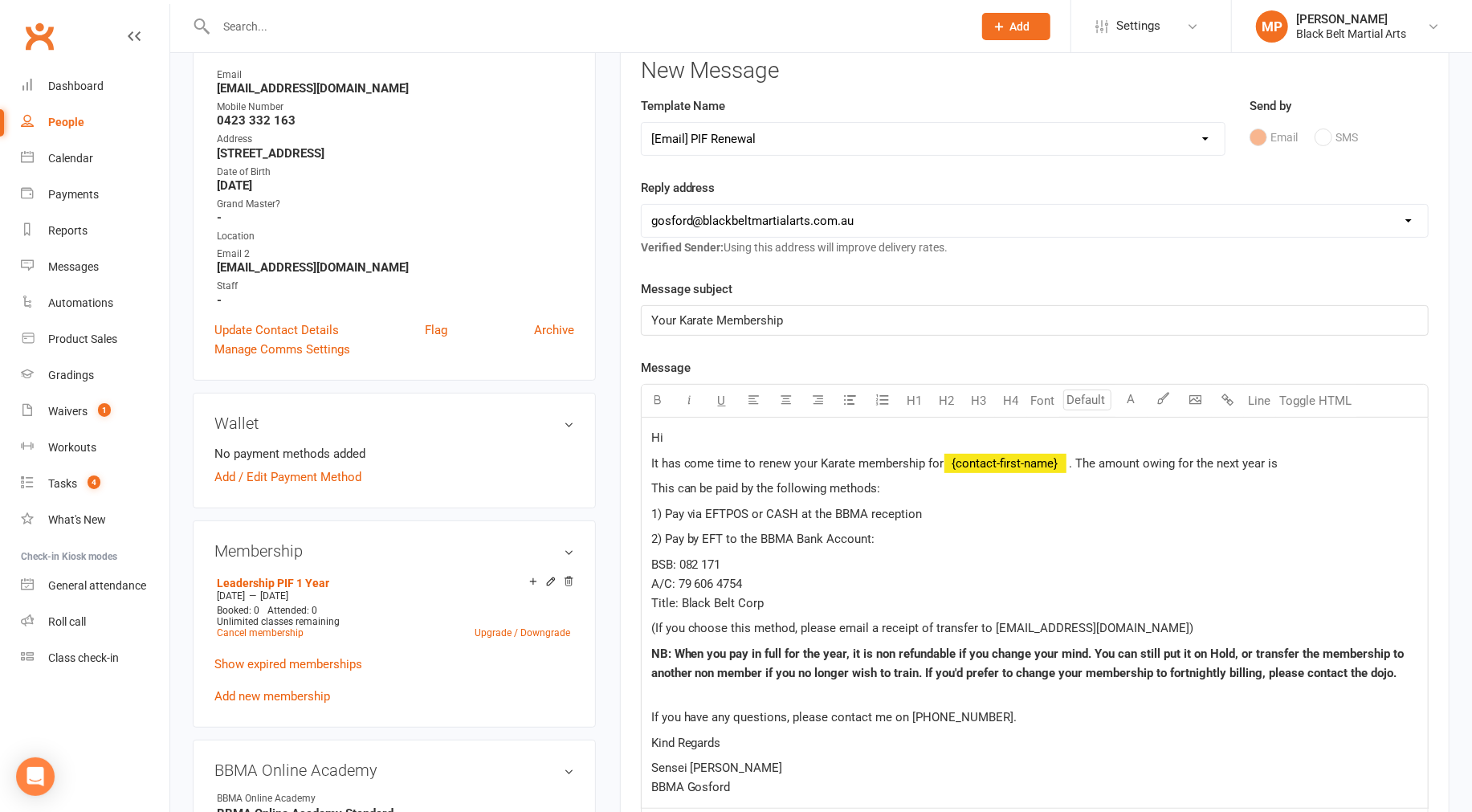
scroll to position [268, 0]
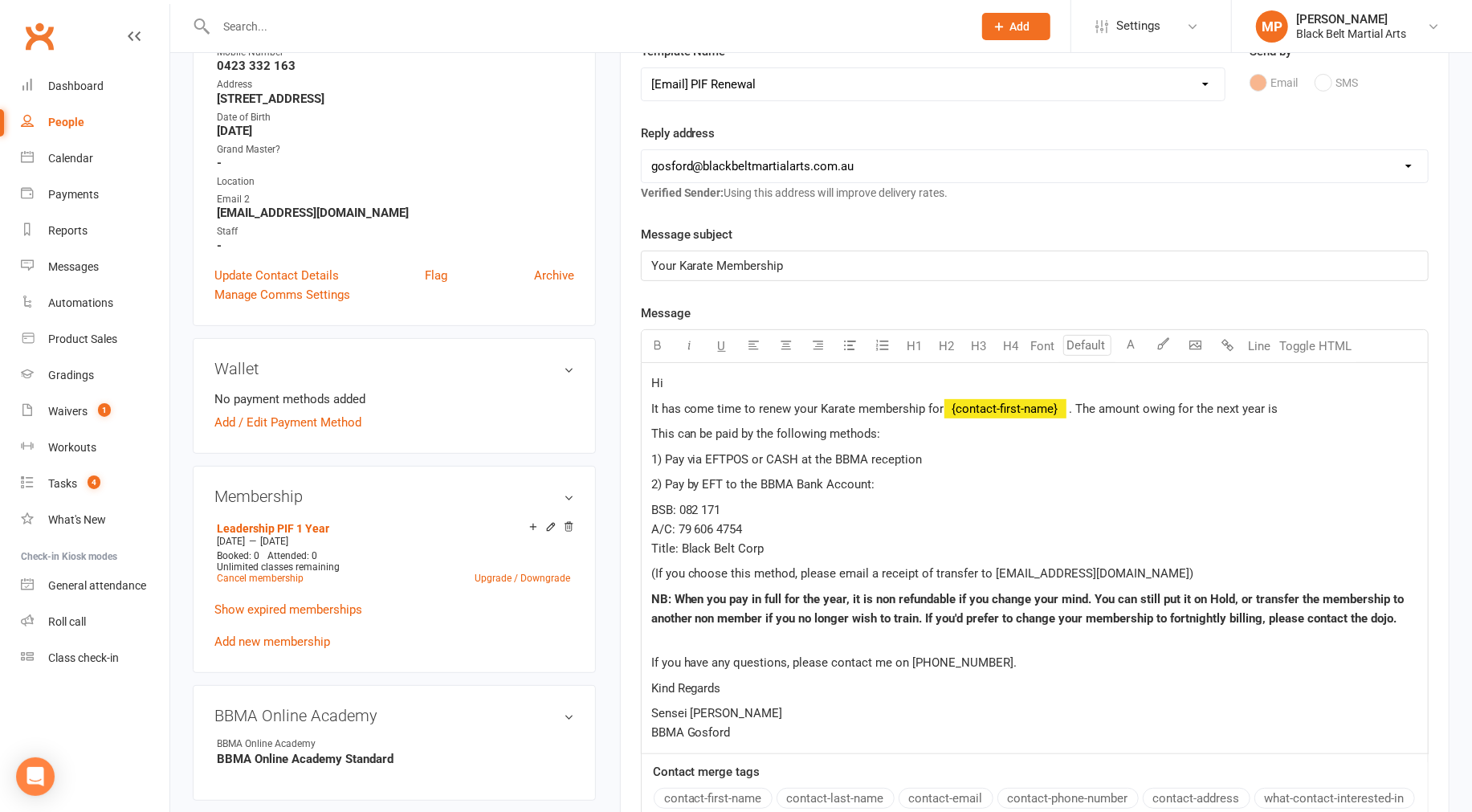
click at [708, 381] on p "Hi" at bounding box center [1034, 383] width 767 height 19
click at [840, 409] on p "It has come time to renew your Karate membership for ﻿ {contact-first-name} . T…" at bounding box center [1034, 408] width 767 height 19
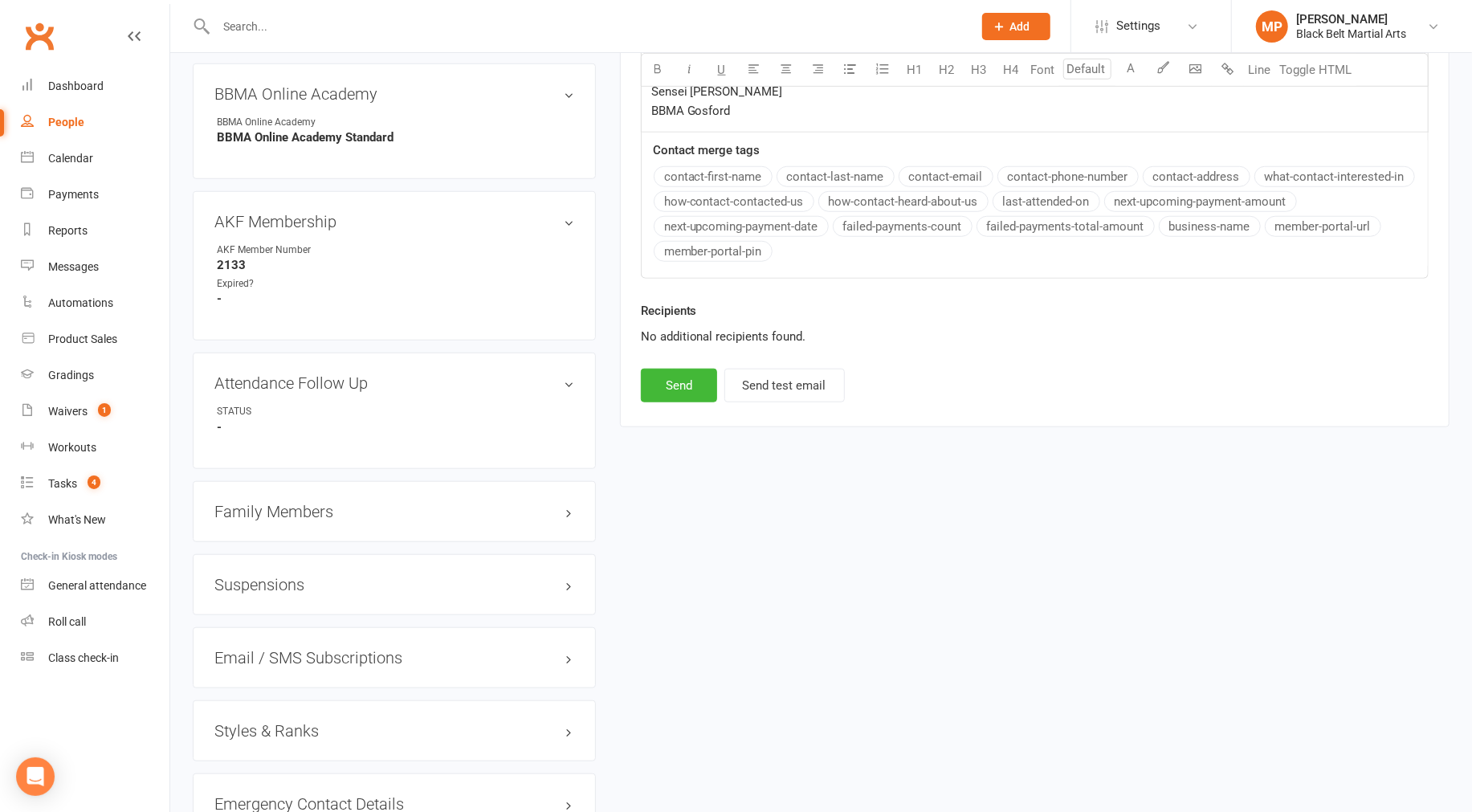
scroll to position [892, 0]
click at [685, 379] on button "Send" at bounding box center [679, 382] width 77 height 34
select select
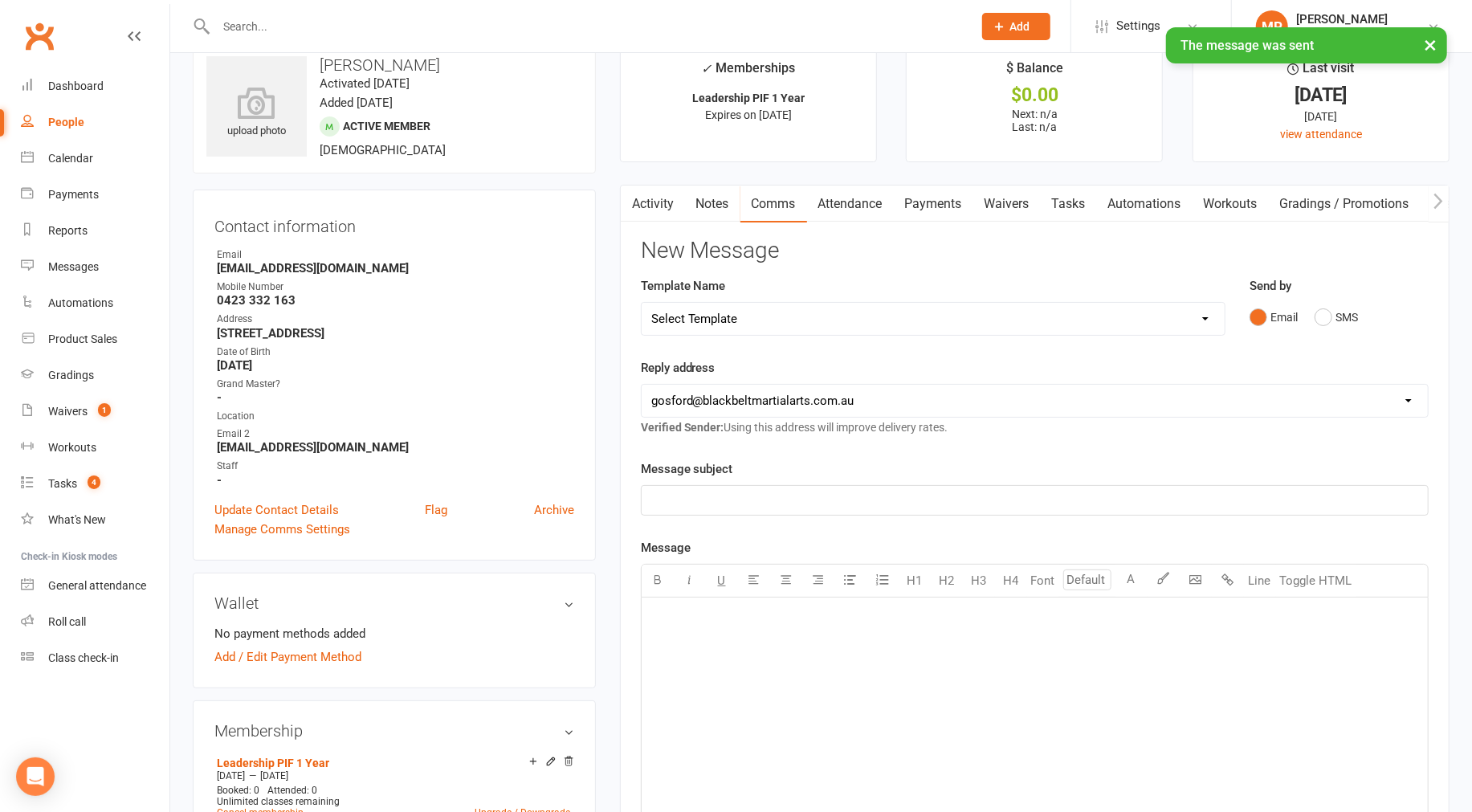
scroll to position [0, 0]
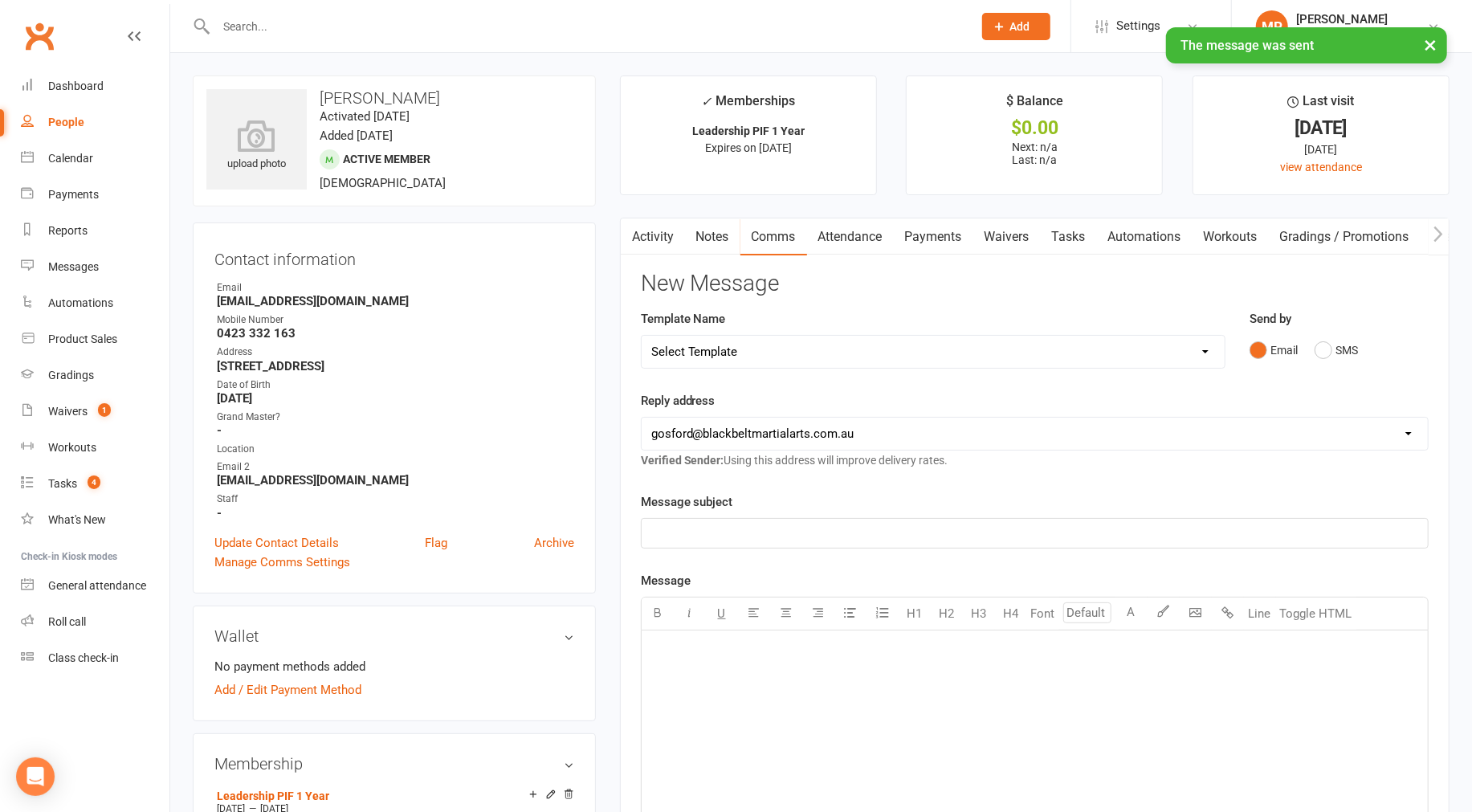
click at [651, 229] on link "Activity" at bounding box center [653, 236] width 64 height 37
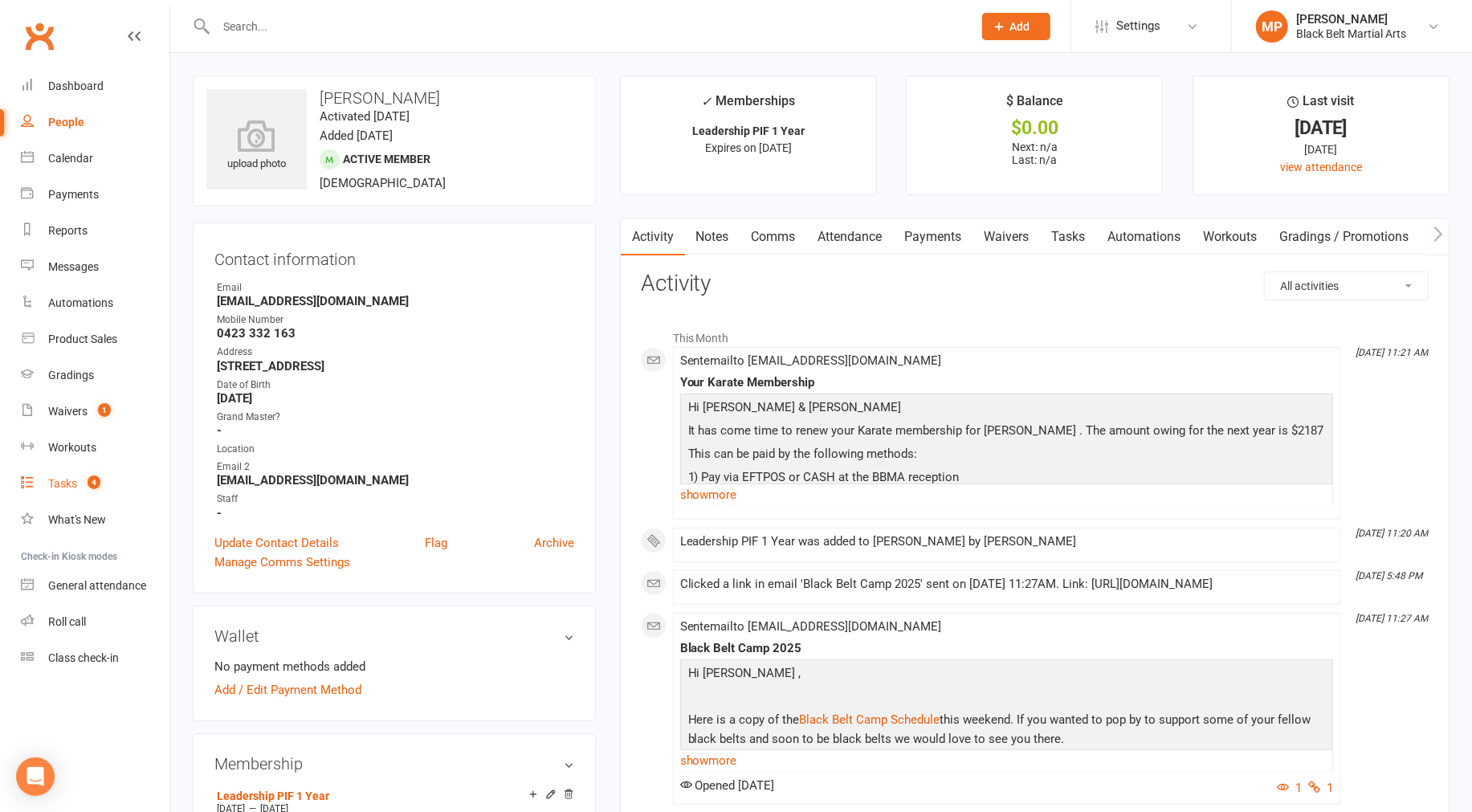
click at [65, 480] on div "Tasks" at bounding box center [62, 484] width 29 height 13
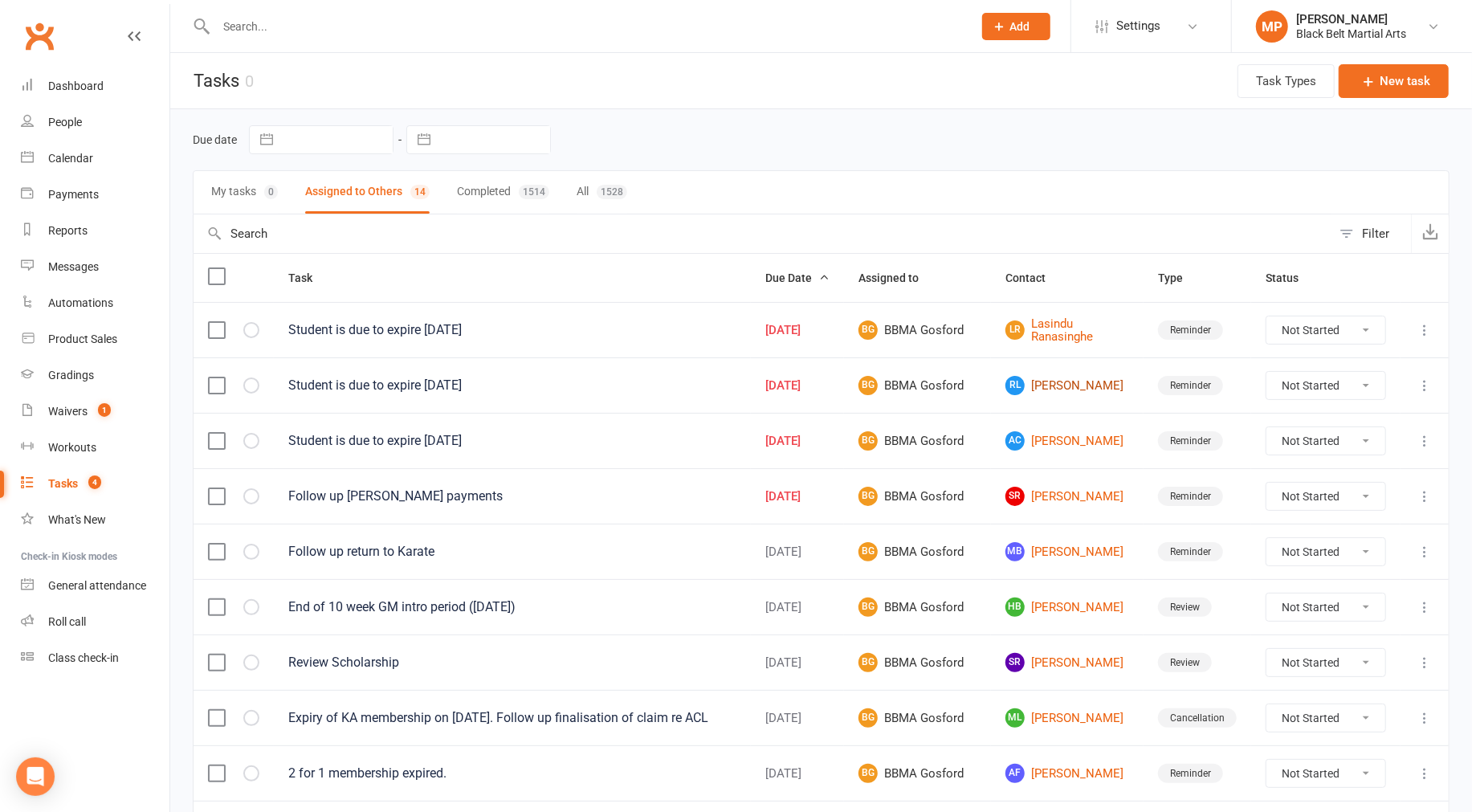
click at [840, 389] on link "[PERSON_NAME] [PERSON_NAME]" at bounding box center [1066, 386] width 124 height 19
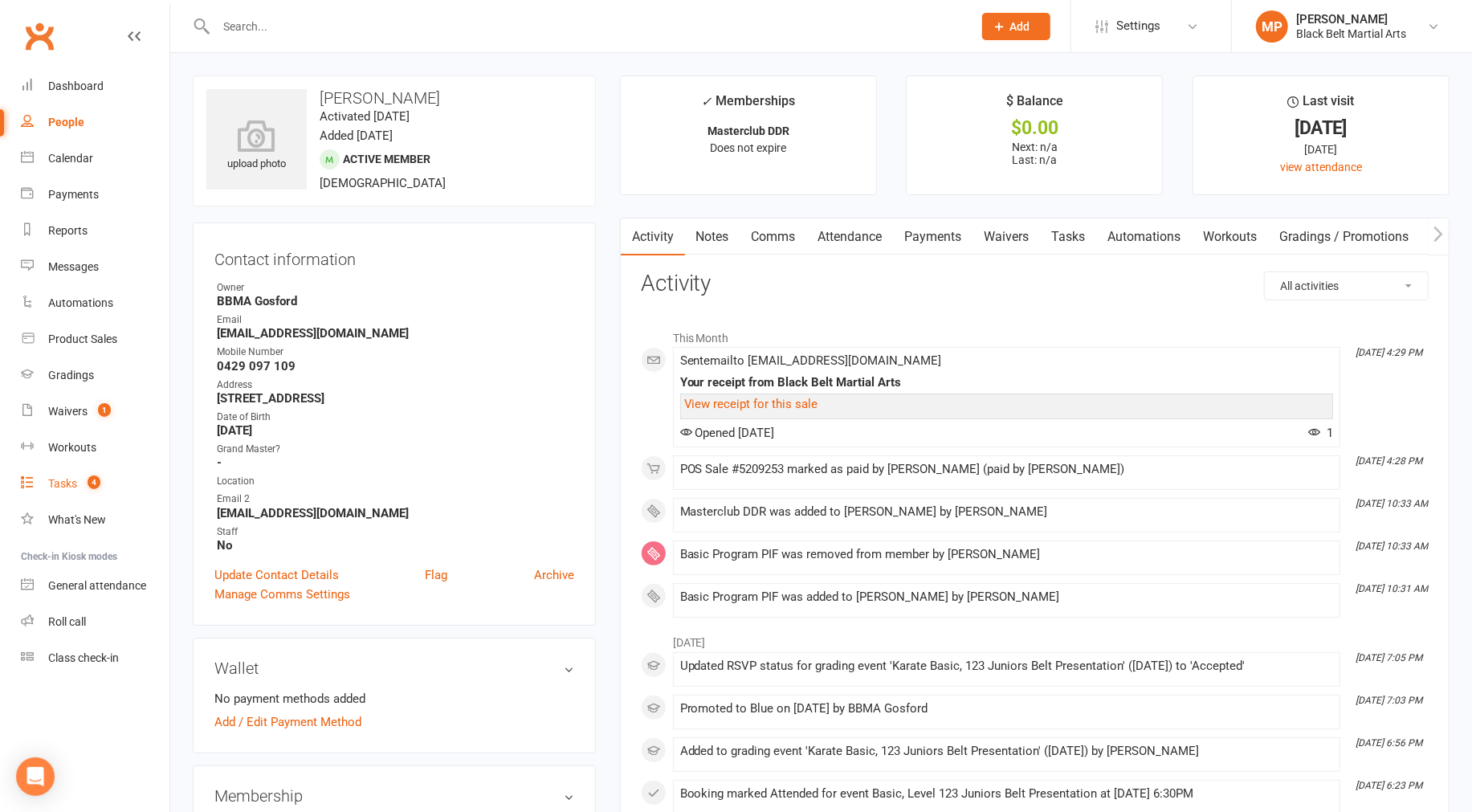
click at [66, 482] on div "Tasks" at bounding box center [62, 484] width 29 height 13
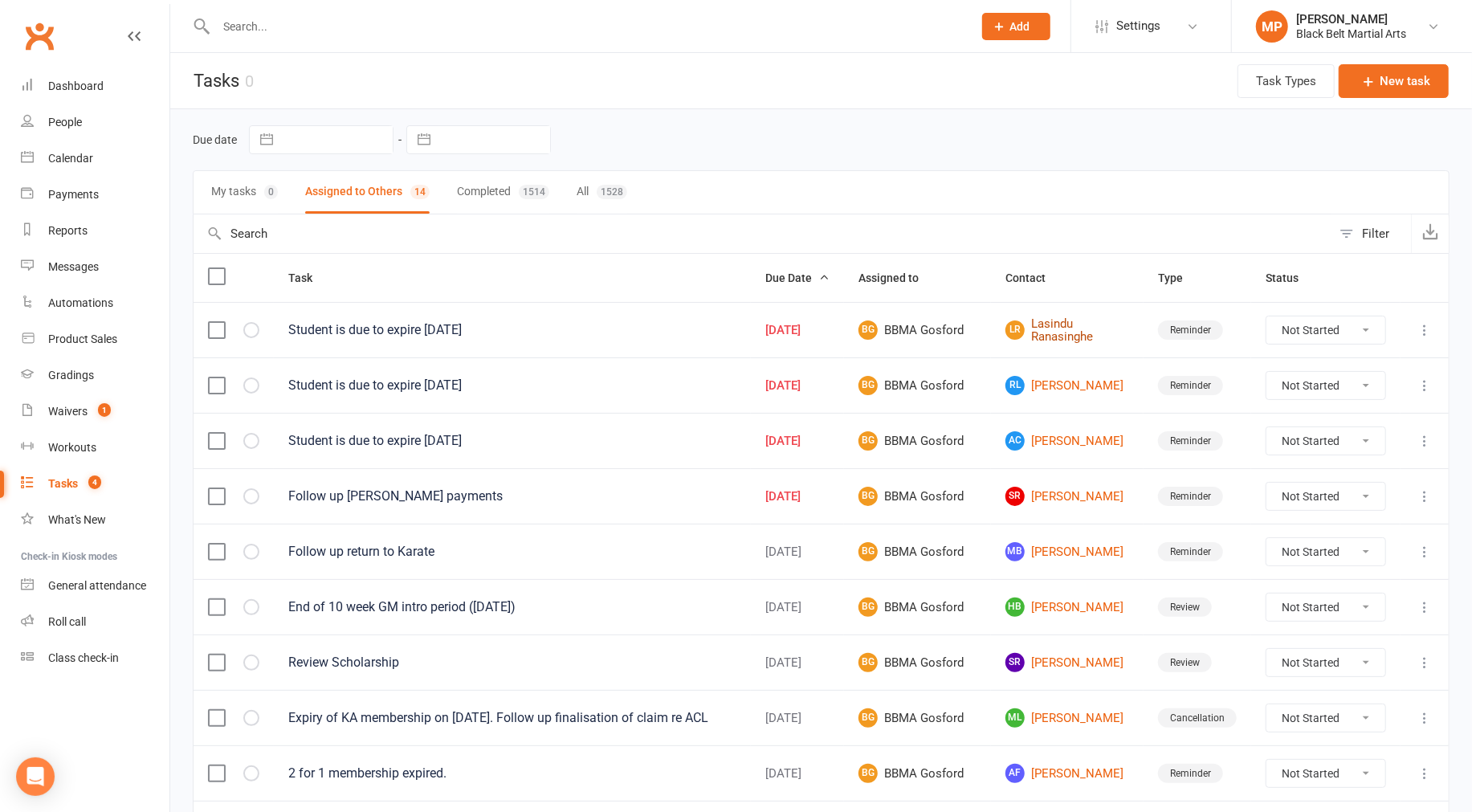
click at [840, 340] on link "LR Lasindu Ranasinghe" at bounding box center [1066, 331] width 124 height 26
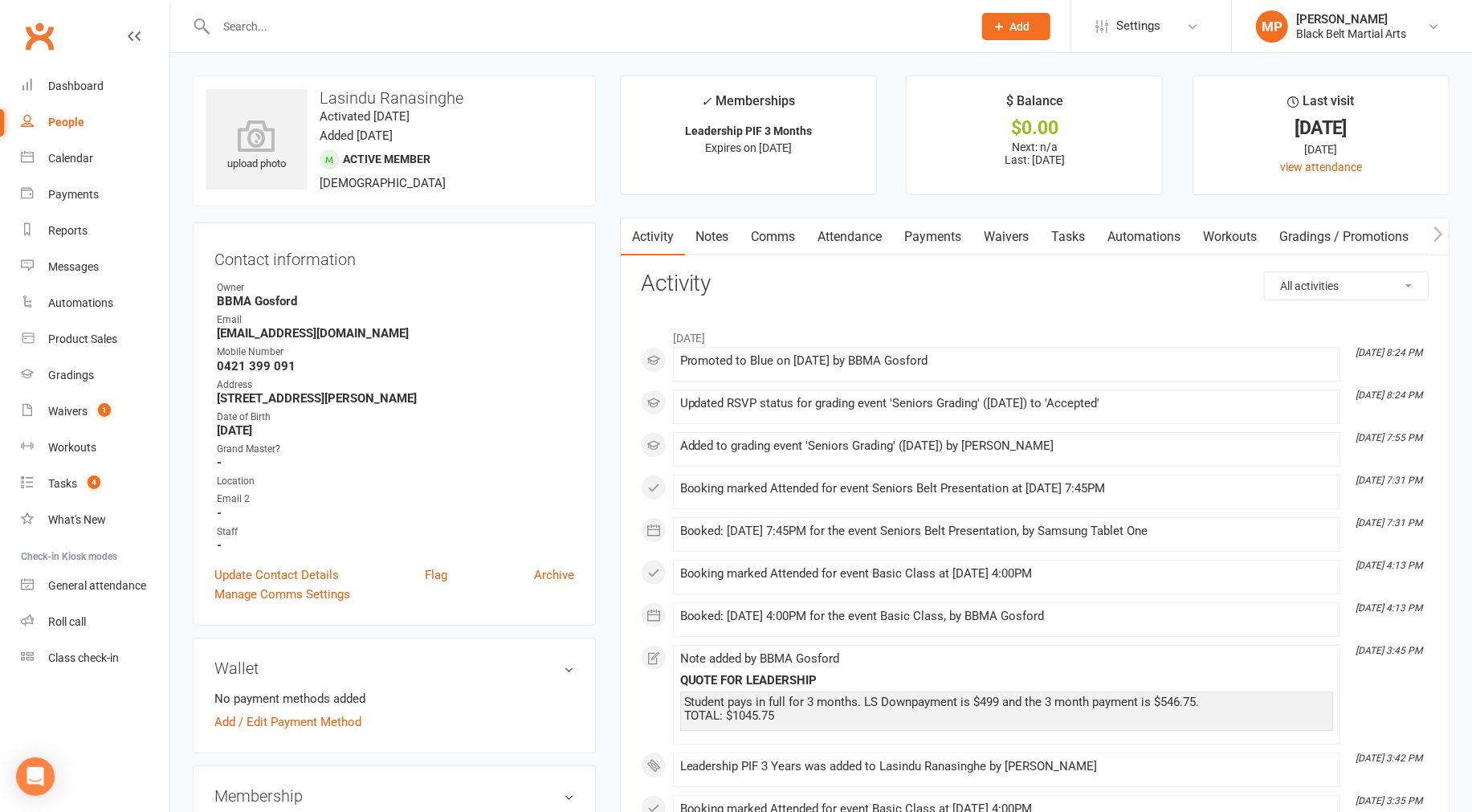
click at [840, 229] on link "Payments" at bounding box center [933, 236] width 79 height 37
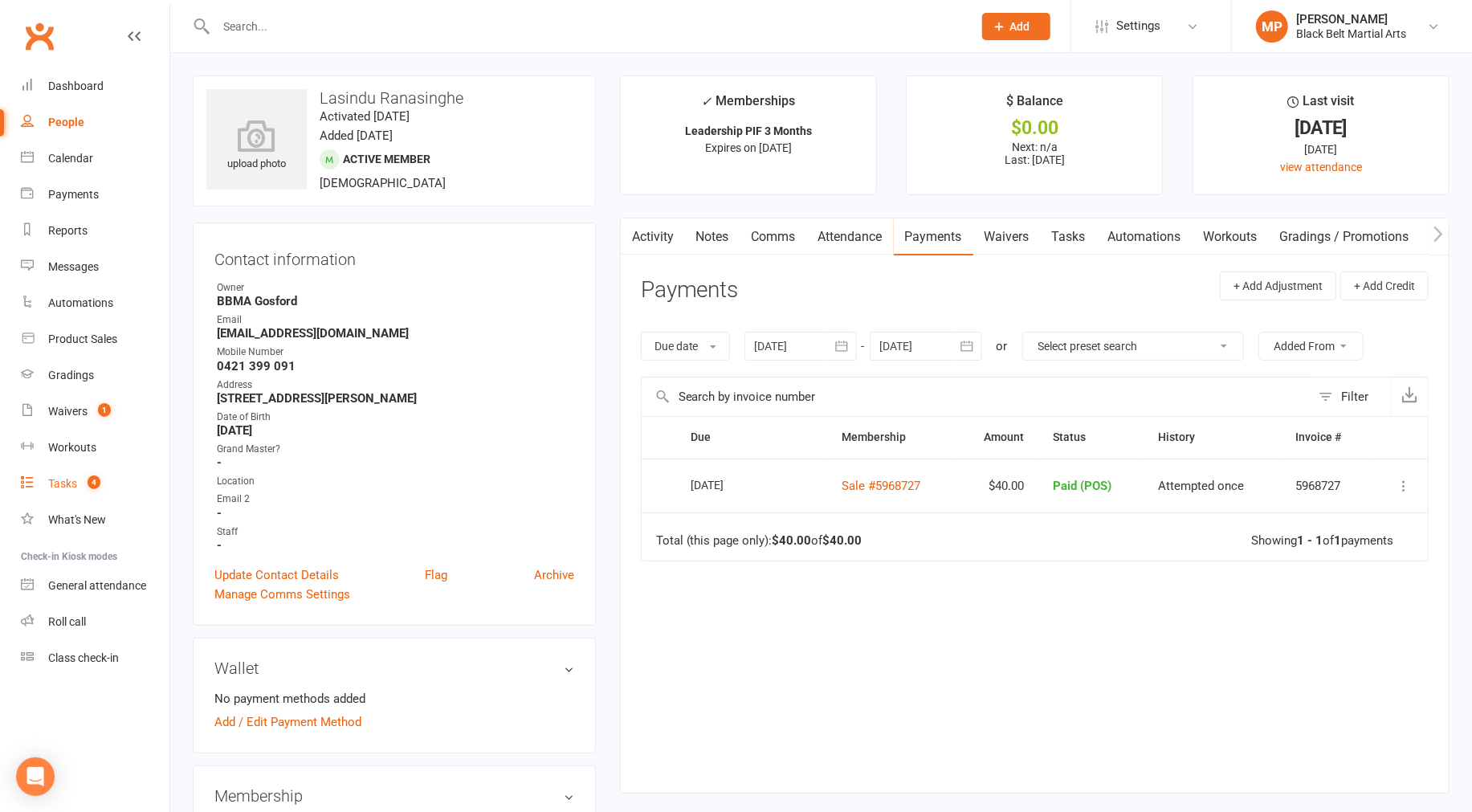
click at [64, 478] on div "Tasks" at bounding box center [62, 484] width 29 height 13
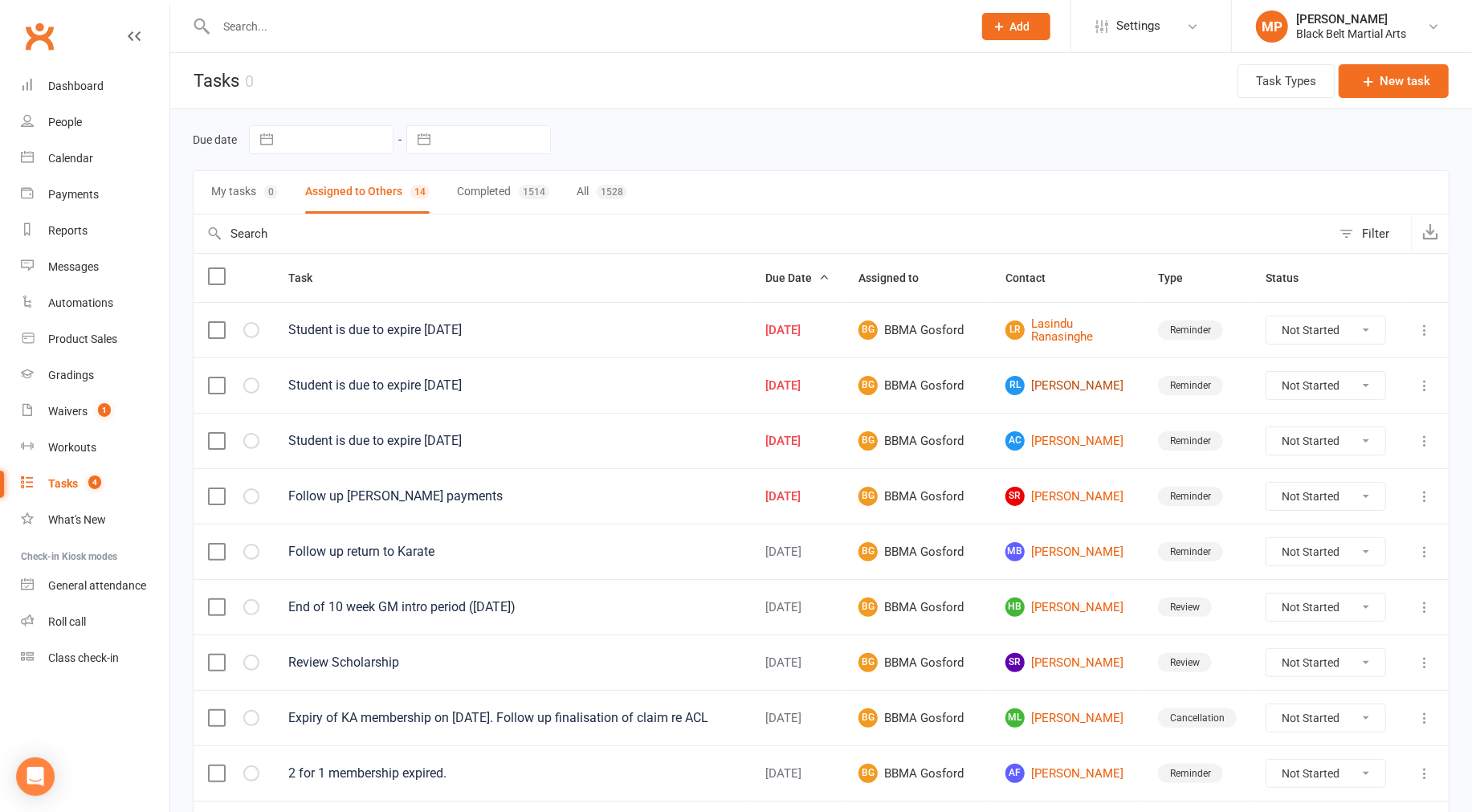
click at [840, 388] on link "[PERSON_NAME] [PERSON_NAME]" at bounding box center [1066, 386] width 124 height 19
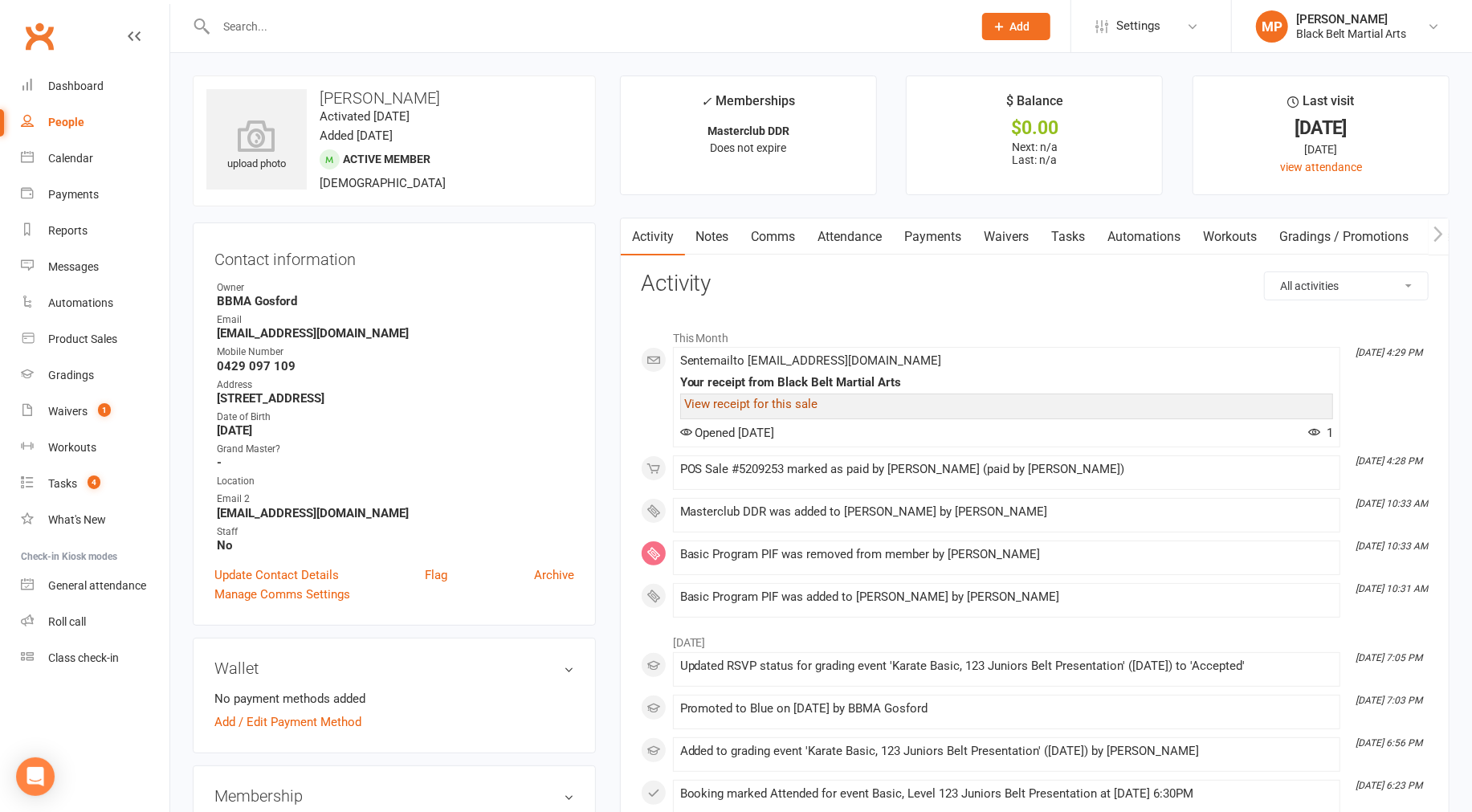
click at [744, 404] on link "View receipt for this sale" at bounding box center [752, 404] width 134 height 14
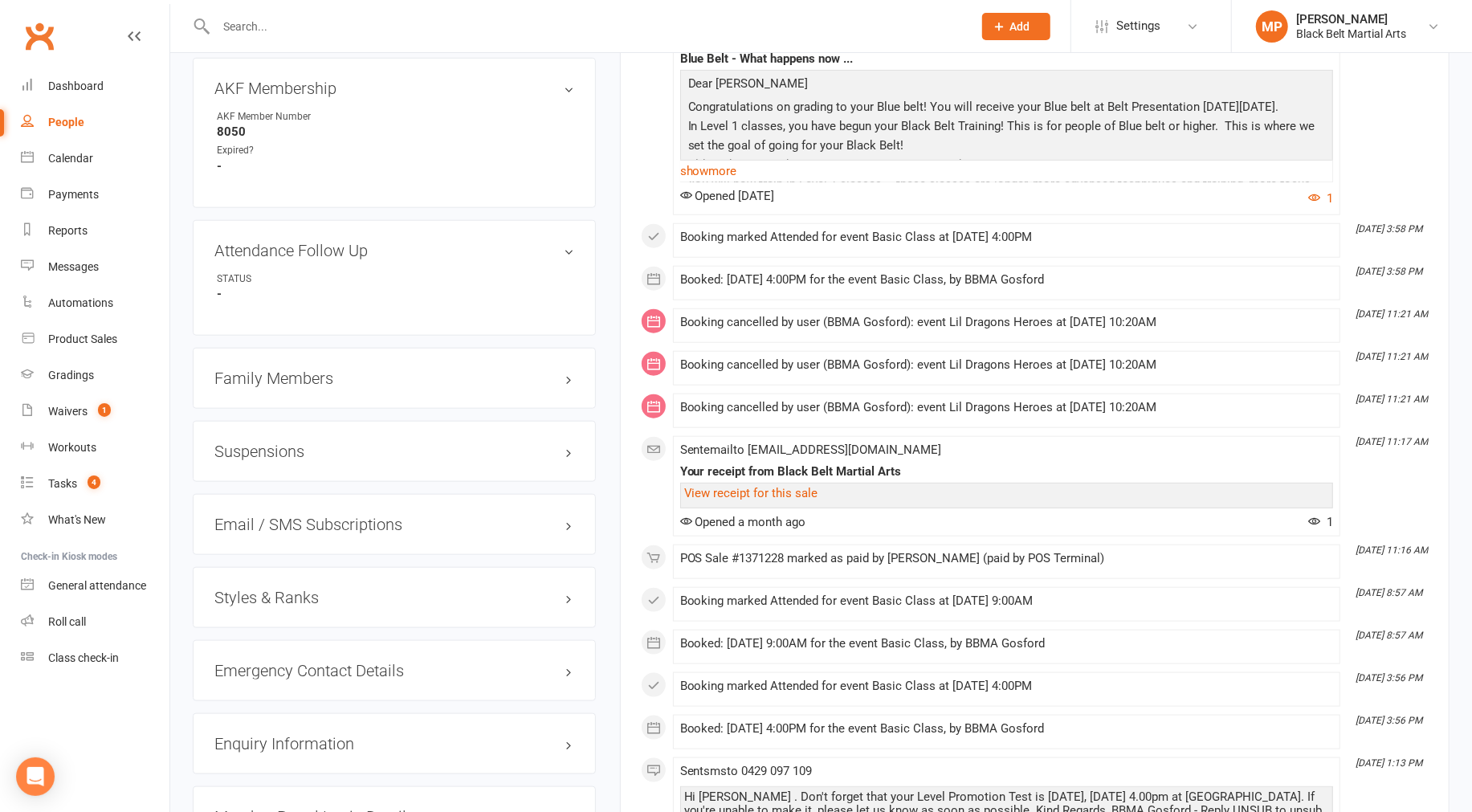
scroll to position [1070, 0]
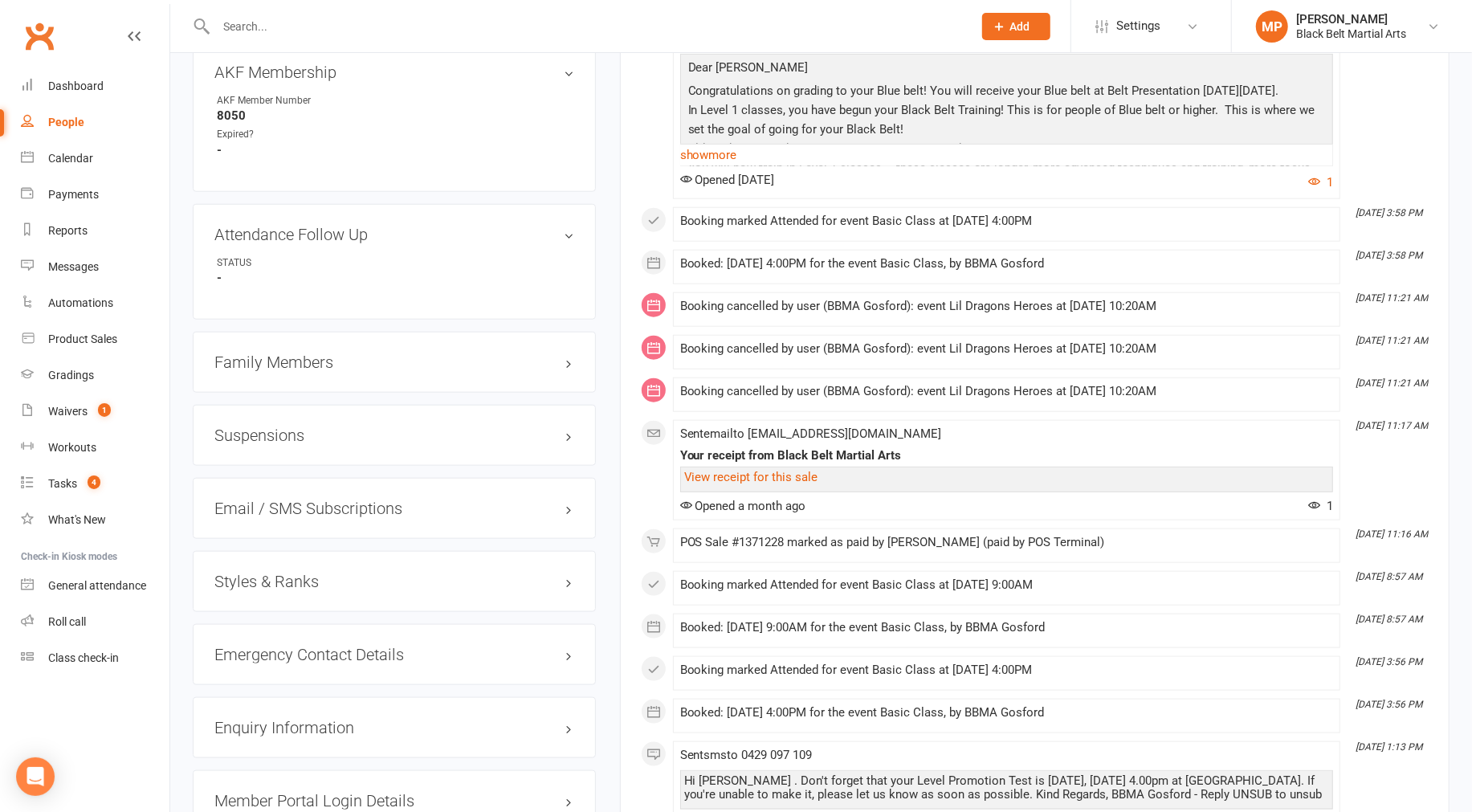
click at [264, 355] on h3 "Family Members" at bounding box center [394, 362] width 360 height 18
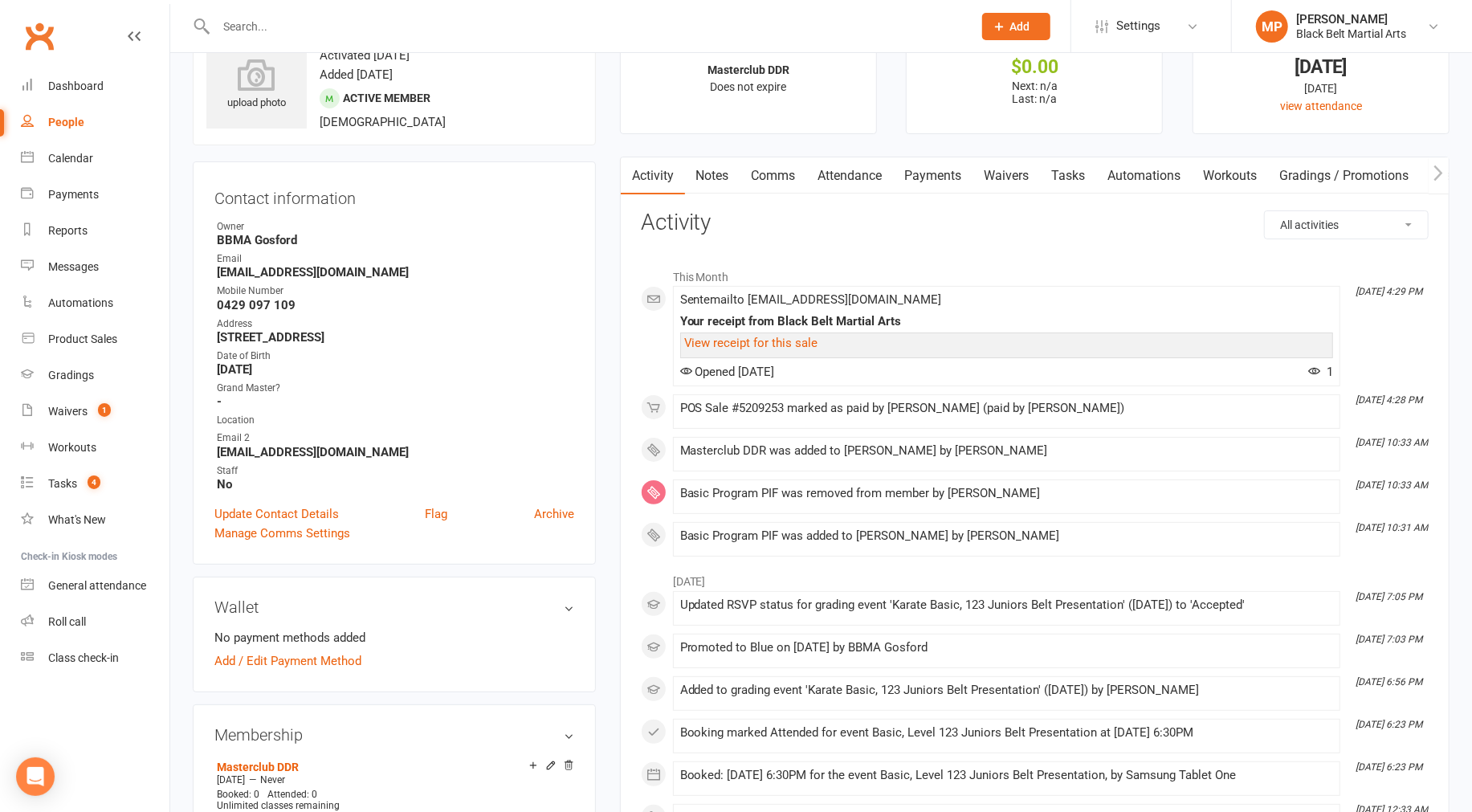
scroll to position [0, 0]
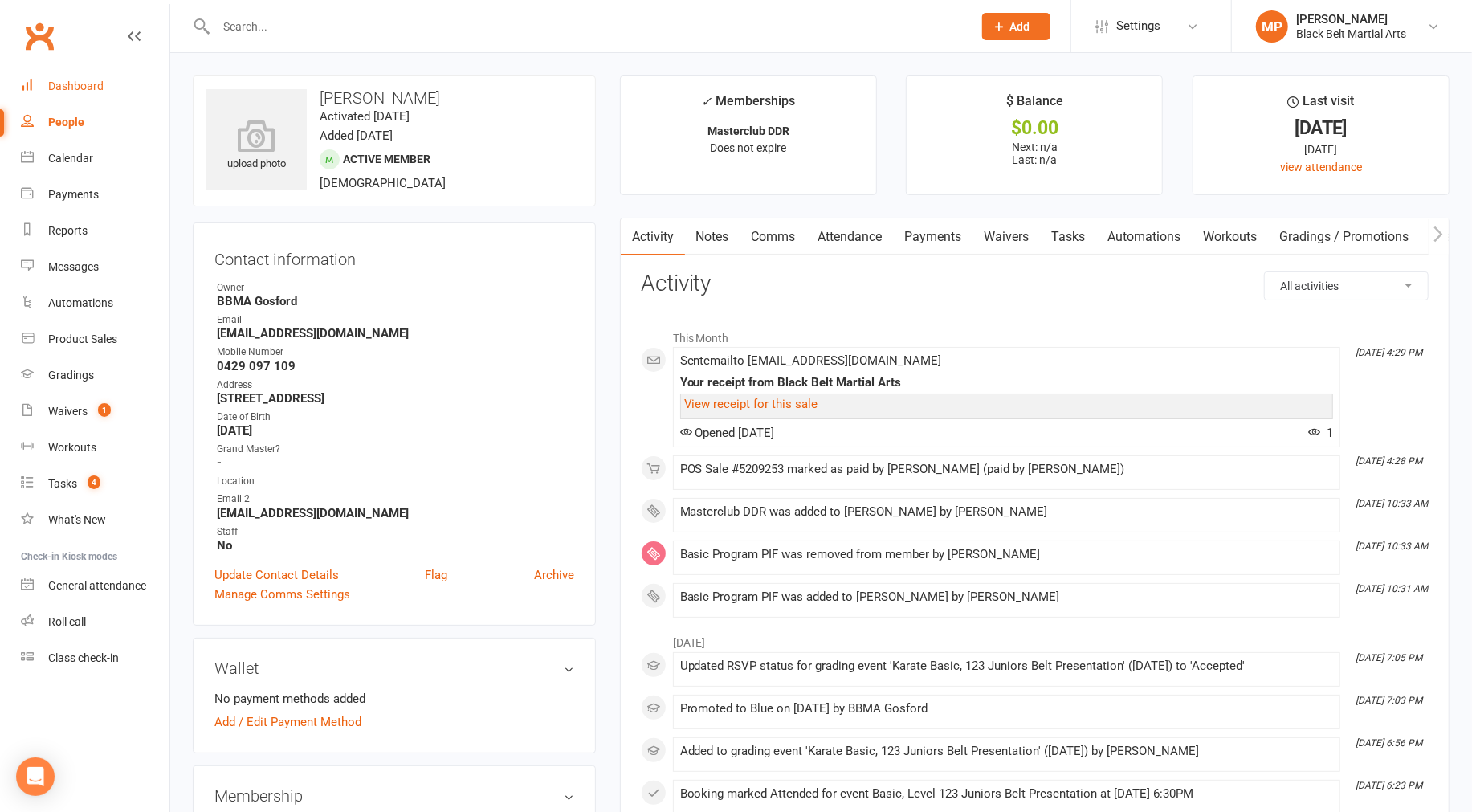
click at [81, 81] on div "Dashboard" at bounding box center [76, 86] width 56 height 13
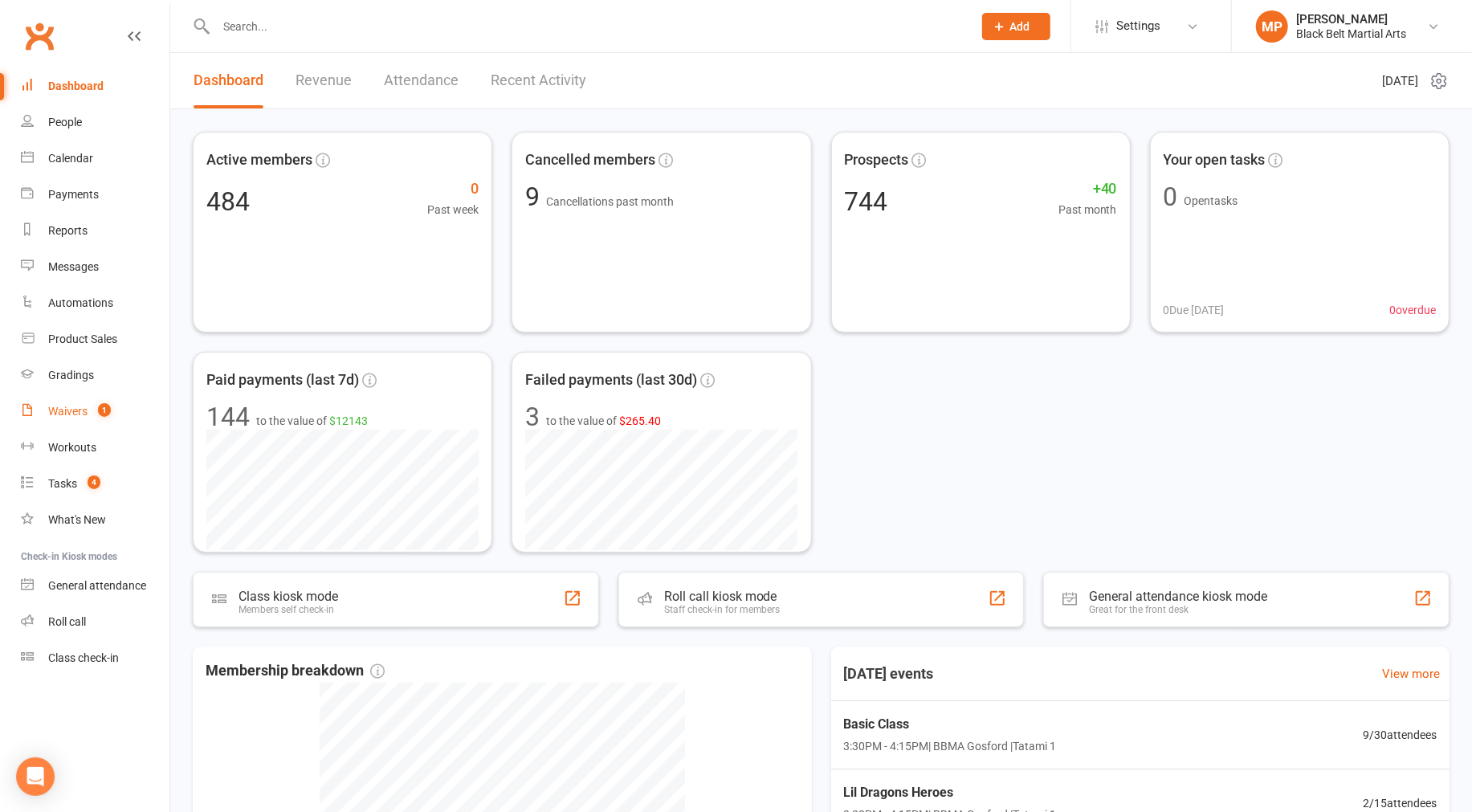
click at [65, 409] on div "Waivers" at bounding box center [68, 411] width 40 height 13
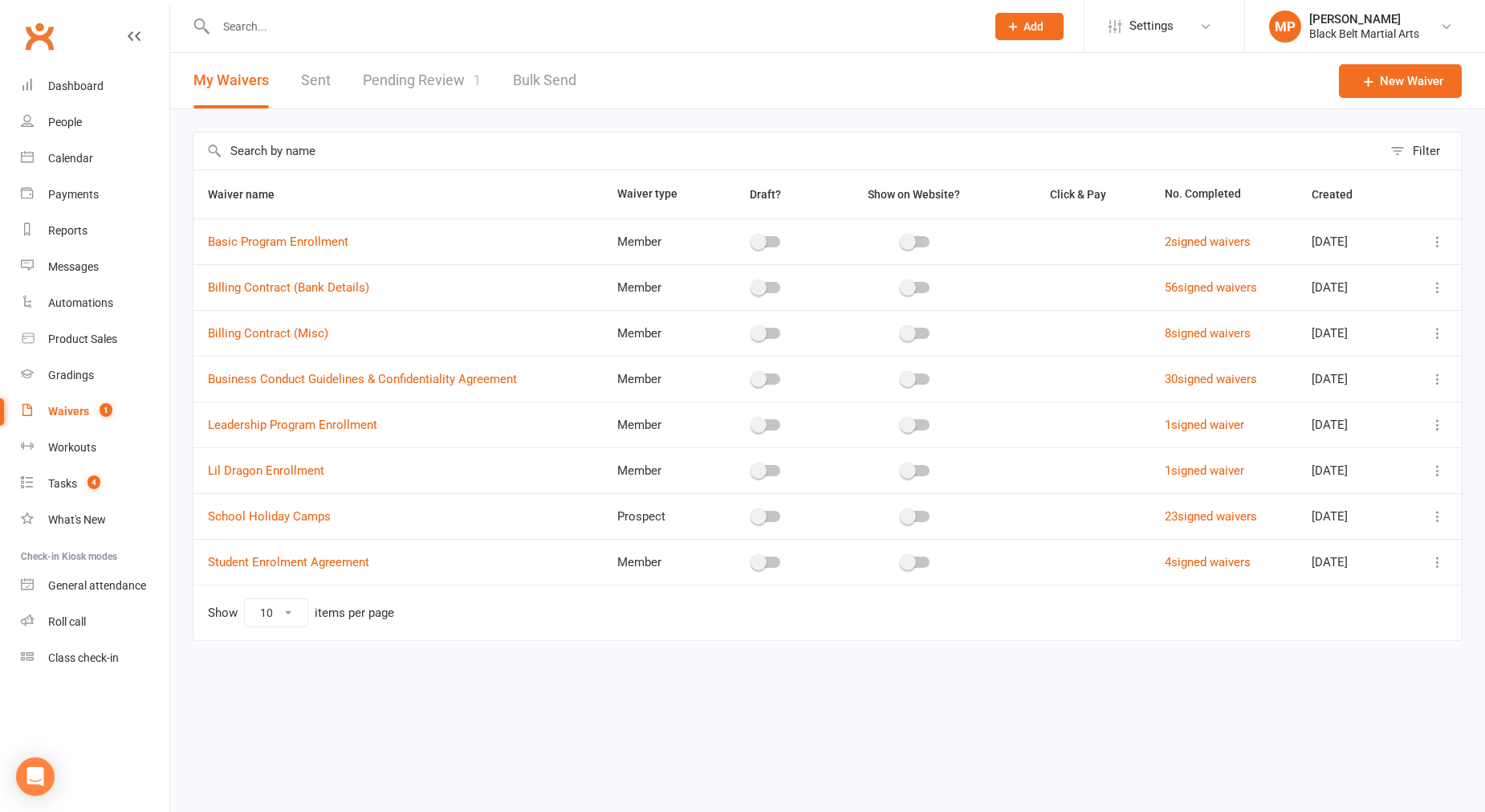
click at [391, 70] on link "Pending Review 1" at bounding box center [422, 80] width 118 height 56
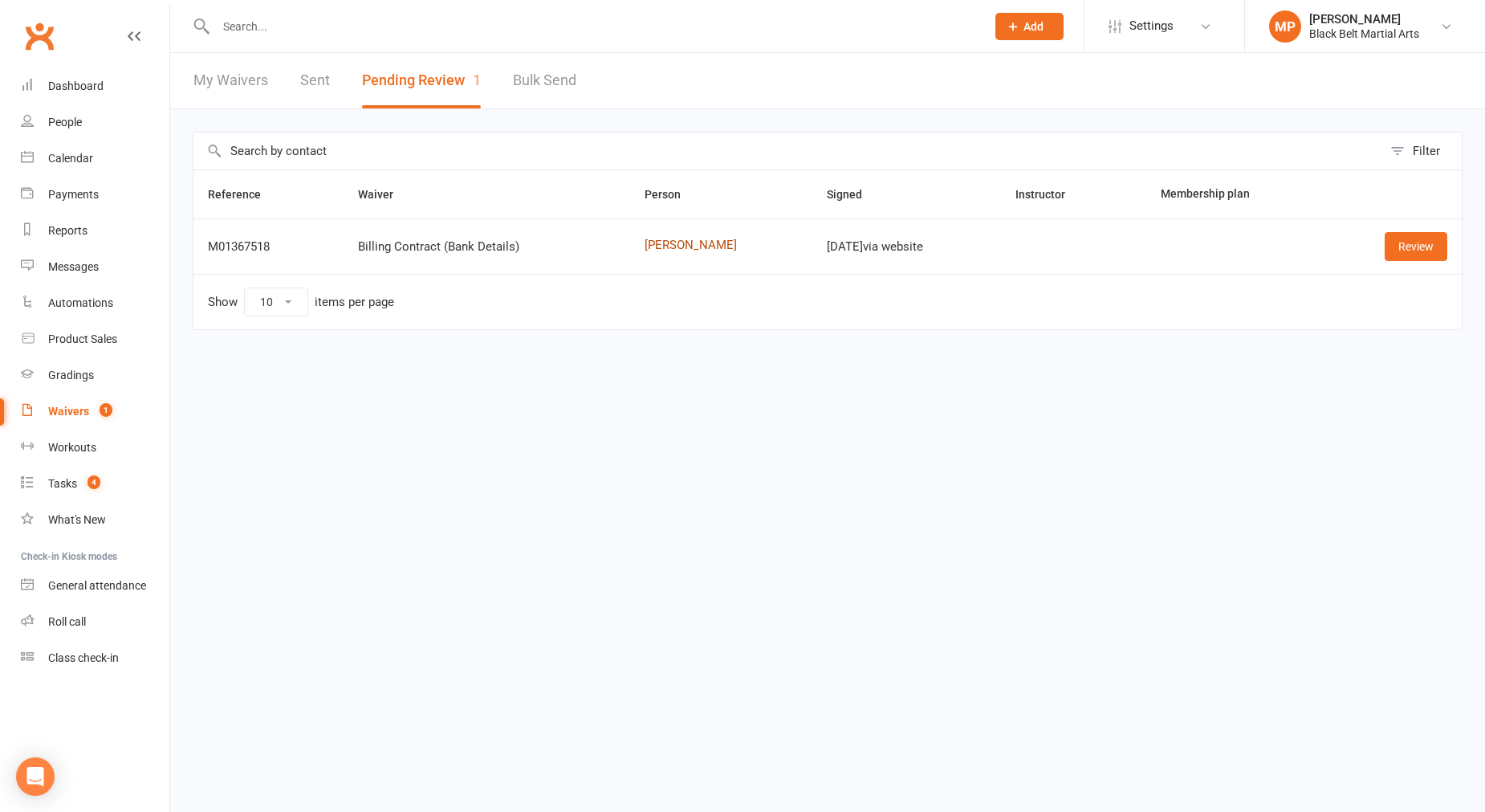
click at [664, 244] on link "[PERSON_NAME]" at bounding box center [721, 245] width 153 height 13
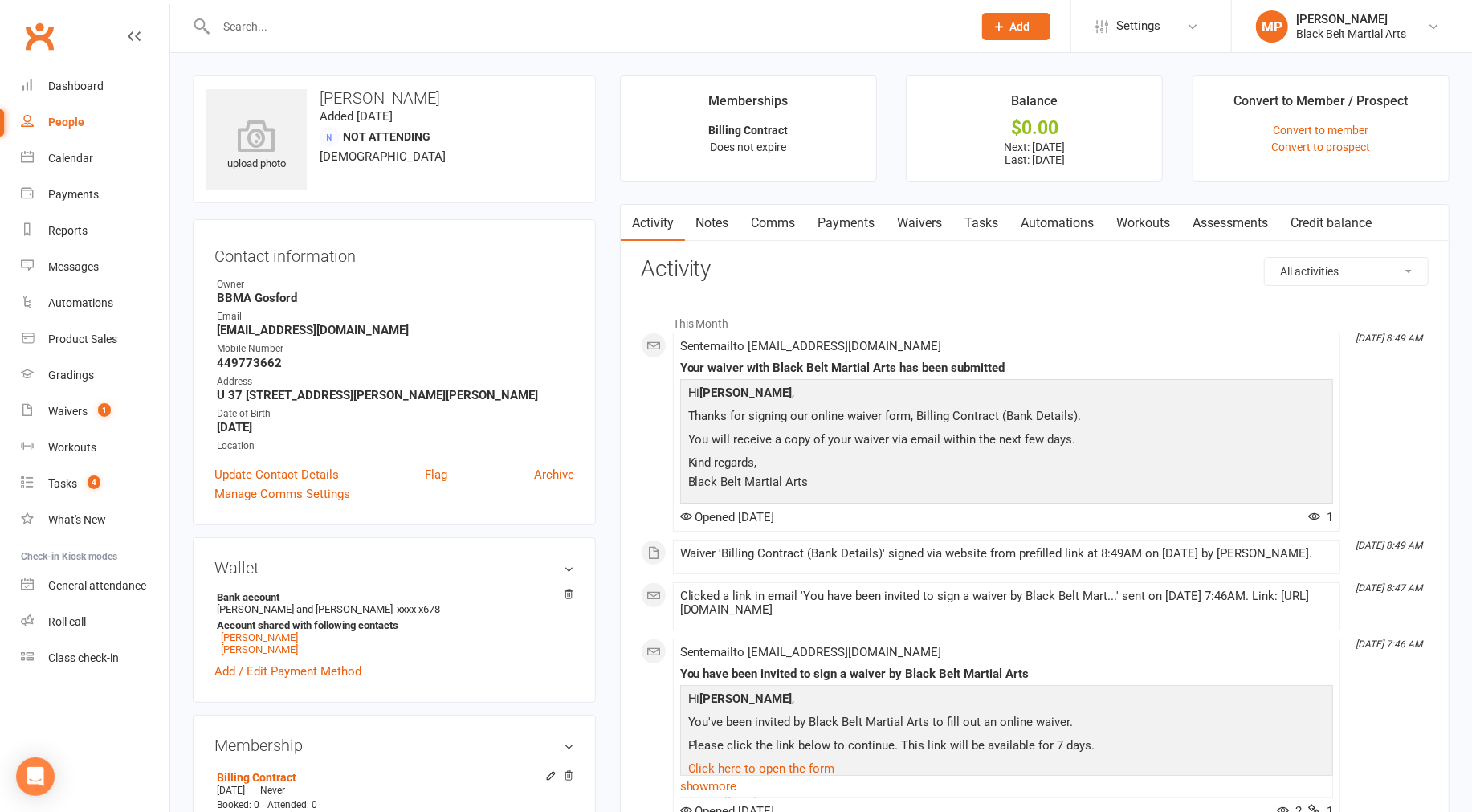
click at [851, 218] on link "Payments" at bounding box center [847, 223] width 79 height 37
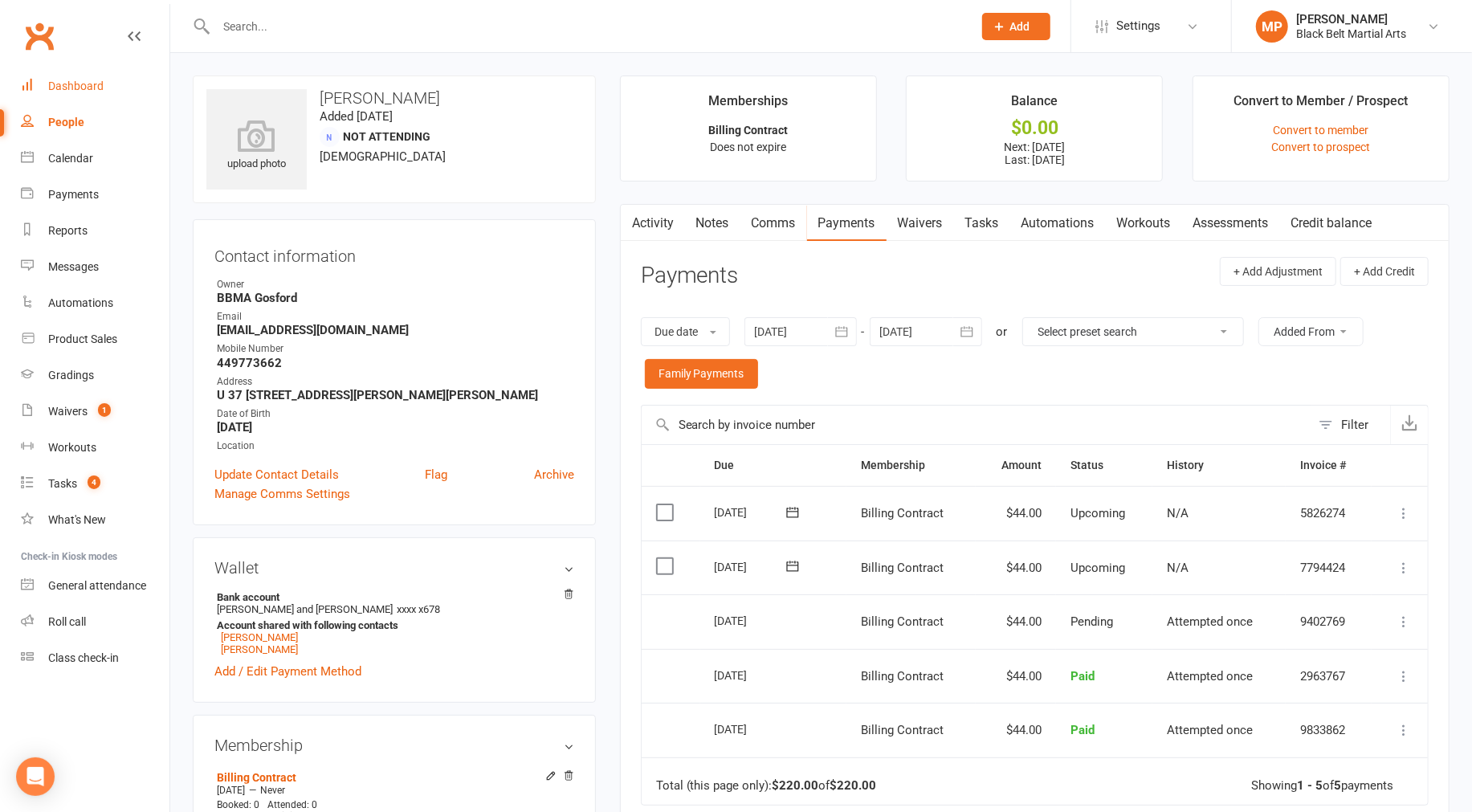
click at [85, 90] on div "Dashboard" at bounding box center [76, 86] width 56 height 13
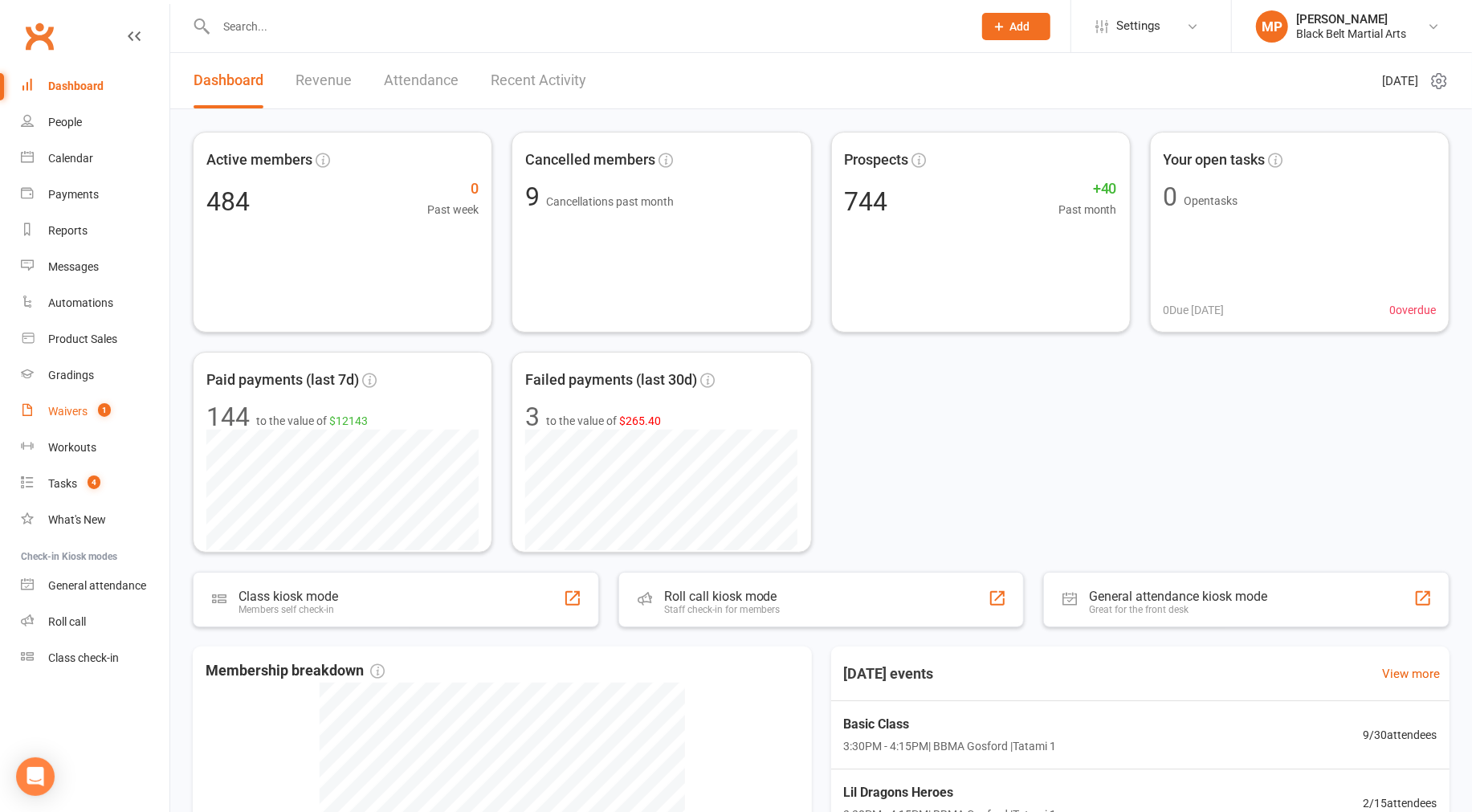
click at [78, 413] on div "Waivers" at bounding box center [68, 411] width 40 height 13
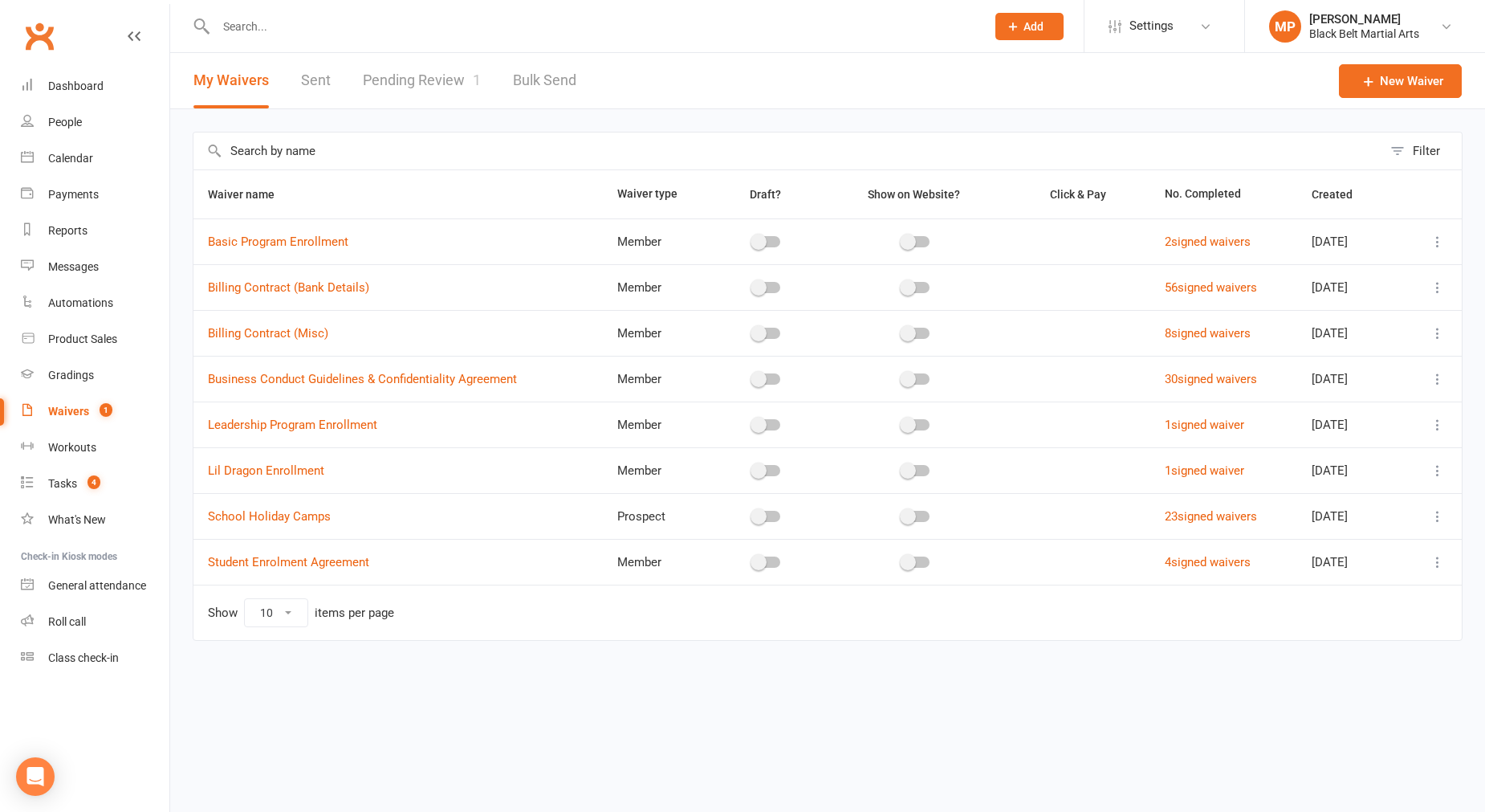
click at [406, 80] on link "Pending Review 1" at bounding box center [422, 80] width 118 height 56
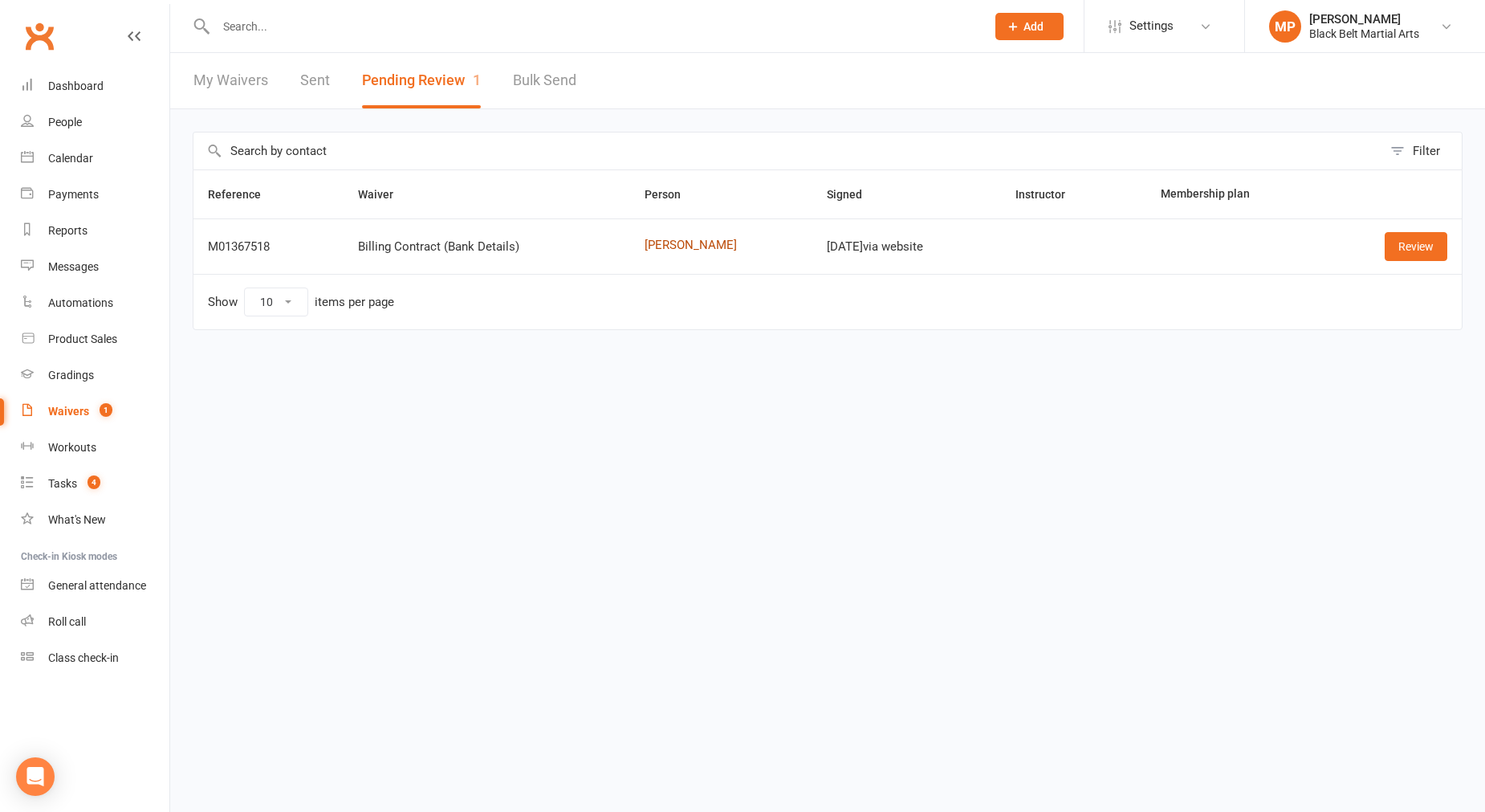
click at [679, 243] on link "[PERSON_NAME]" at bounding box center [721, 245] width 153 height 13
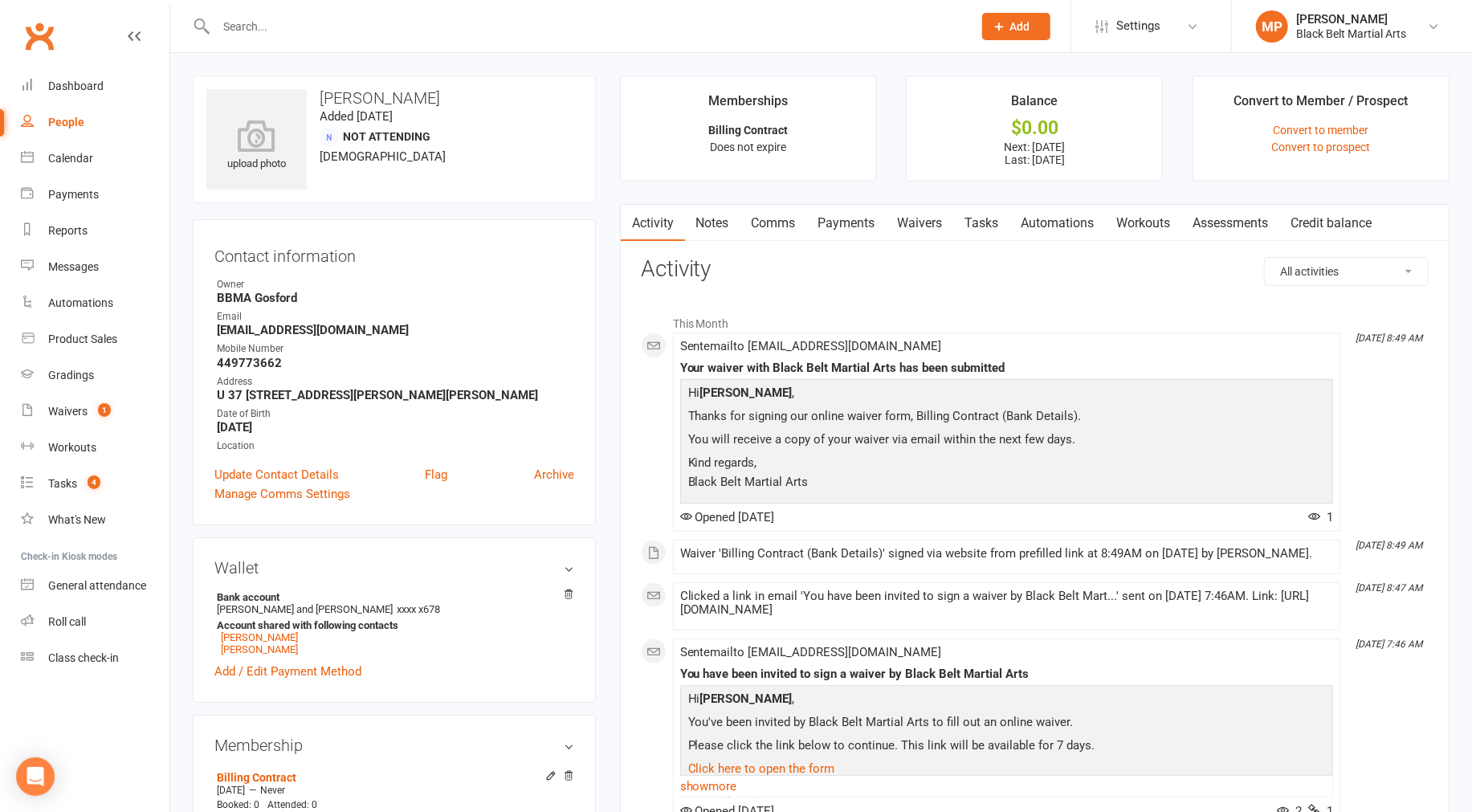
click at [921, 222] on link "Waivers" at bounding box center [920, 223] width 67 height 37
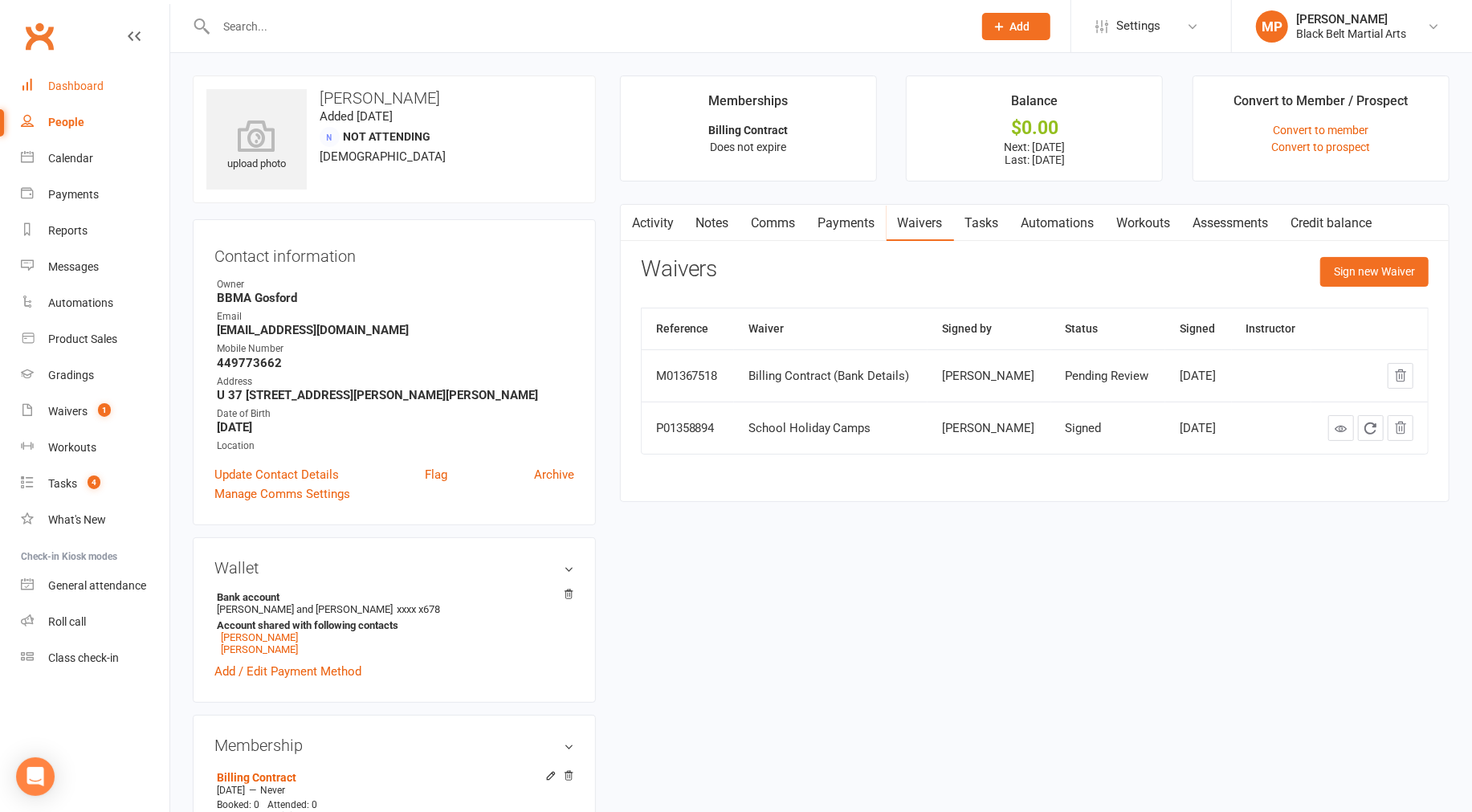
click at [86, 84] on div "Dashboard" at bounding box center [76, 86] width 56 height 13
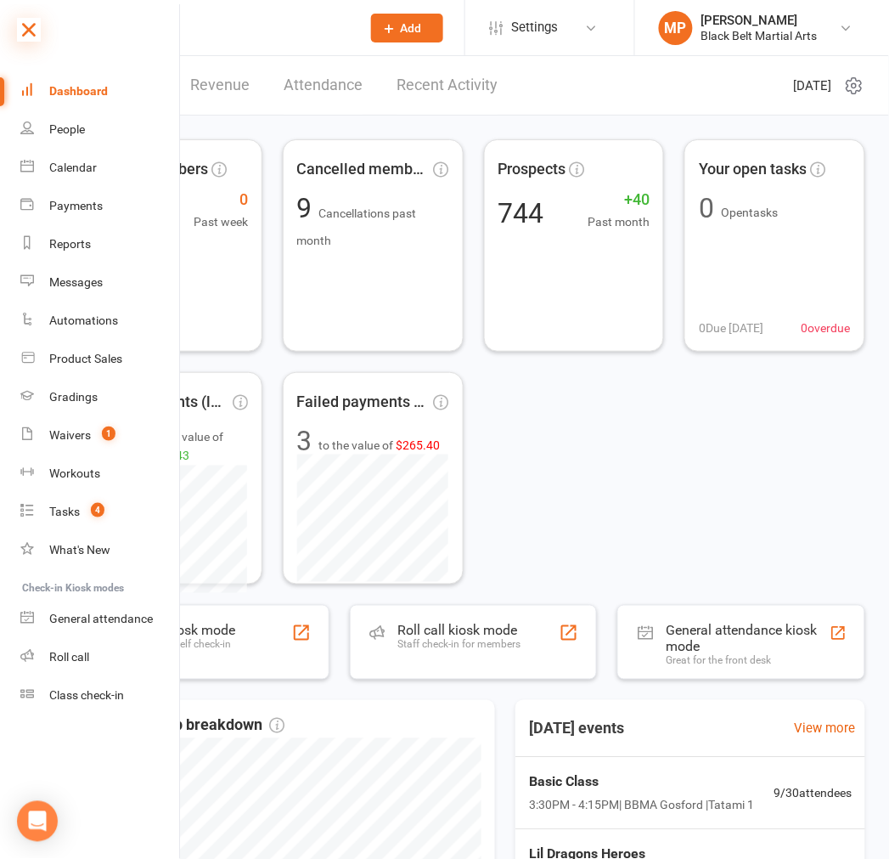
click at [26, 30] on icon at bounding box center [29, 30] width 24 height 24
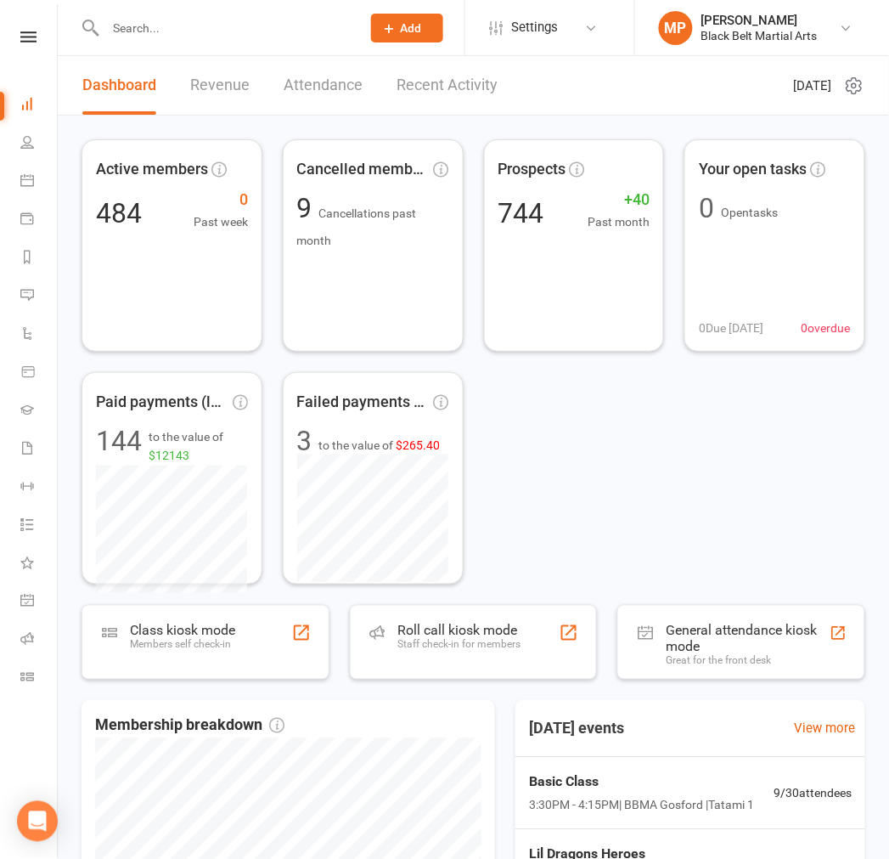
click at [172, 25] on input "text" at bounding box center [224, 28] width 249 height 24
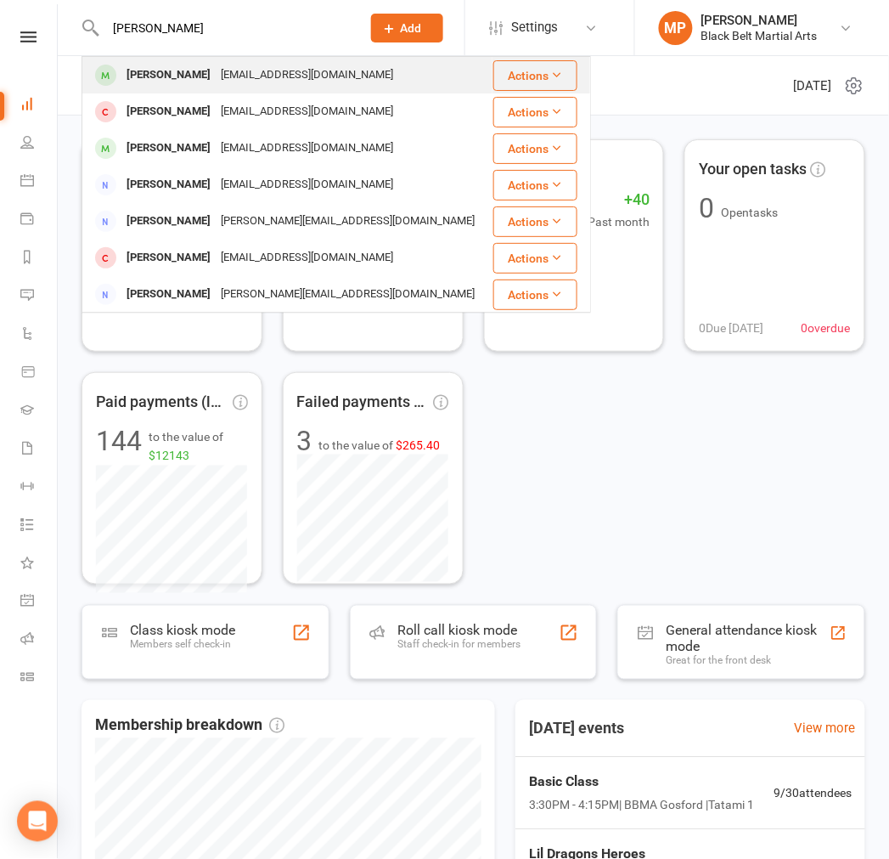
type input "james murr"
click at [198, 78] on div "[PERSON_NAME]" at bounding box center [168, 75] width 94 height 25
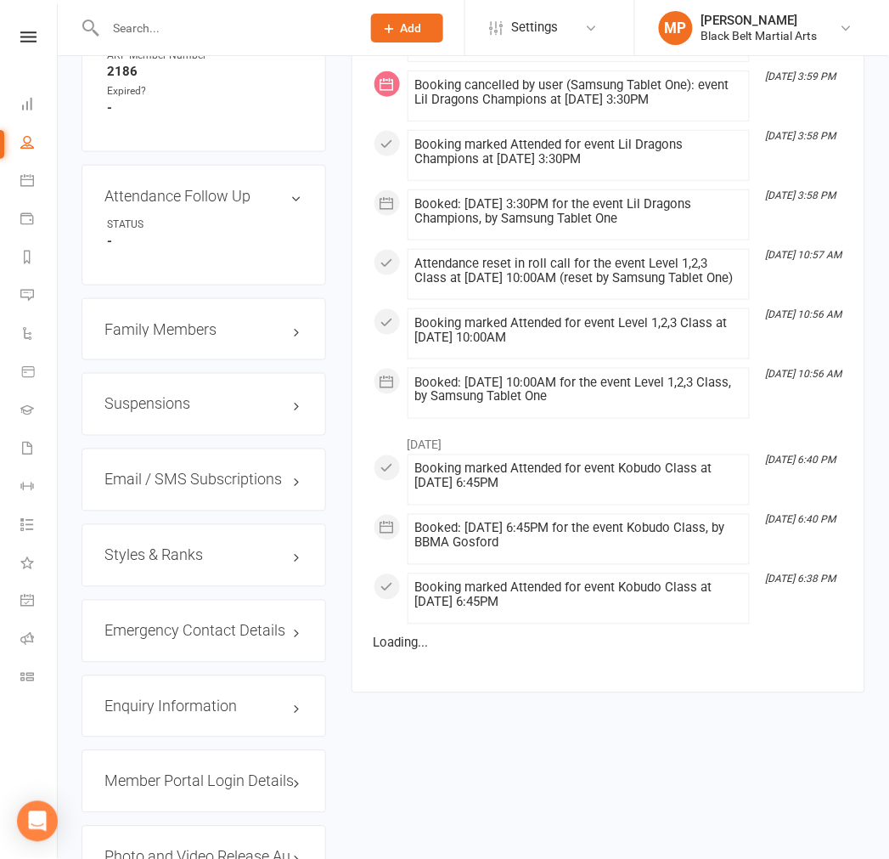
scroll to position [1321, 0]
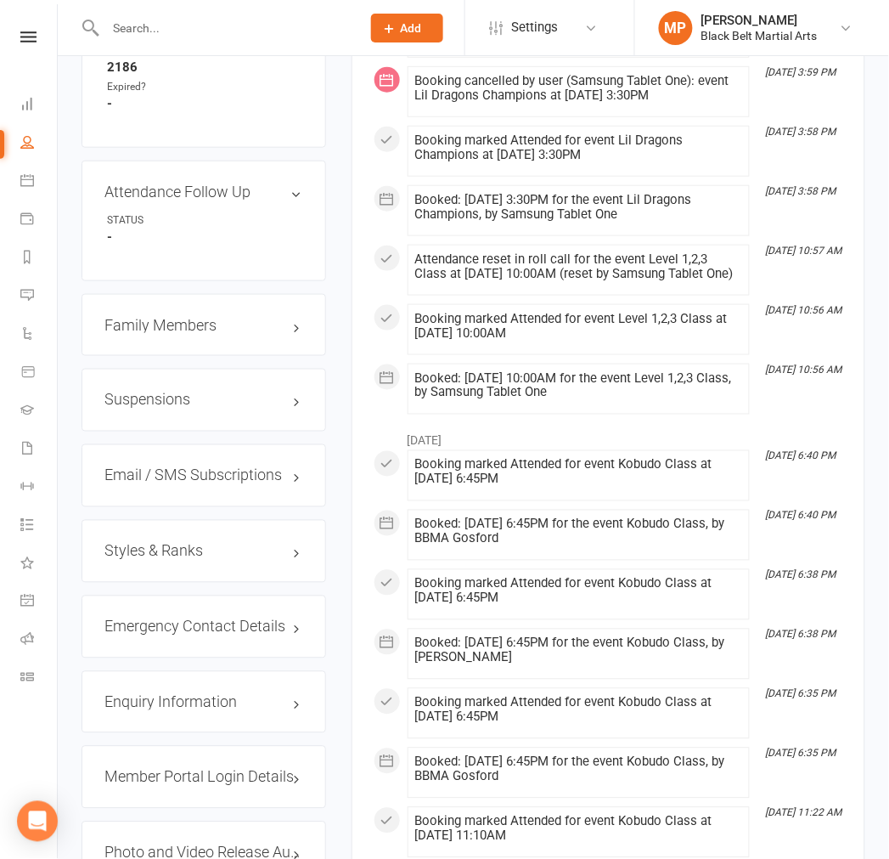
click at [149, 543] on h3 "Styles & Ranks" at bounding box center [203, 551] width 199 height 17
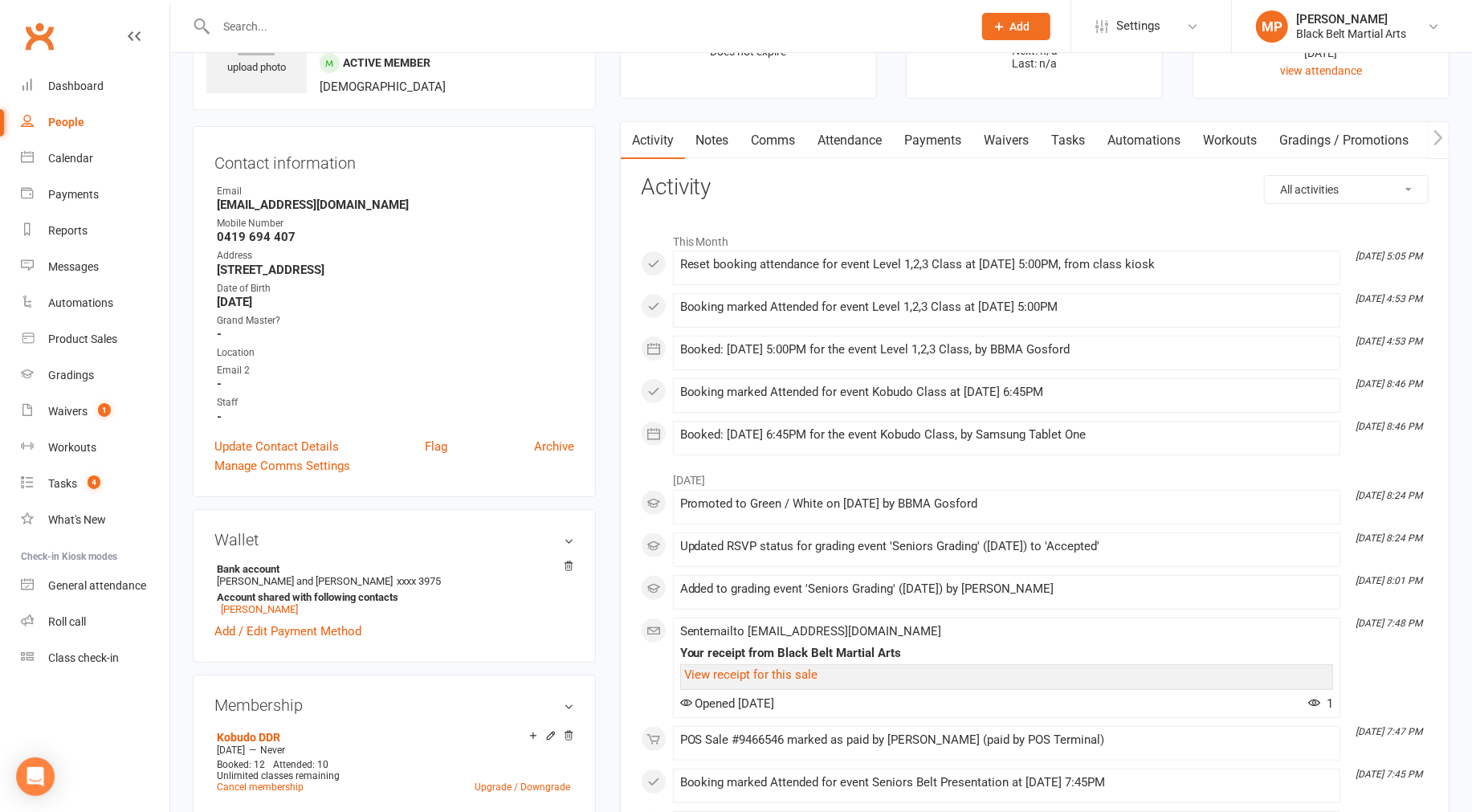
scroll to position [0, 0]
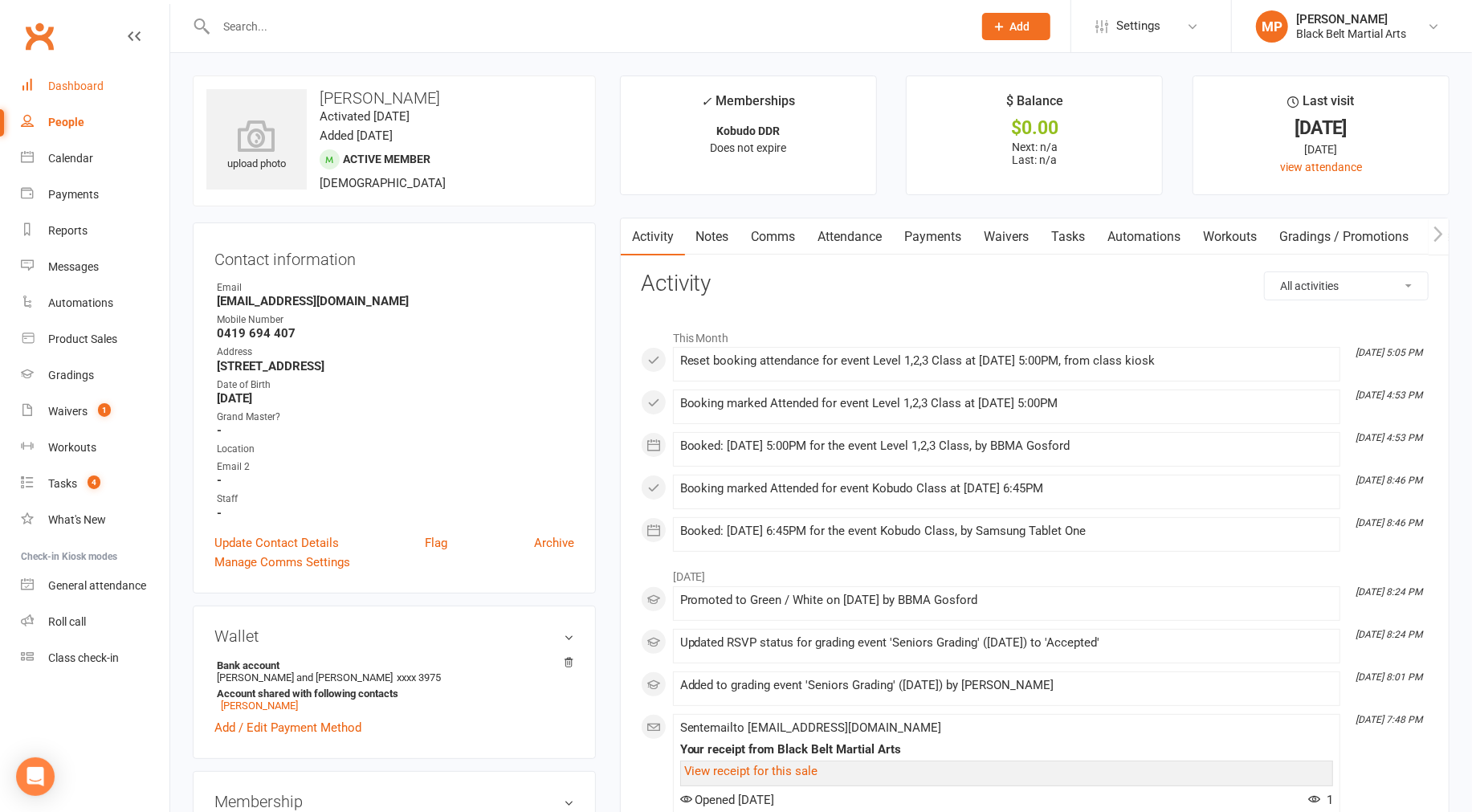
click at [71, 82] on div "Dashboard" at bounding box center [76, 86] width 56 height 13
